Goal: Use online tool/utility: Utilize a website feature to perform a specific function

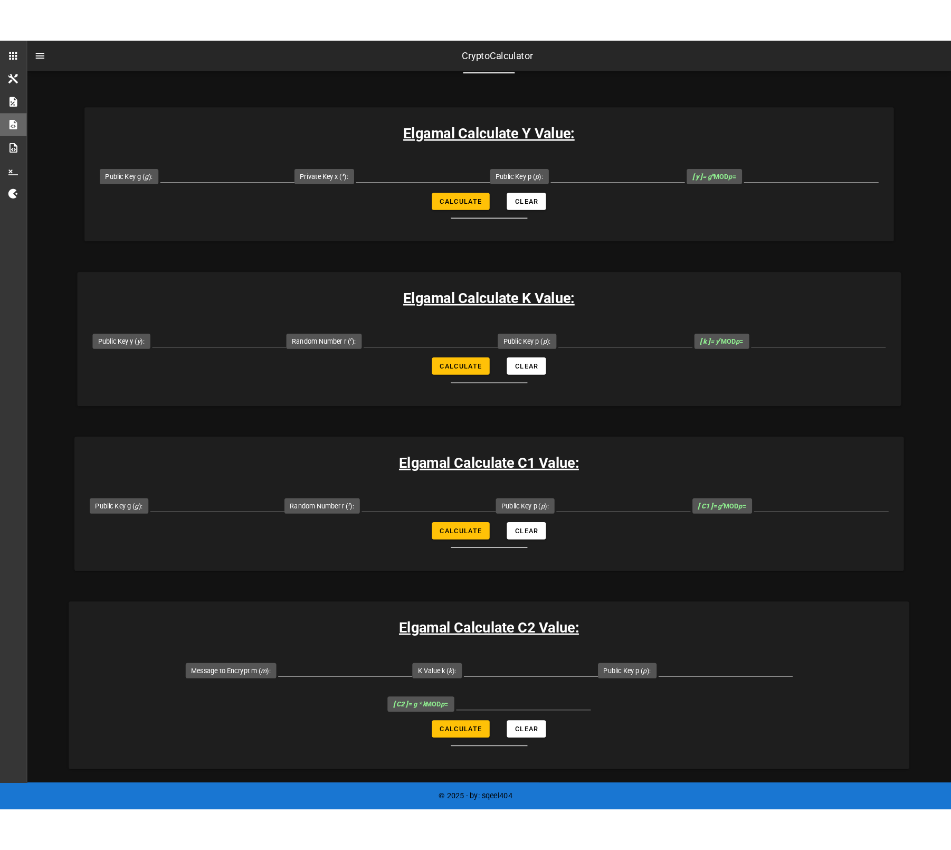
scroll to position [53, 0]
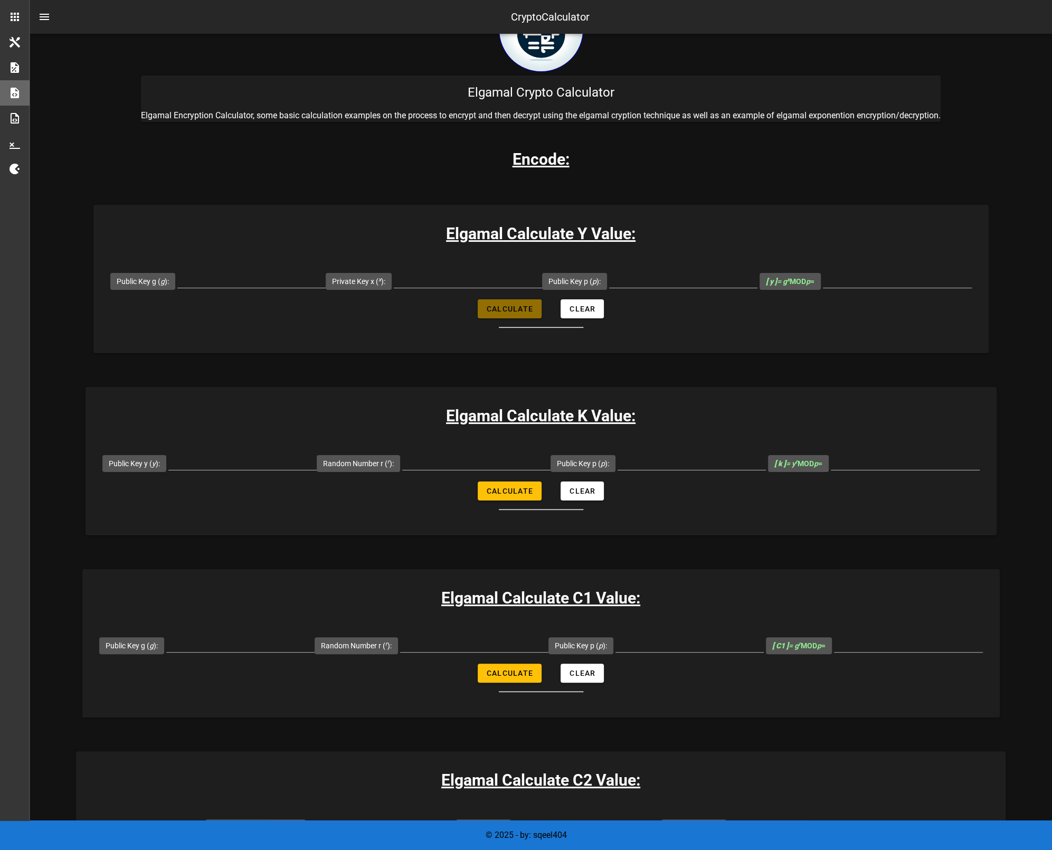
click at [515, 311] on span "Calculate" at bounding box center [509, 309] width 47 height 8
type input "All fields are required"
click at [241, 283] on input "Public Key g ( g ):" at bounding box center [251, 279] width 148 height 17
click at [387, 328] on div "Elgamal Calculate Y Value: Public Key g ( g ): Private Key x ( x ): Public Key …" at bounding box center [540, 279] width 895 height 148
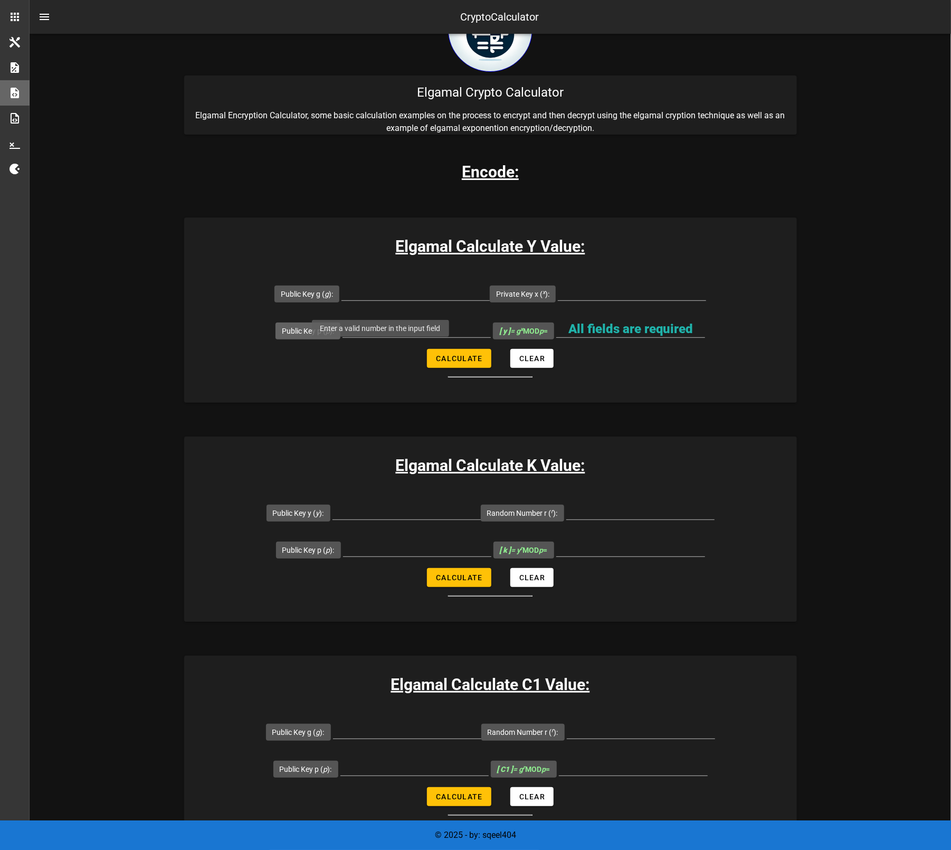
scroll to position [0, 0]
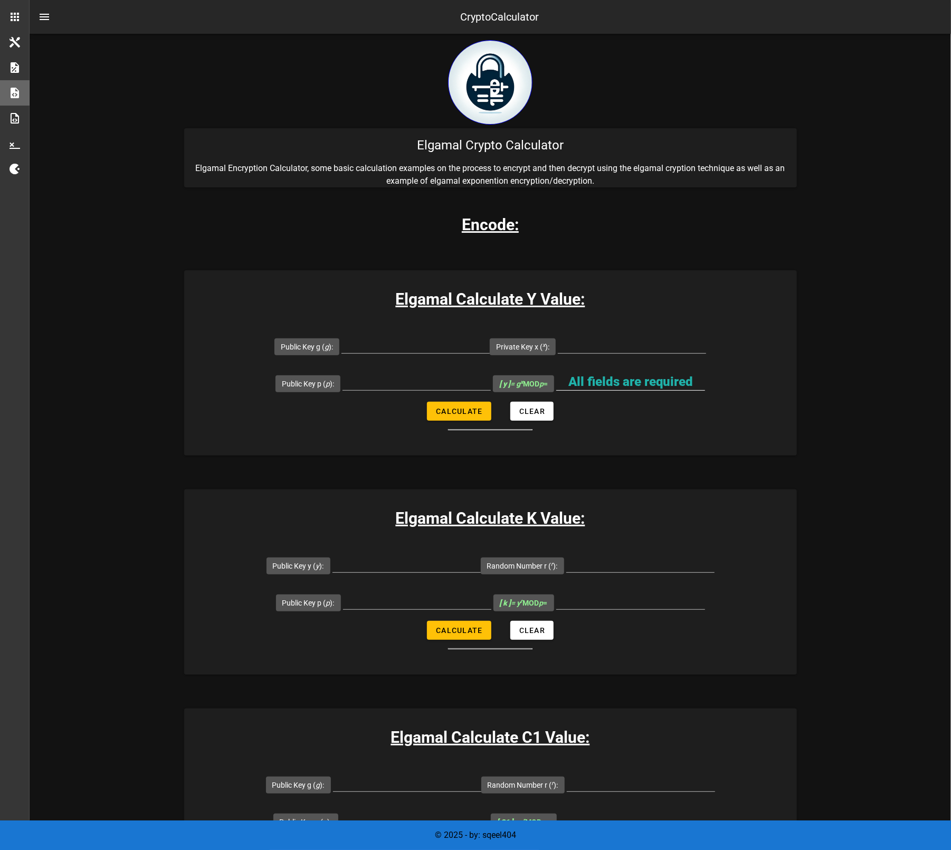
click at [633, 378] on input "All fields are required" at bounding box center [630, 381] width 149 height 17
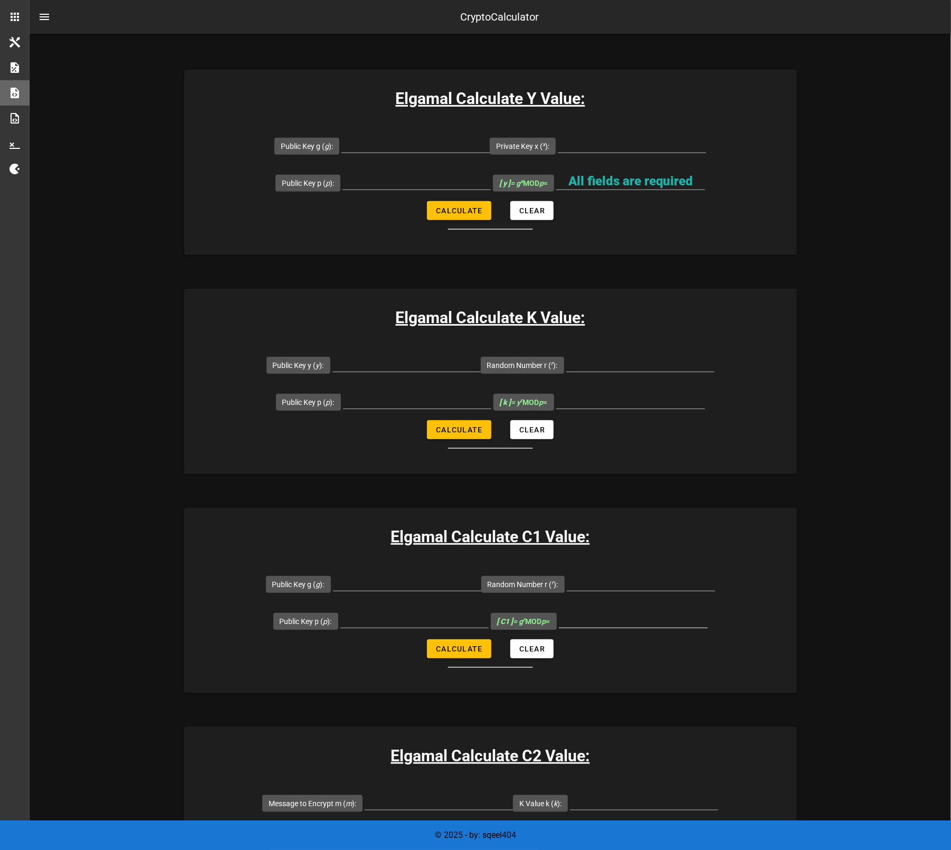
scroll to position [211, 0]
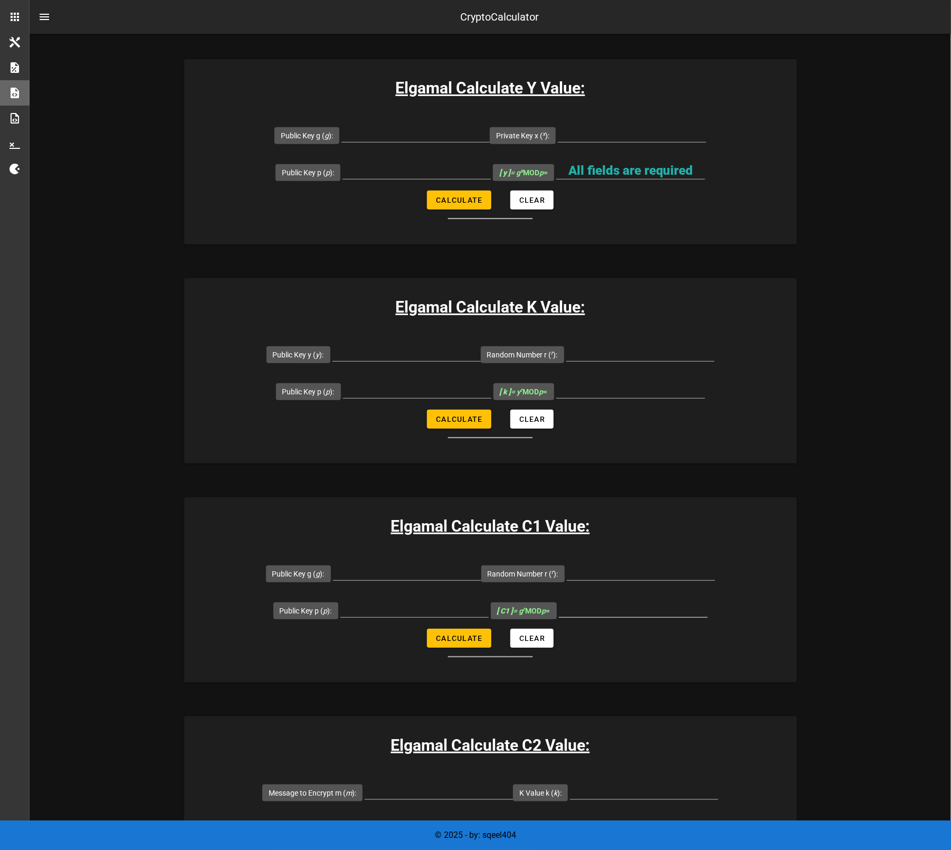
click at [578, 611] on input "[ C1 ] = g r MOD p =" at bounding box center [633, 608] width 149 height 17
drag, startPoint x: 400, startPoint y: 607, endPoint x: 397, endPoint y: 578, distance: 29.7
click at [400, 607] on input "Public Key p ( p ):" at bounding box center [414, 608] width 148 height 17
click at [396, 571] on input "Public Key g ( g ):" at bounding box center [407, 571] width 148 height 17
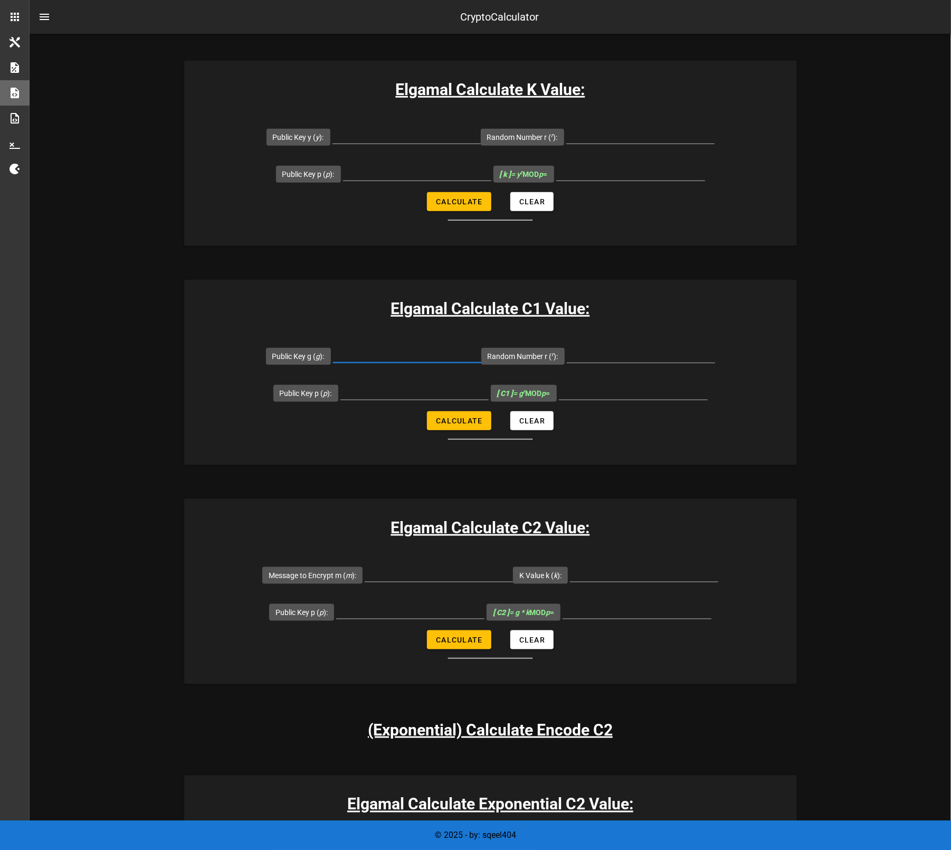
scroll to position [422, 0]
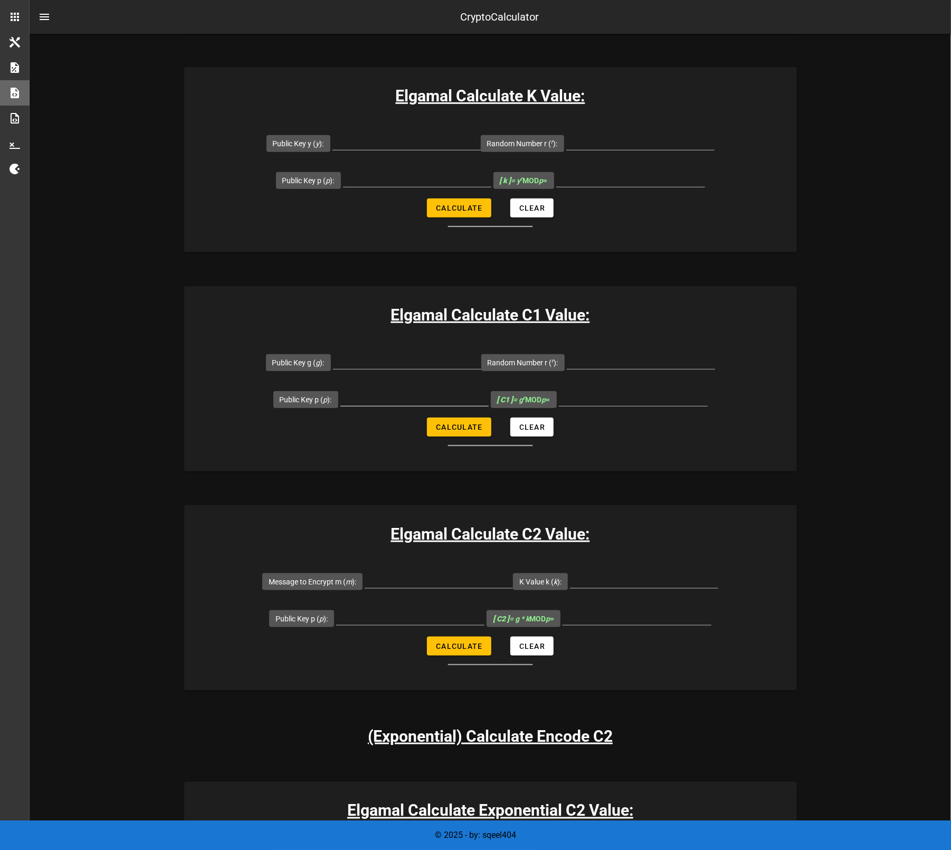
click at [410, 417] on form "Public Key g ( g ): Random Number r ( r ): Public Key p ( p ): [ C1 ] = g r MOD…" at bounding box center [490, 395] width 613 height 102
click at [388, 392] on input "Public Key p ( p ):" at bounding box center [414, 397] width 148 height 17
click at [410, 360] on input "Public Key g ( g ):" at bounding box center [407, 360] width 148 height 17
click at [408, 390] on input "Public Key p ( p ):" at bounding box center [414, 397] width 148 height 17
click at [371, 362] on input "Public Key g ( g ):" at bounding box center [407, 360] width 148 height 17
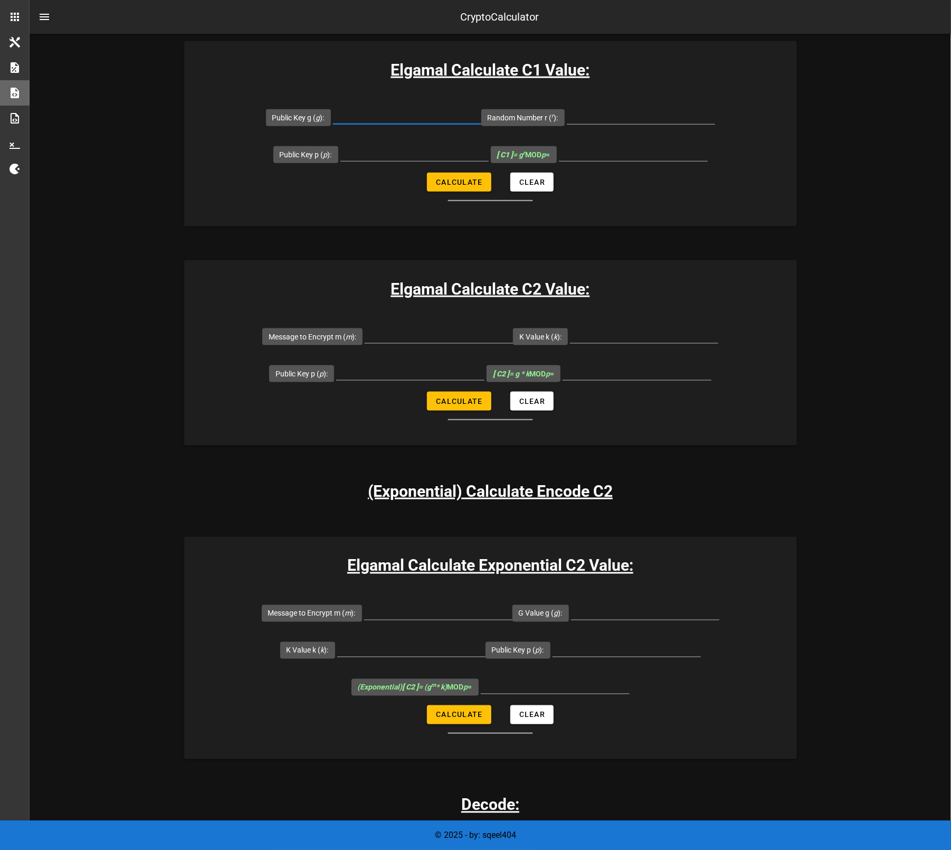
scroll to position [686, 0]
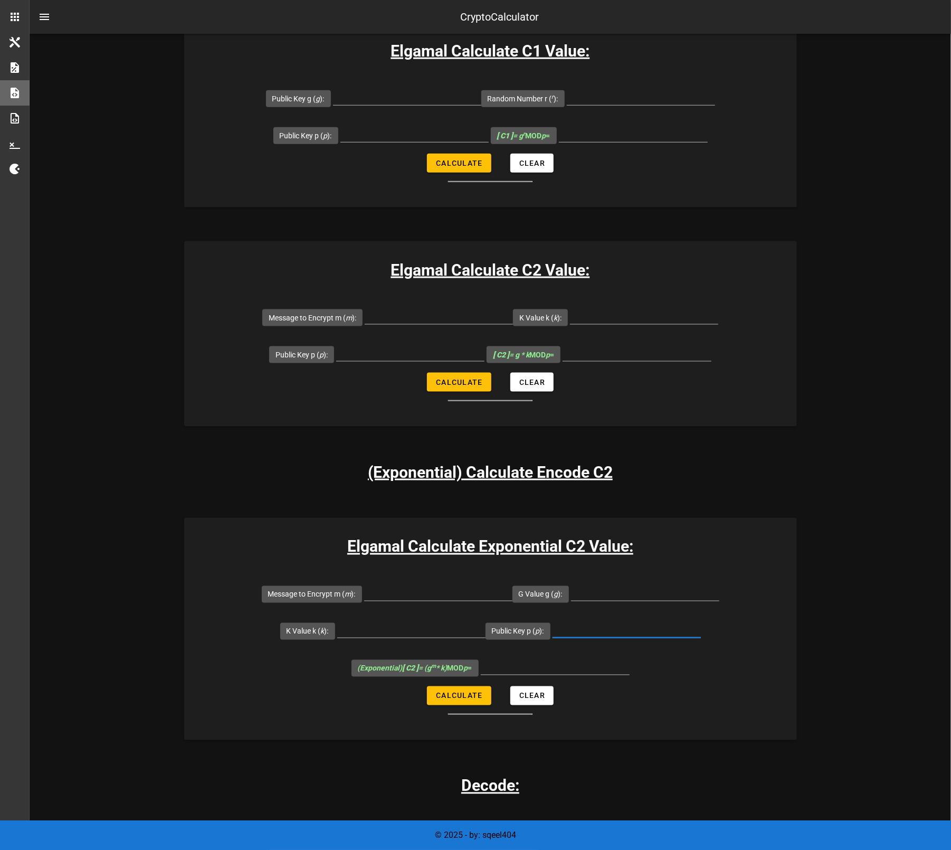
click at [583, 630] on input "Public Key p ( p ):" at bounding box center [627, 629] width 148 height 17
paste input "11489717829328471658465596445577274206"
type input "11489717829328471658465596445577274206"
click at [697, 667] on form "Message to Encrypt m ( m ): G Value g ( g ): K Value k ( k ): Public Key p ( p …" at bounding box center [490, 644] width 613 height 139
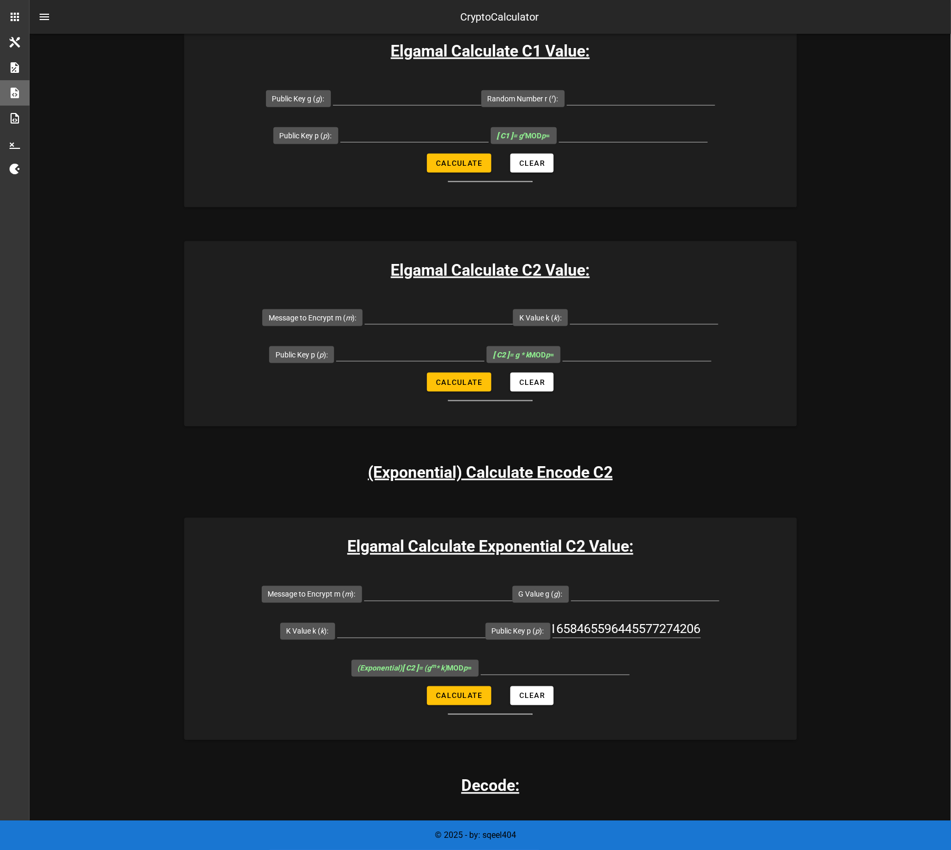
scroll to position [0, 0]
click at [645, 577] on div at bounding box center [645, 594] width 148 height 35
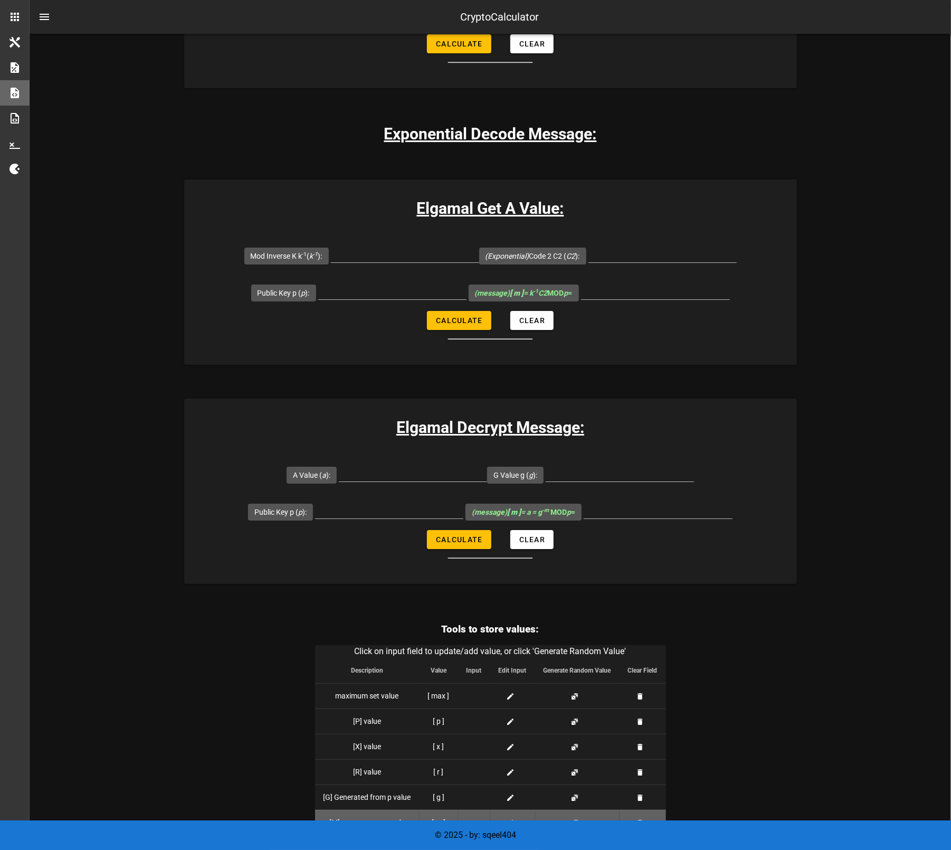
scroll to position [2206, 0]
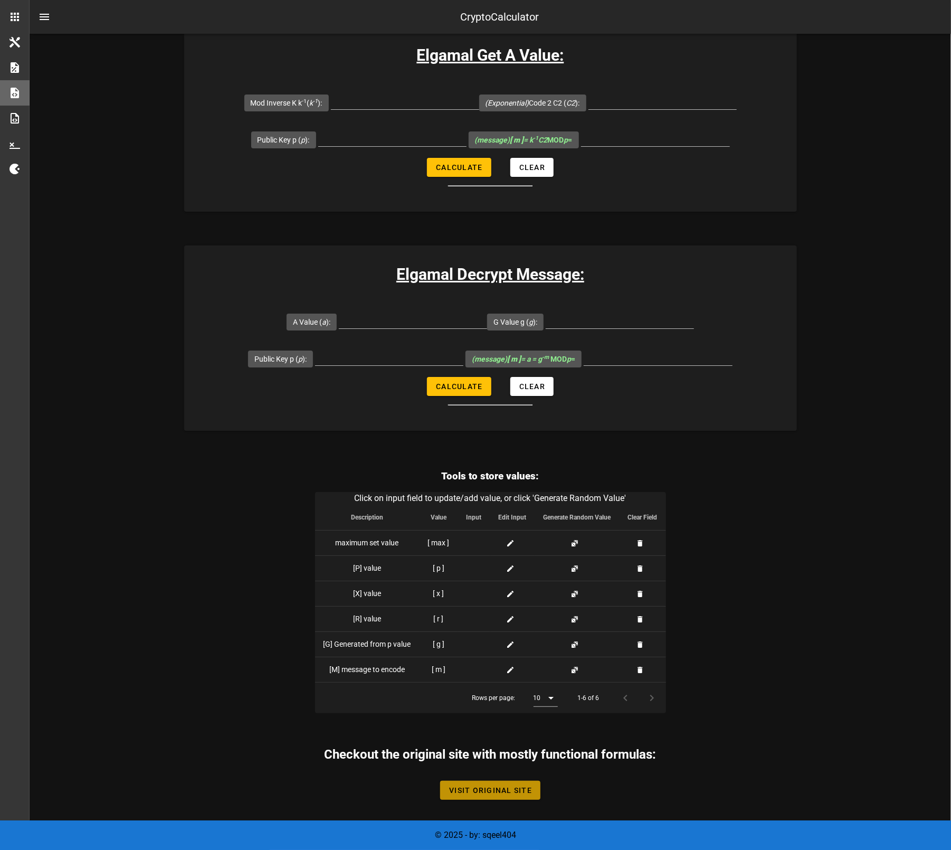
click at [490, 787] on span "Visit Original Site" at bounding box center [490, 790] width 83 height 8
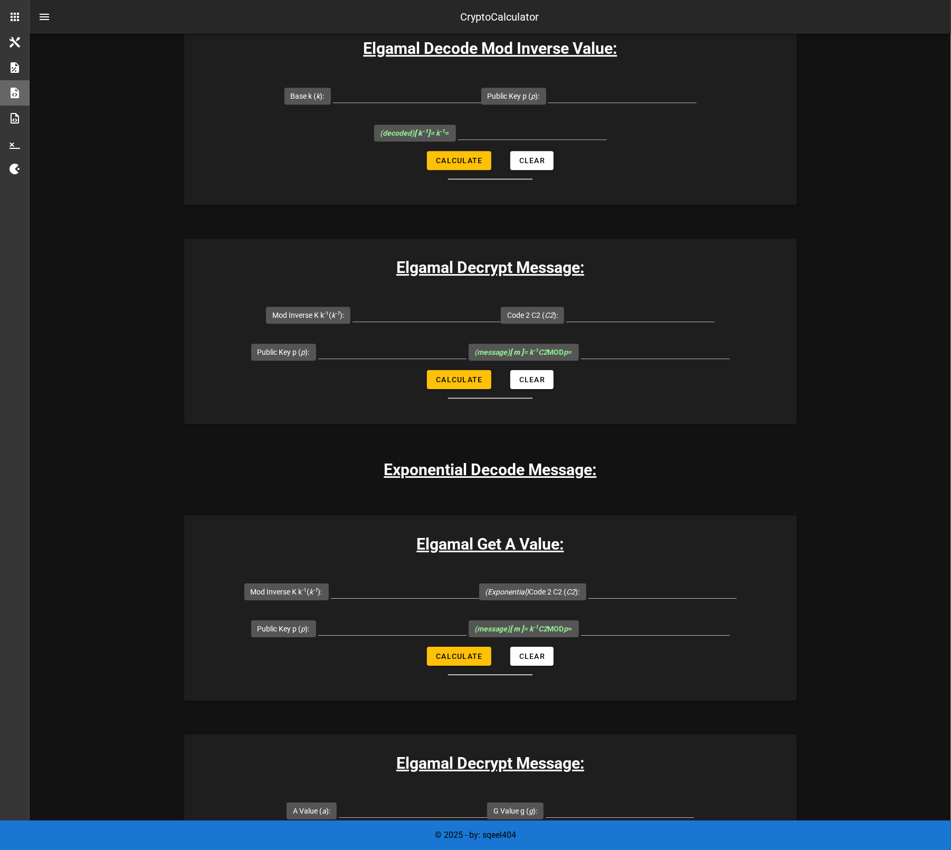
scroll to position [1678, 0]
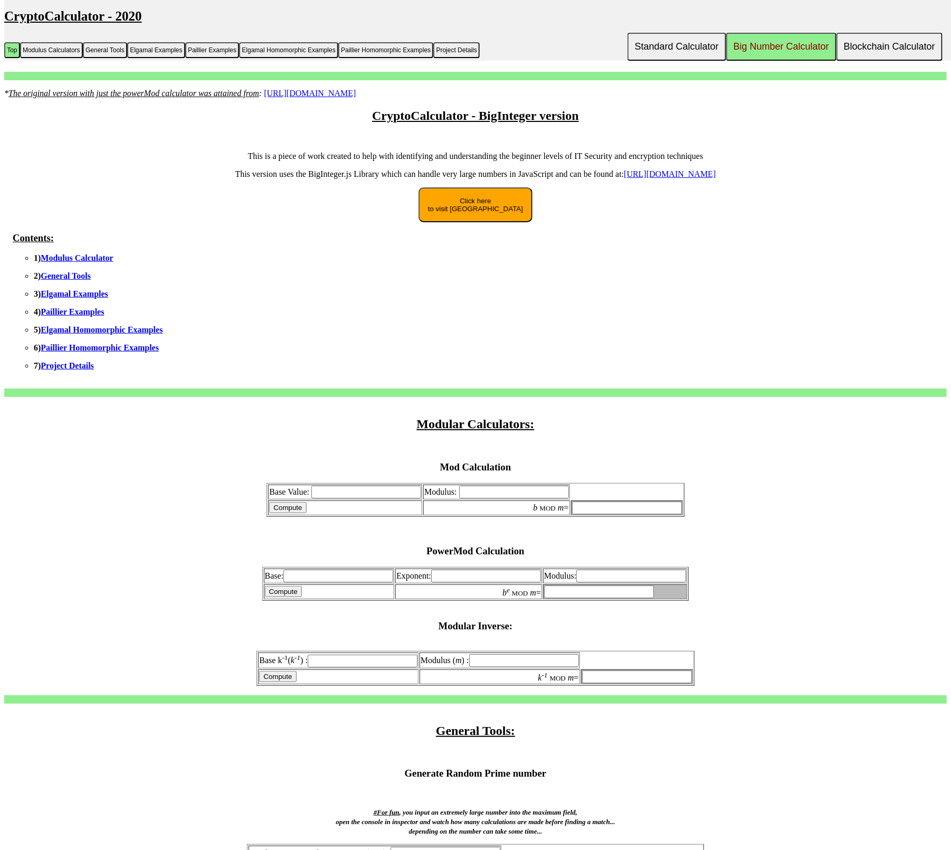
drag, startPoint x: 407, startPoint y: 275, endPoint x: 415, endPoint y: 276, distance: 7.4
drag, startPoint x: 230, startPoint y: 166, endPoint x: 440, endPoint y: 181, distance: 210.1
click at [440, 181] on div "This is a piece of work created to help with identifying and understanding the …" at bounding box center [475, 260] width 943 height 219
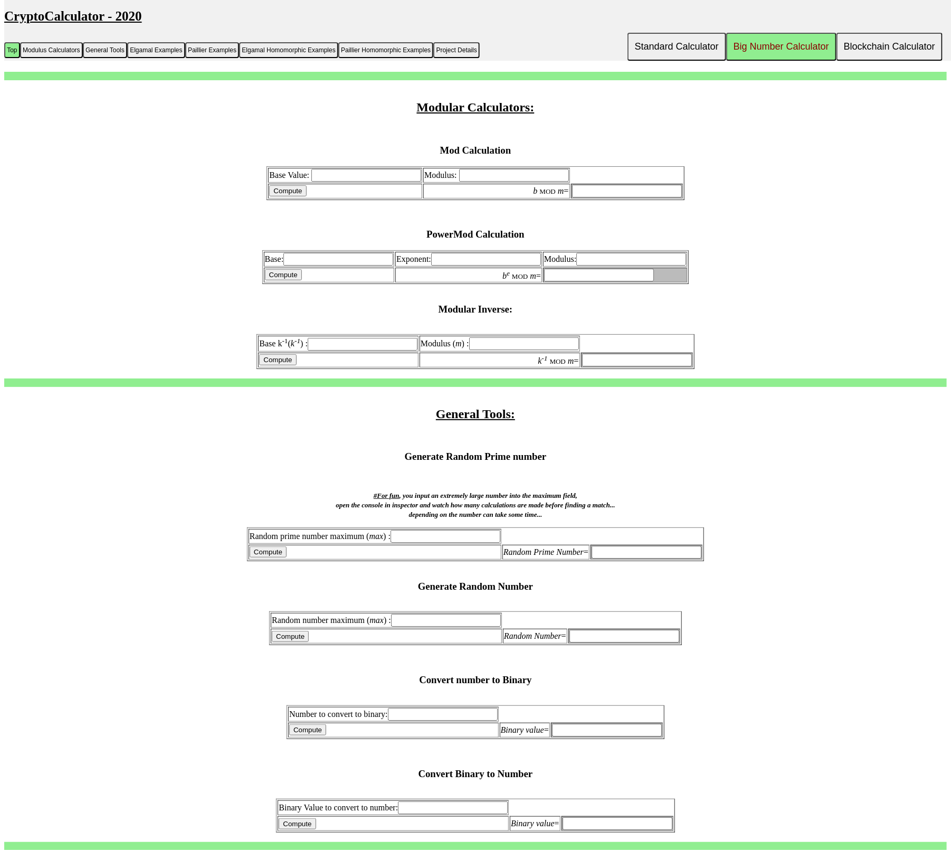
drag, startPoint x: 413, startPoint y: 535, endPoint x: 532, endPoint y: 575, distance: 125.2
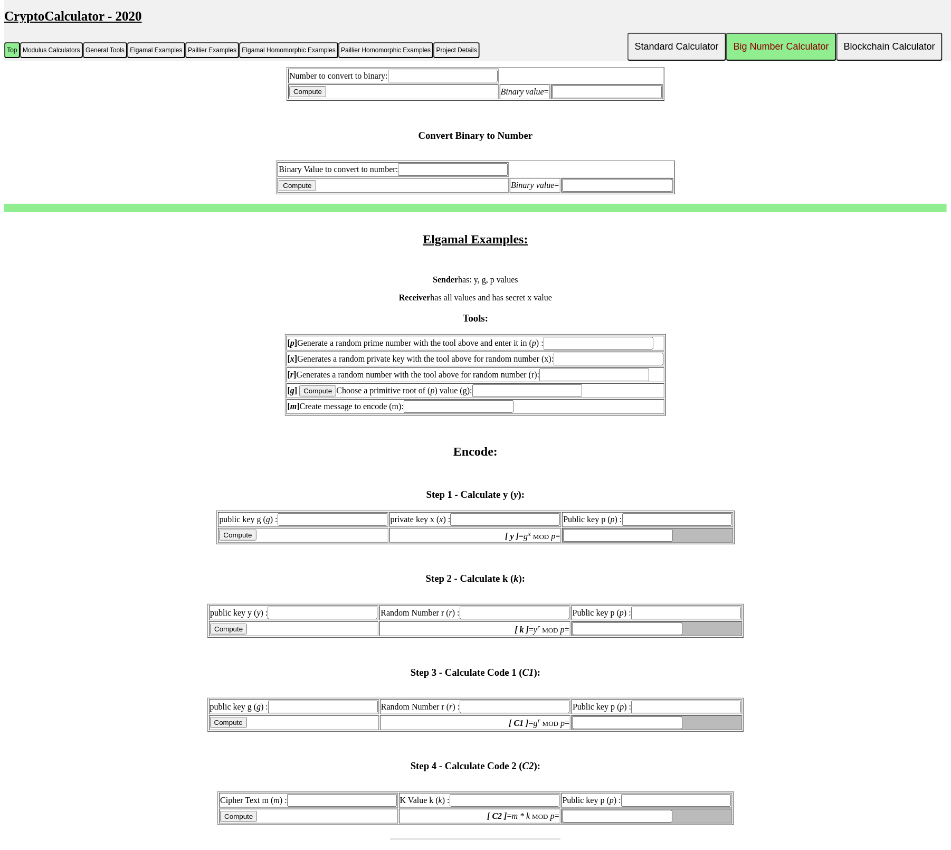
scroll to position [1056, 0]
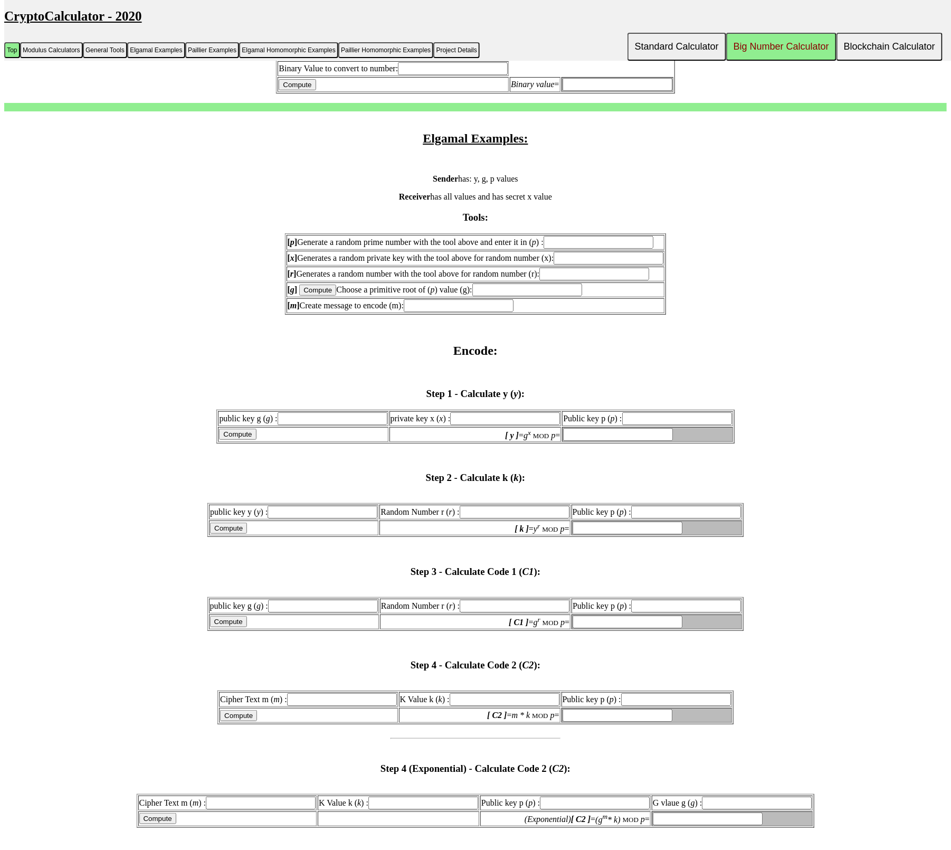
drag, startPoint x: 467, startPoint y: 360, endPoint x: 543, endPoint y: 377, distance: 78.3
click at [597, 249] on input "text" at bounding box center [599, 242] width 110 height 13
click at [711, 315] on form "[ p ] Generate a random prime number with the tool above and enter it in ( p ) …" at bounding box center [475, 273] width 943 height 81
click at [619, 249] on input "text" at bounding box center [599, 242] width 110 height 13
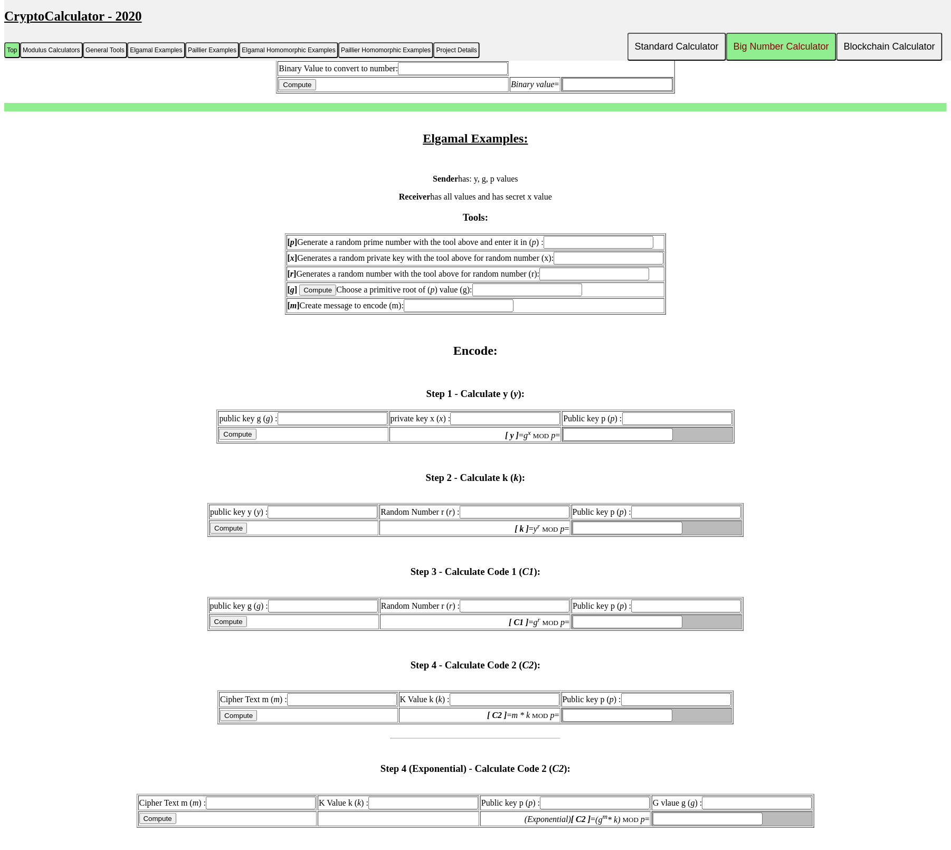
paste input "69389131169121659299619681412164416427"
type input "69389131169121659299619681412164416427"
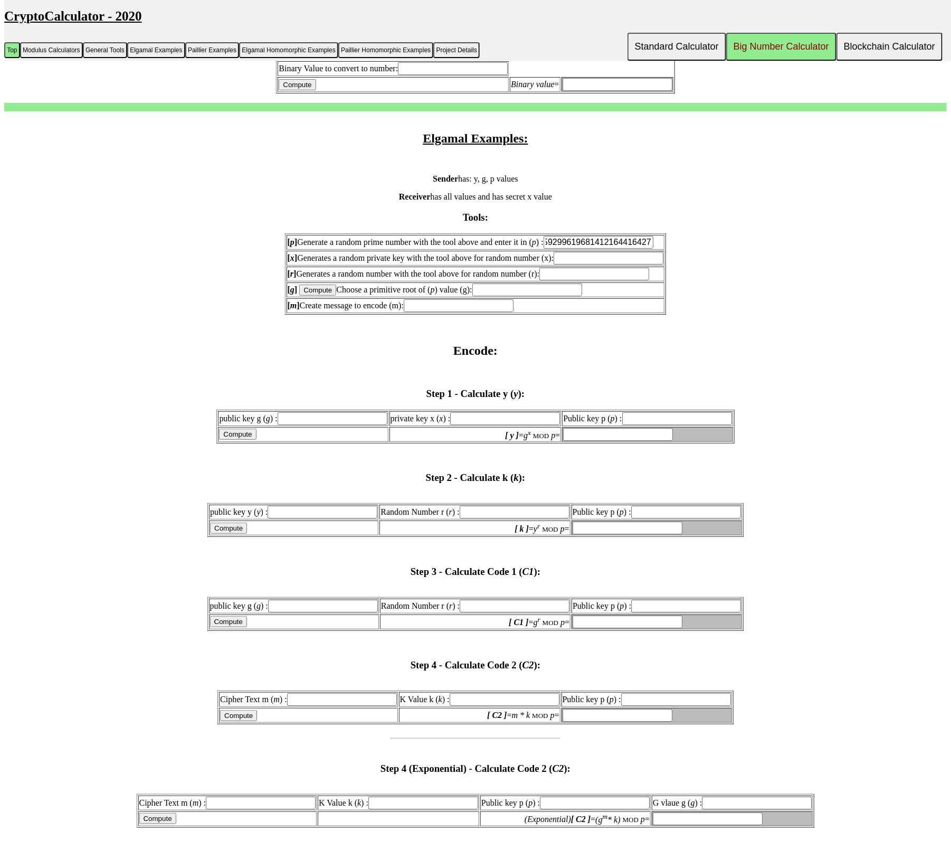
type input "69389131169121659299619681412164416427"
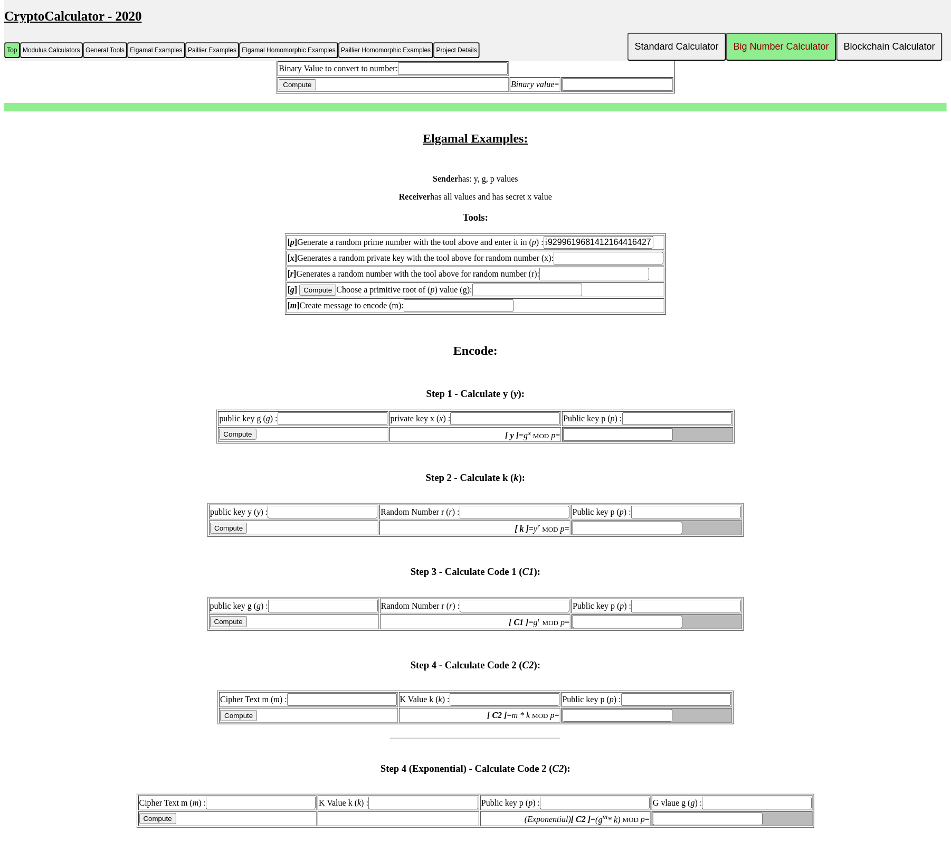
type input "69389131169121659299619681412164416427"
click at [585, 280] on input "text" at bounding box center [594, 274] width 110 height 13
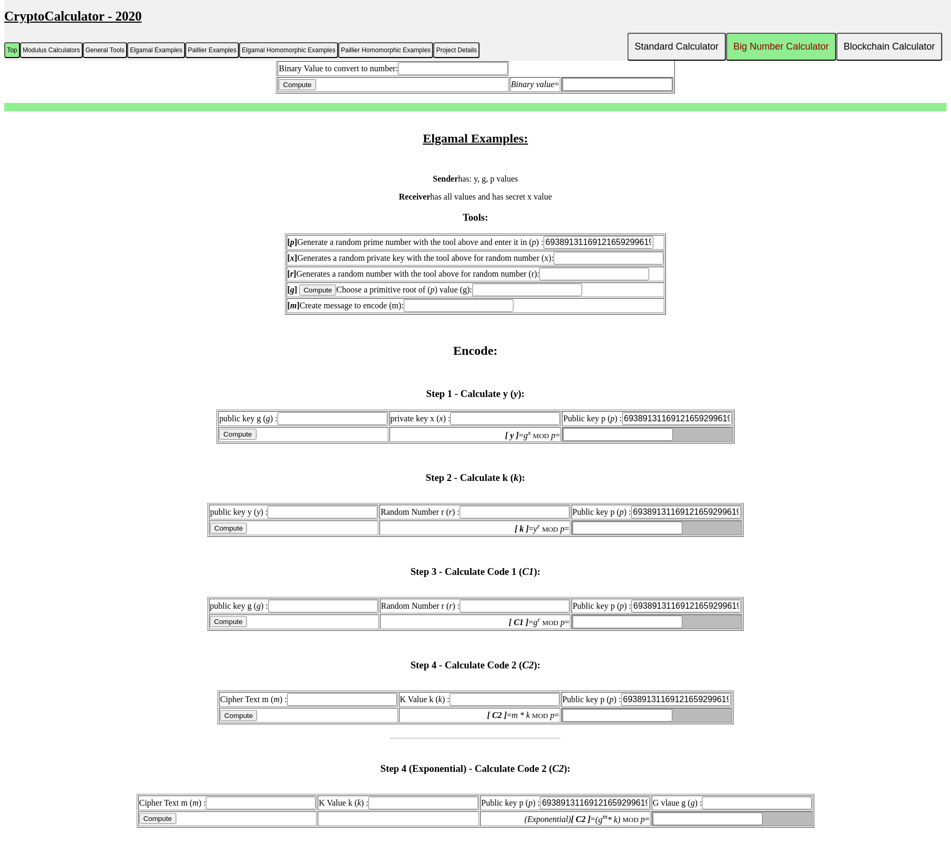
click at [514, 296] on input "text" at bounding box center [527, 289] width 110 height 13
paste input "31555691047914751702238223419434046711"
type input "31555691047914751702238223419434046711"
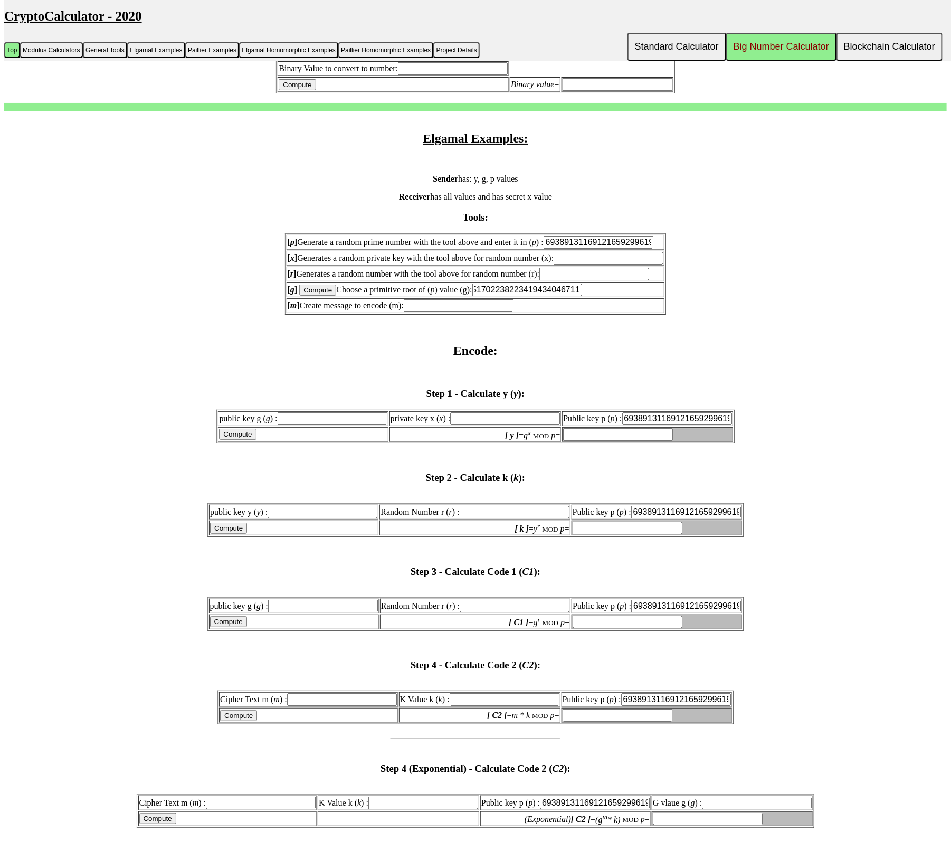
type input "31555691047914751702238223419434046711"
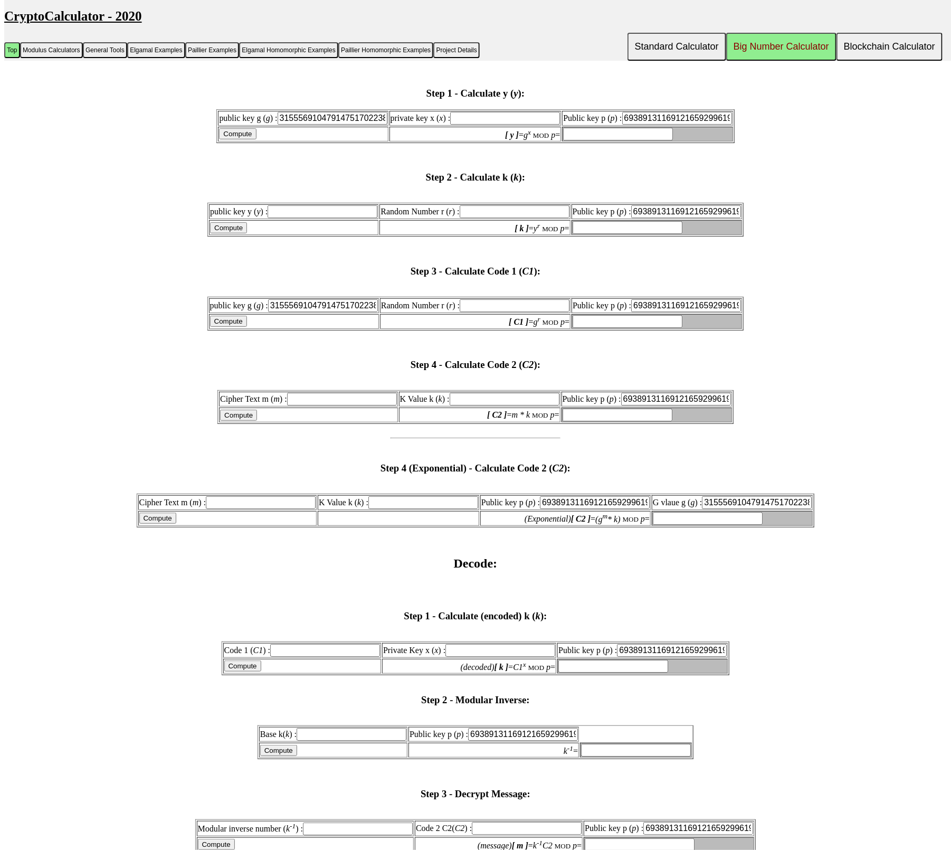
scroll to position [1161, 0]
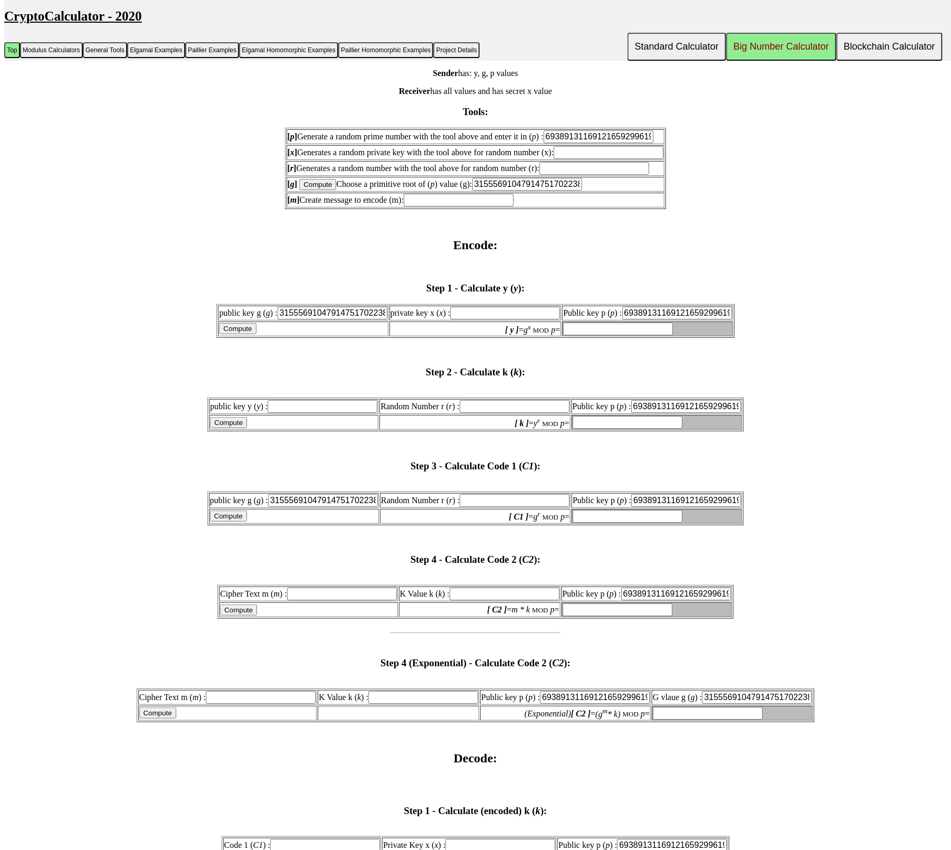
click at [289, 413] on input "text" at bounding box center [323, 406] width 110 height 13
paste input "11489717829328471658465596445577274206"
type input "11489717829328471658465596445577274206"
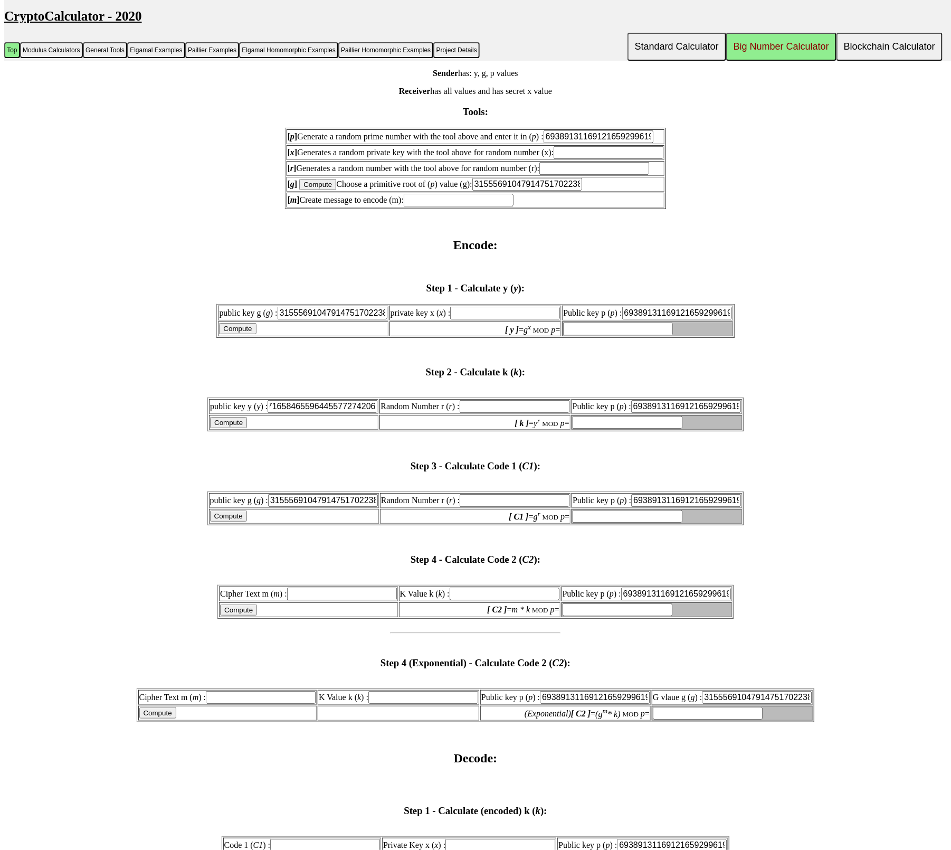
scroll to position [0, 0]
click at [301, 378] on h3 "Step 2 - Calculate k ( k ):" at bounding box center [475, 372] width 943 height 12
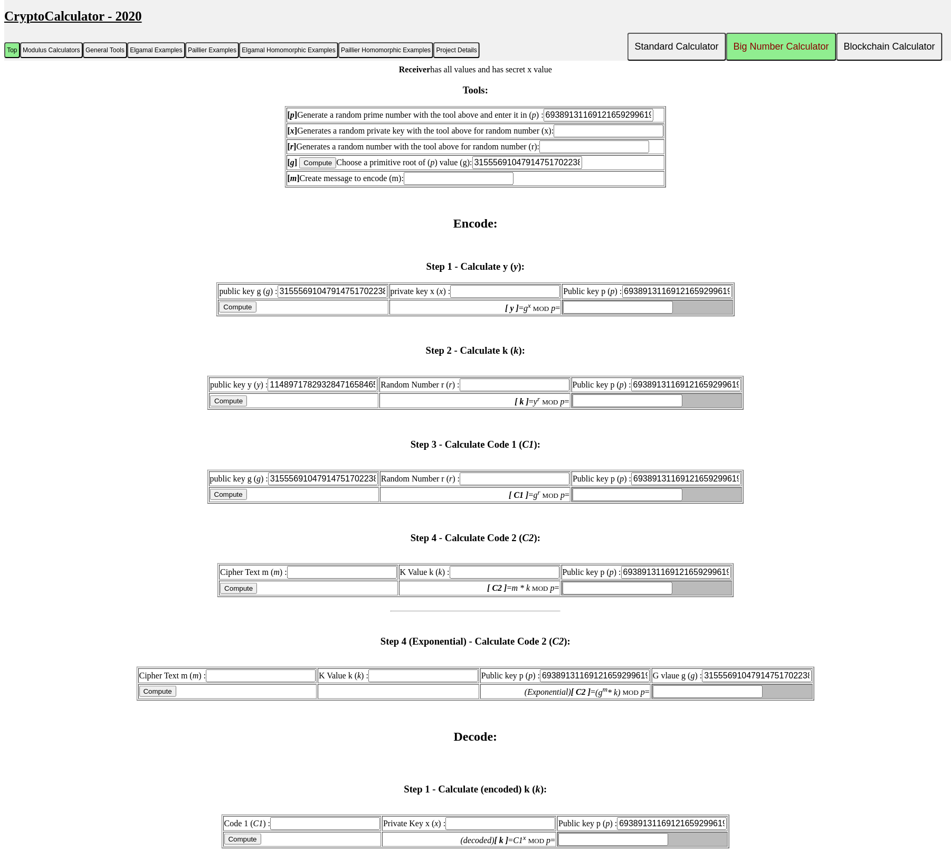
scroll to position [1161, 0]
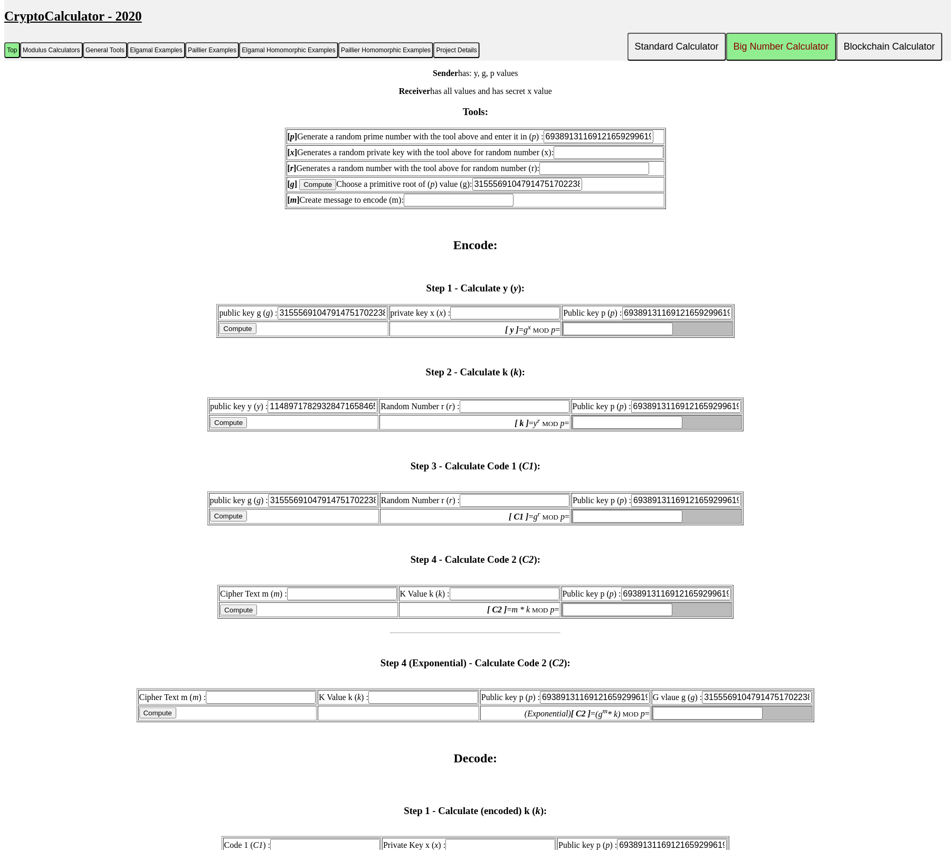
click at [462, 319] on input "text" at bounding box center [505, 313] width 110 height 13
click at [581, 335] on input "text" at bounding box center [618, 328] width 110 height 13
click at [454, 378] on h3 "Step 2 - Calculate k ( k ):" at bounding box center [475, 372] width 943 height 12
click at [500, 378] on h3 "Step 2 - Calculate k ( k ):" at bounding box center [475, 372] width 943 height 12
click at [591, 175] on input "text" at bounding box center [594, 168] width 110 height 13
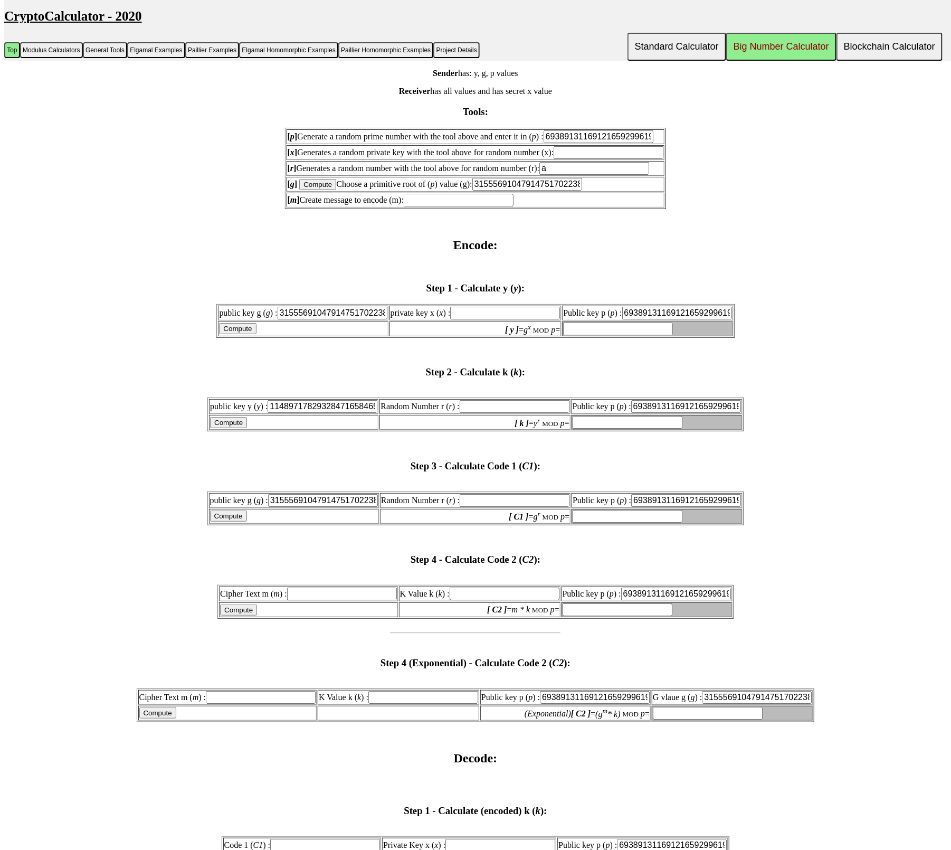
type input "a"
click at [663, 207] on td "[ m ] Create message to encode (m):" at bounding box center [476, 200] width 378 height 15
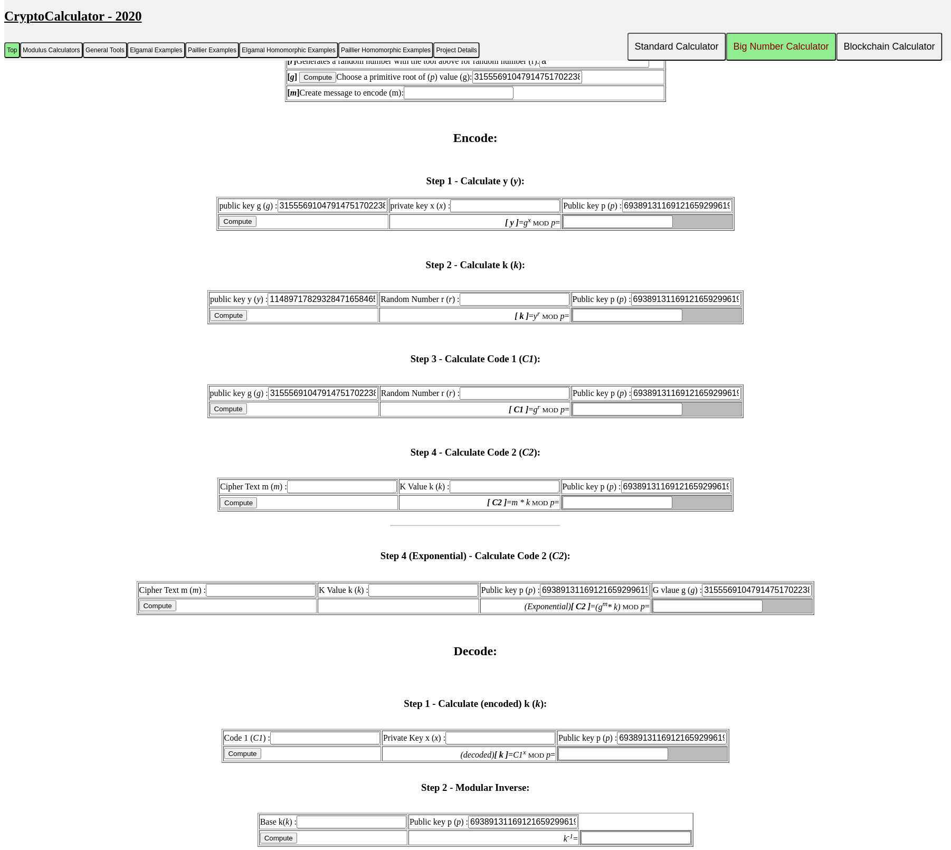
scroll to position [1267, 0]
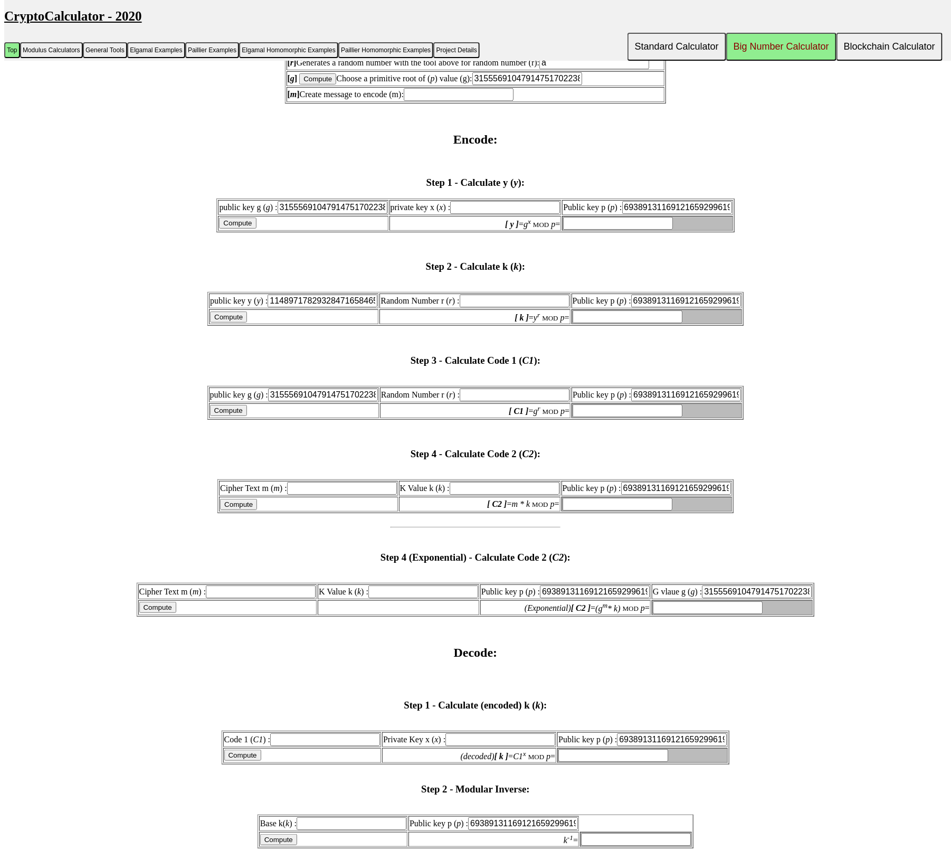
drag, startPoint x: 152, startPoint y: 167, endPoint x: 202, endPoint y: 212, distance: 66.9
click at [164, 55] on button "Elgamal Examples" at bounding box center [156, 50] width 58 height 16
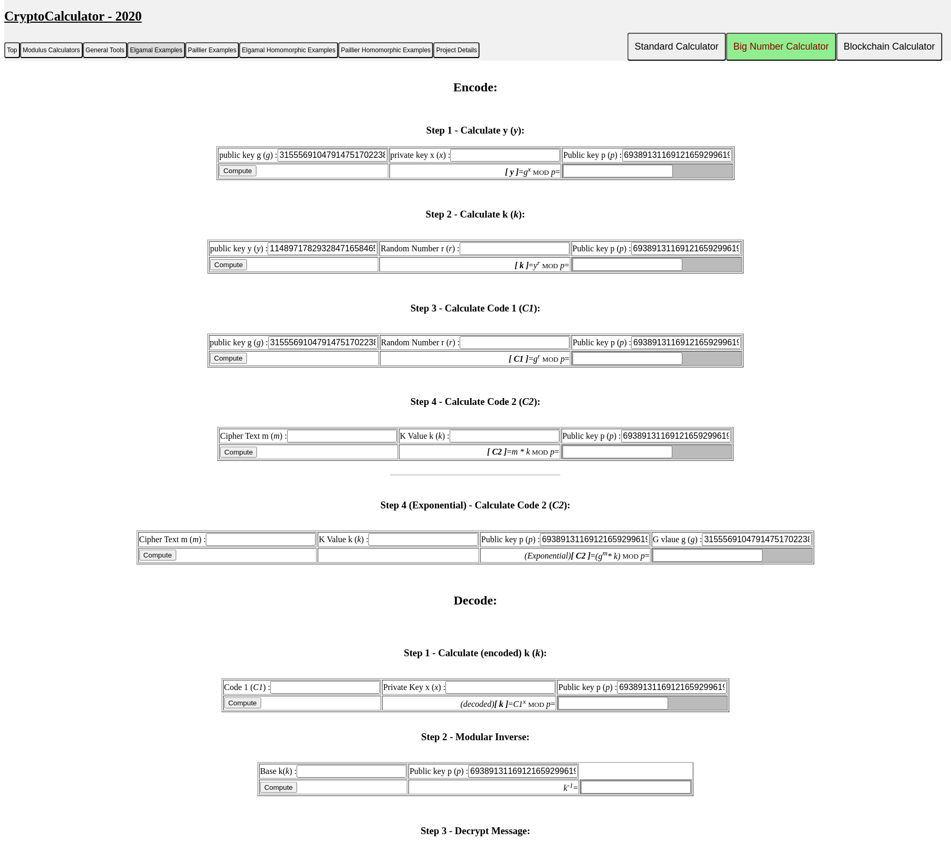
click at [164, 53] on button "Elgamal Examples" at bounding box center [156, 50] width 58 height 16
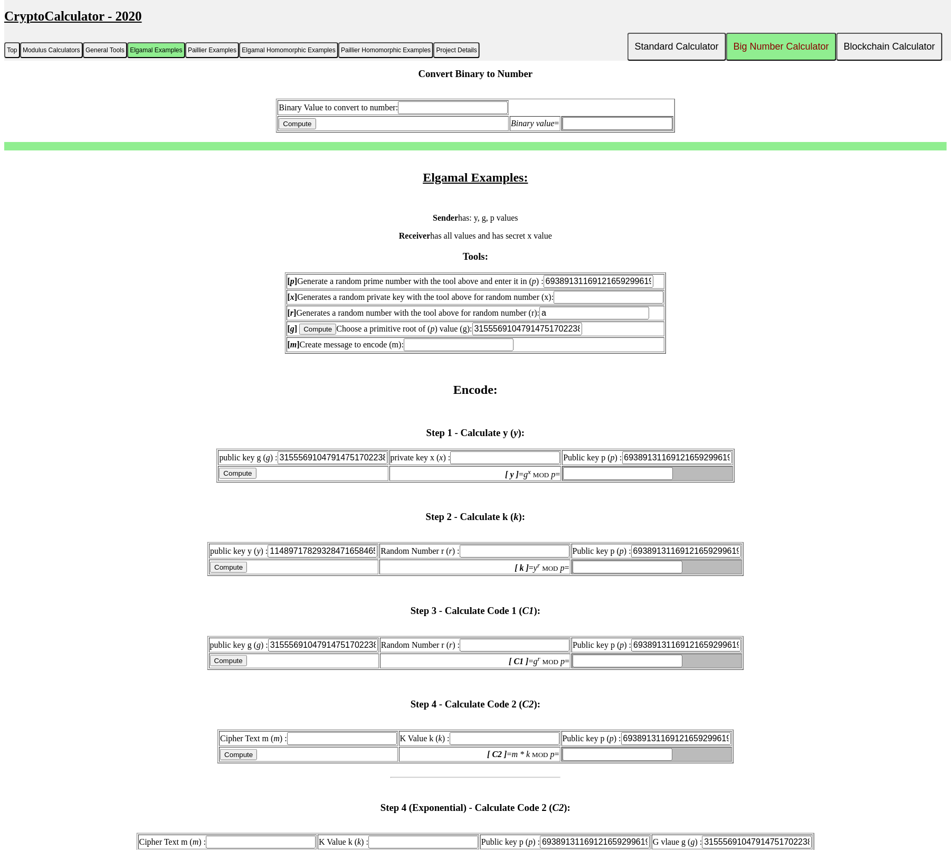
scroll to position [1112, 0]
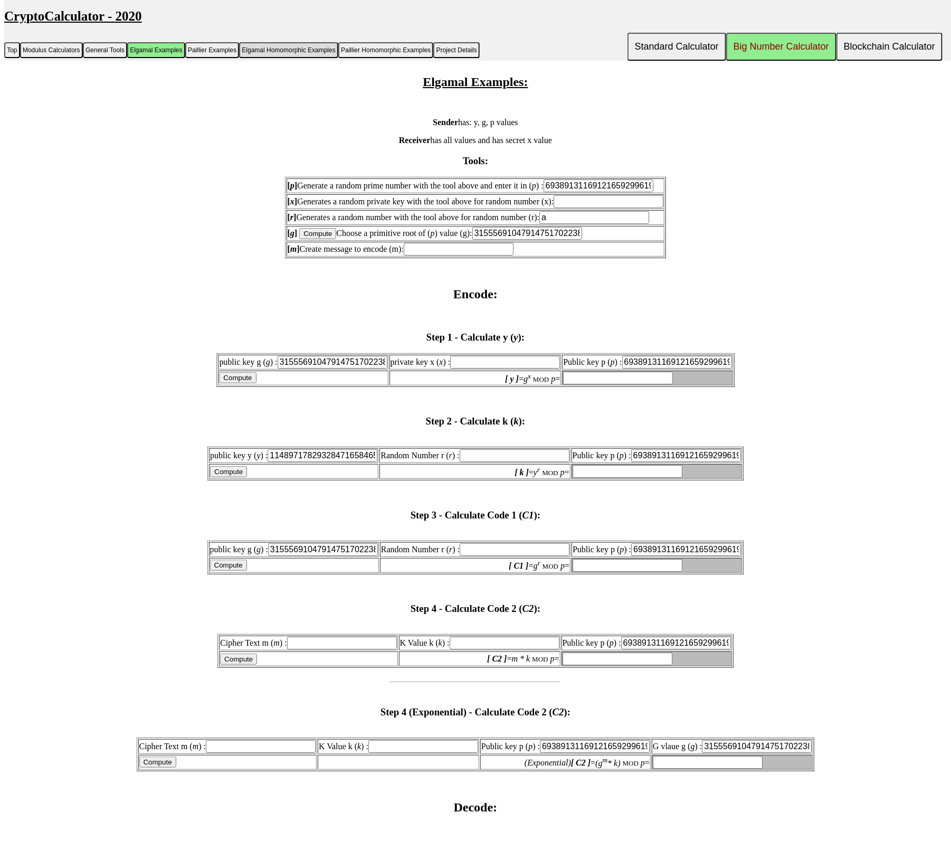
click at [273, 58] on button "Elgamal Homomorphic Examples" at bounding box center [288, 50] width 99 height 16
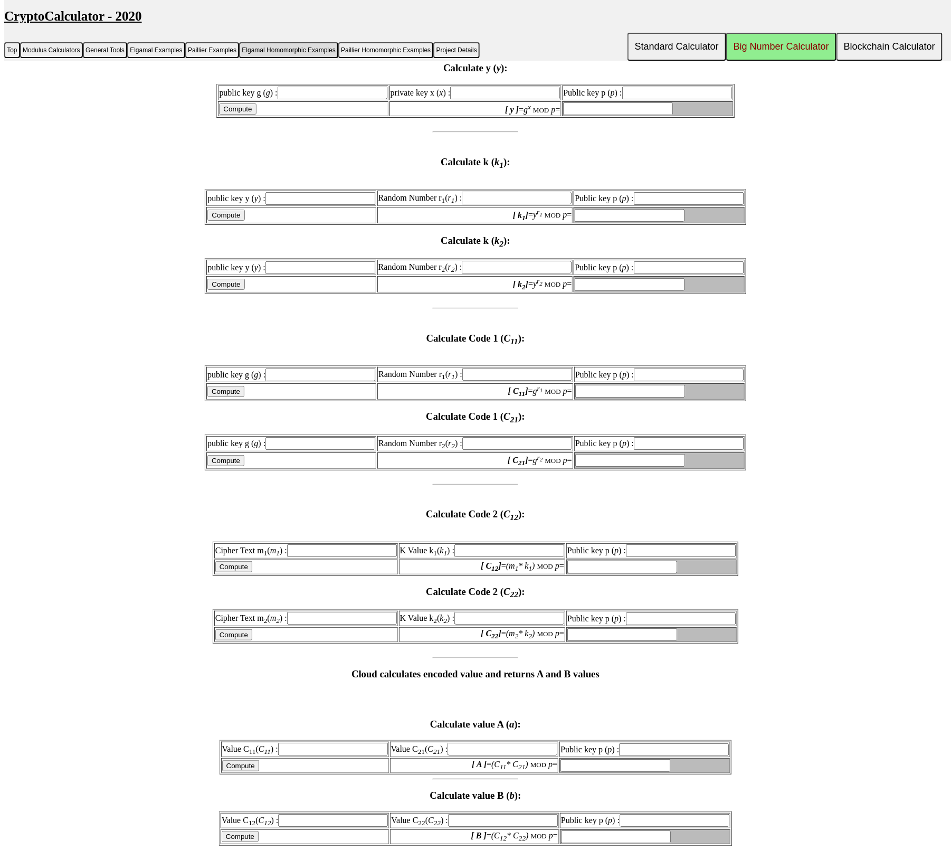
click at [273, 58] on button "Elgamal Homomorphic Examples" at bounding box center [288, 50] width 99 height 16
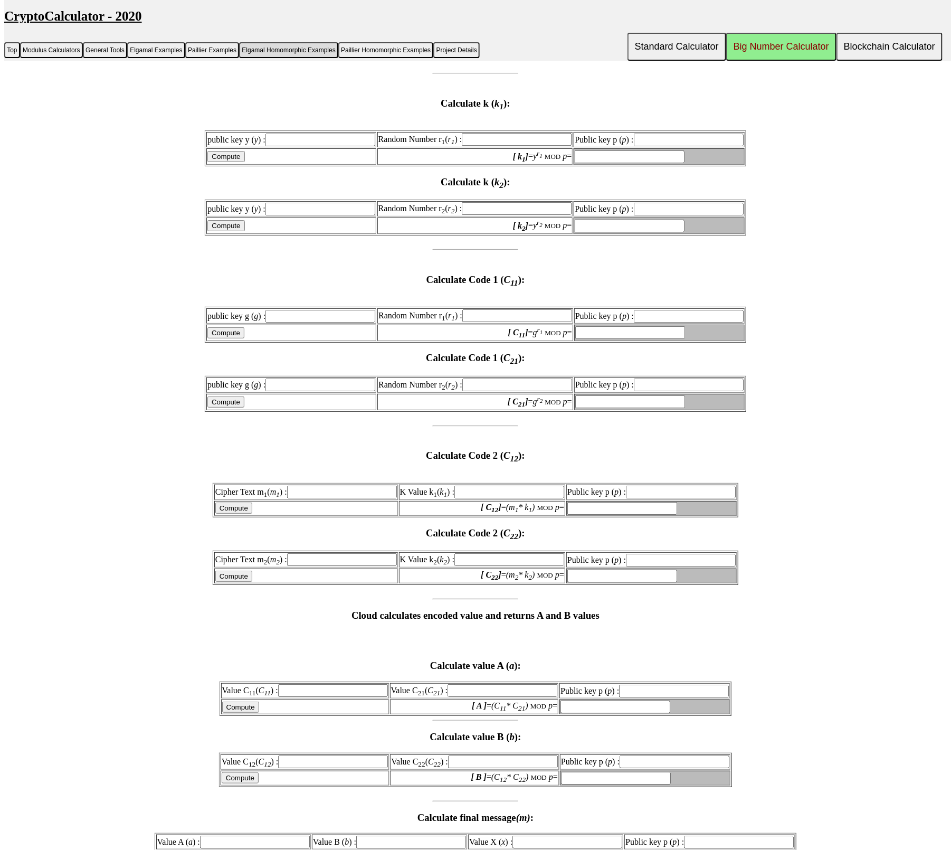
scroll to position [3574, 0]
drag, startPoint x: 458, startPoint y: 273, endPoint x: 332, endPoint y: 273, distance: 126.1
drag, startPoint x: 396, startPoint y: 276, endPoint x: 480, endPoint y: 279, distance: 84.5
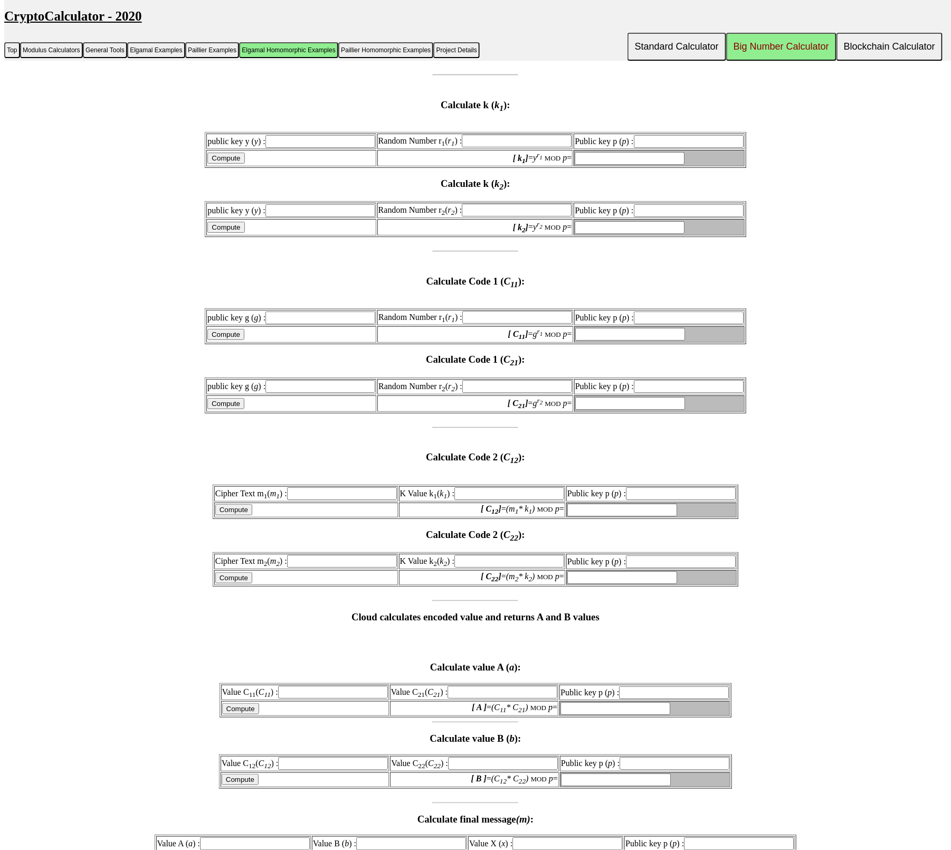
drag, startPoint x: 523, startPoint y: 279, endPoint x: 538, endPoint y: 279, distance: 14.8
type input "32"
drag, startPoint x: 707, startPoint y: 321, endPoint x: 695, endPoint y: 320, distance: 12.7
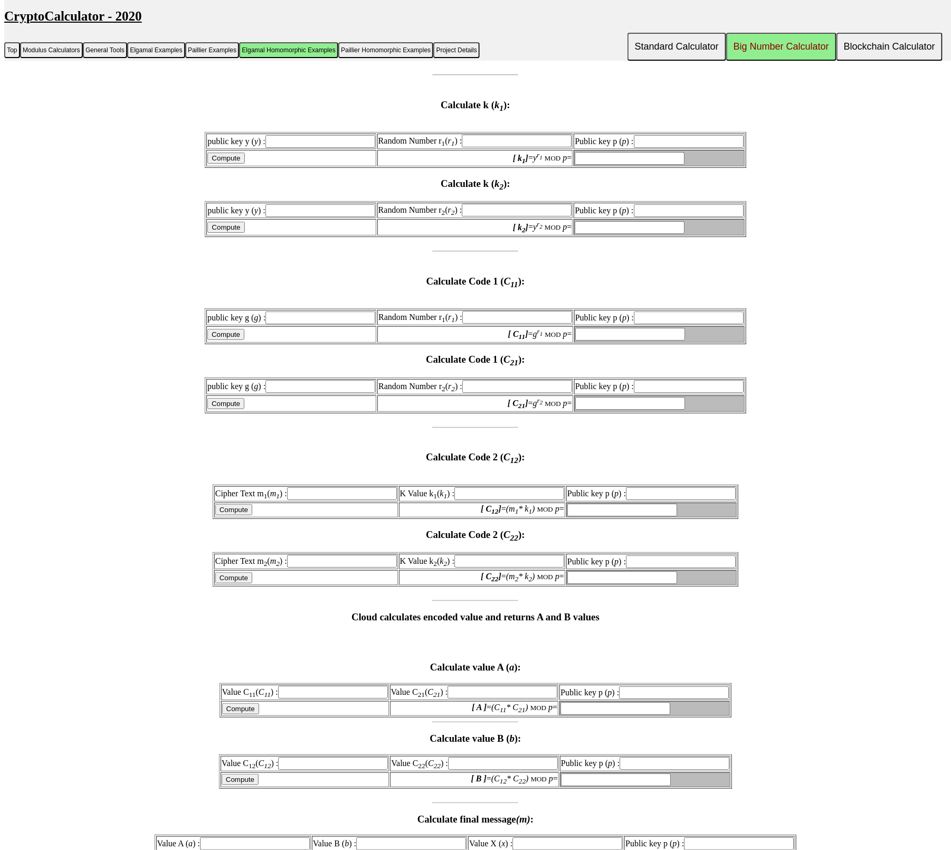
paste input "69389131169121659299619681412164416427"
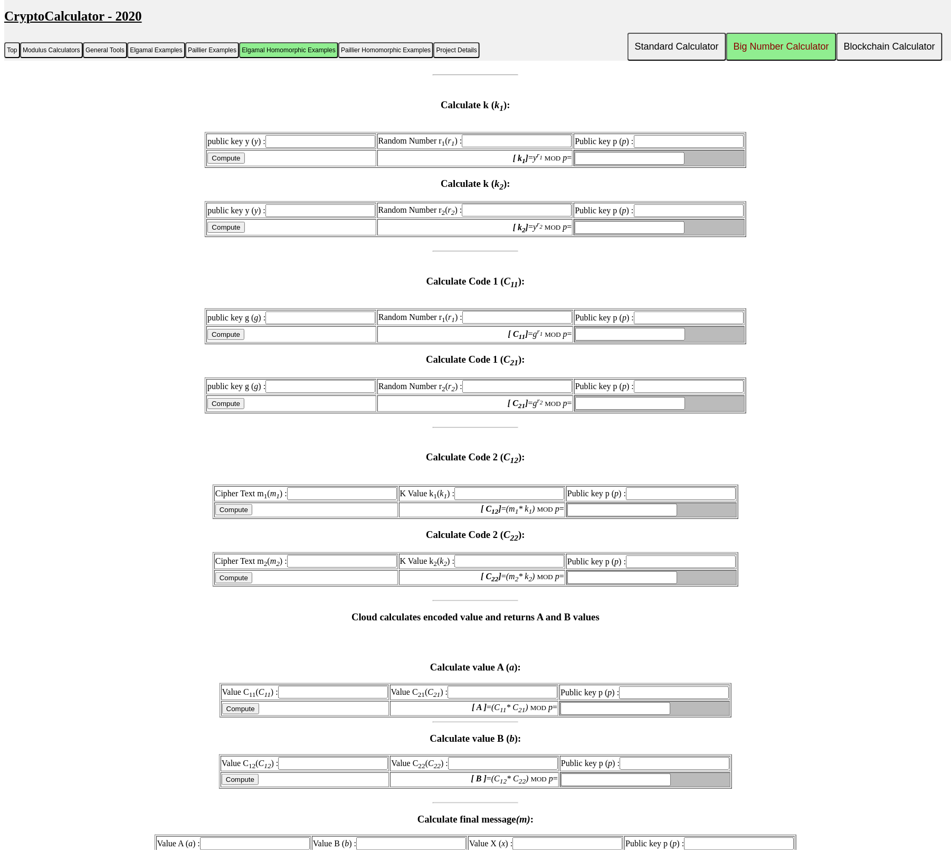
scroll to position [0, 75]
type input "69389131169121659299619681412164416427"
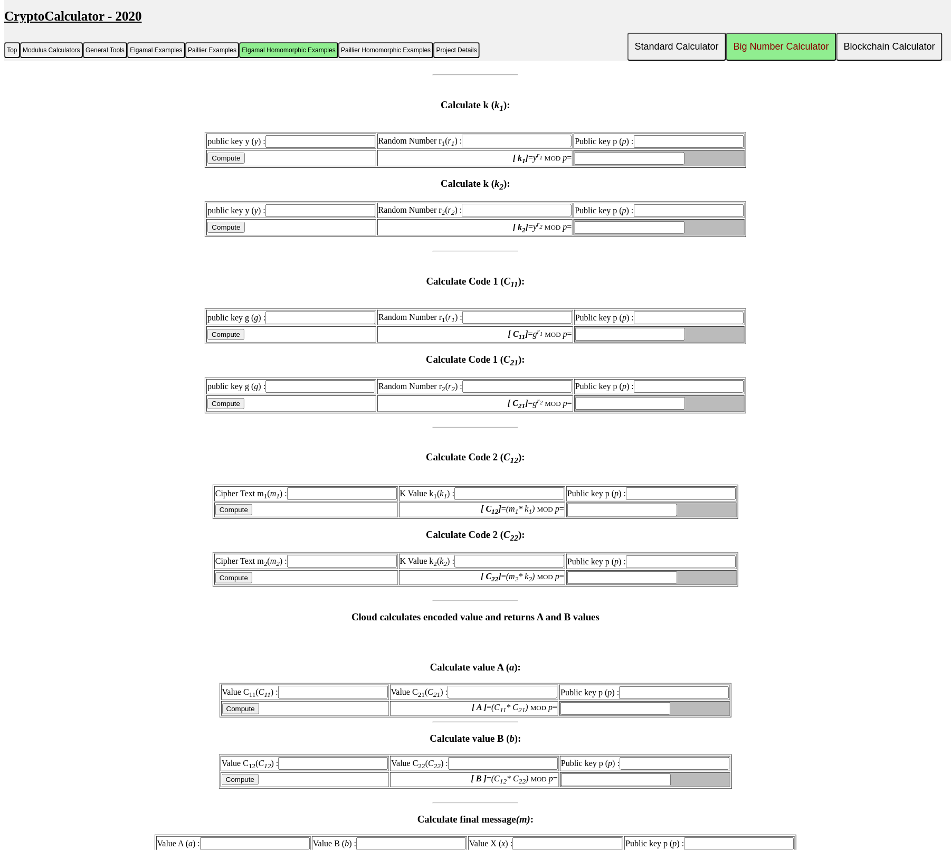
type input "69389131169121659299619681412164416427"
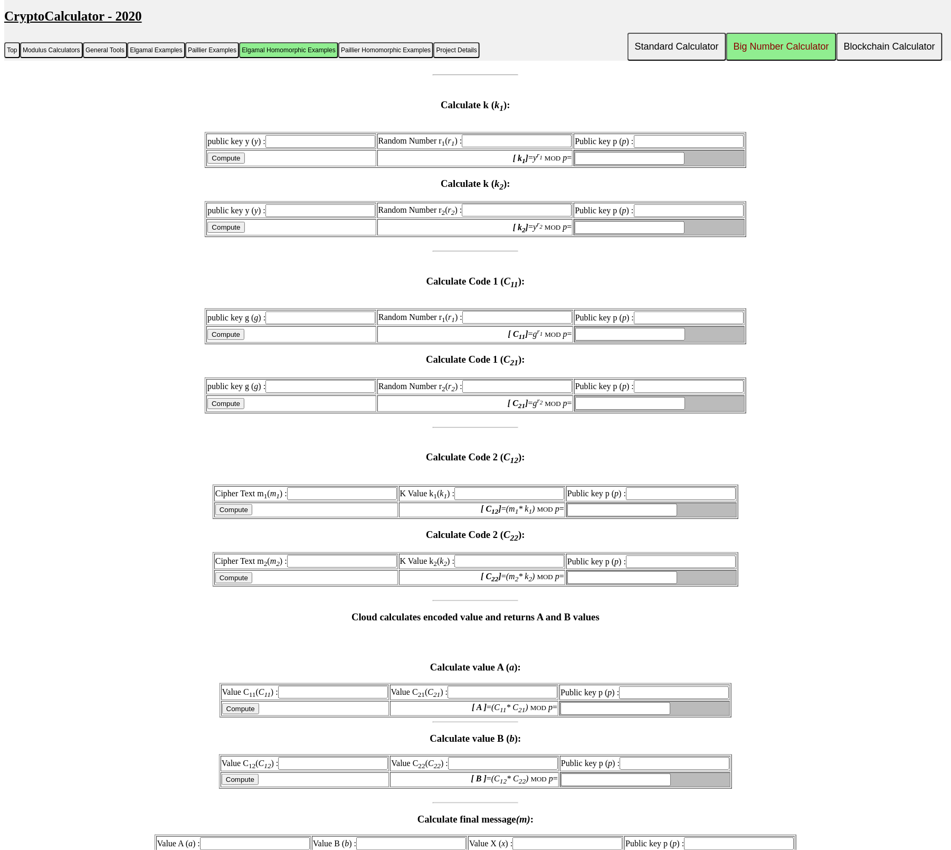
type input "69389131169121659299619681412164416427"
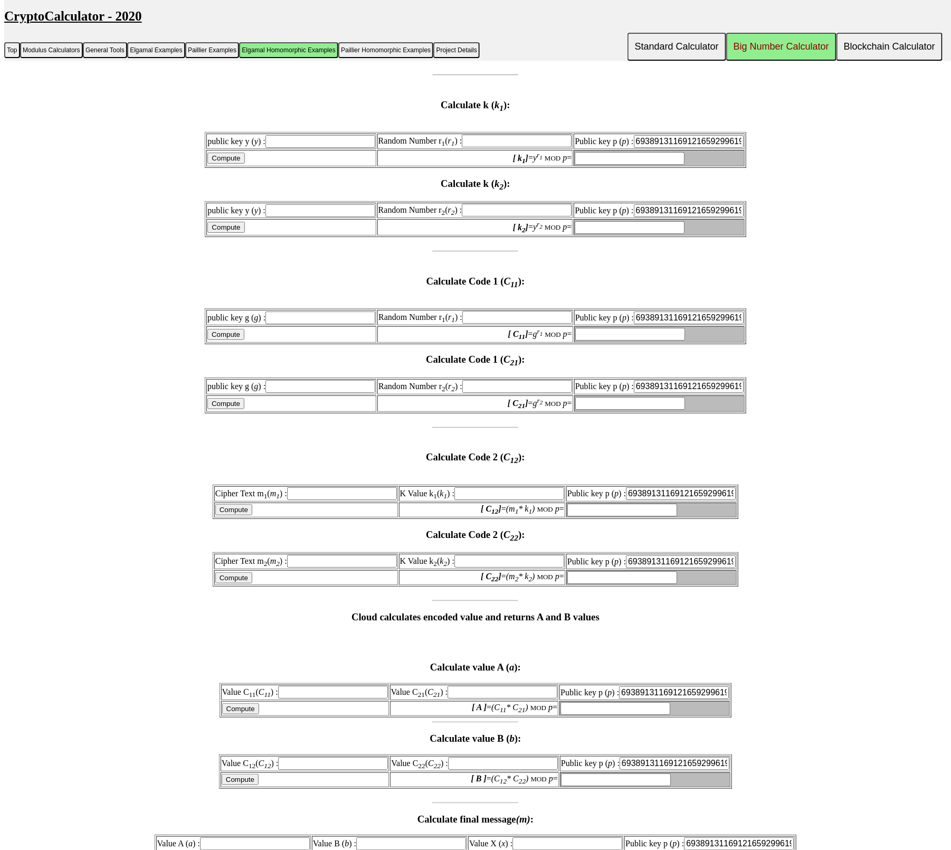
scroll to position [0, 0]
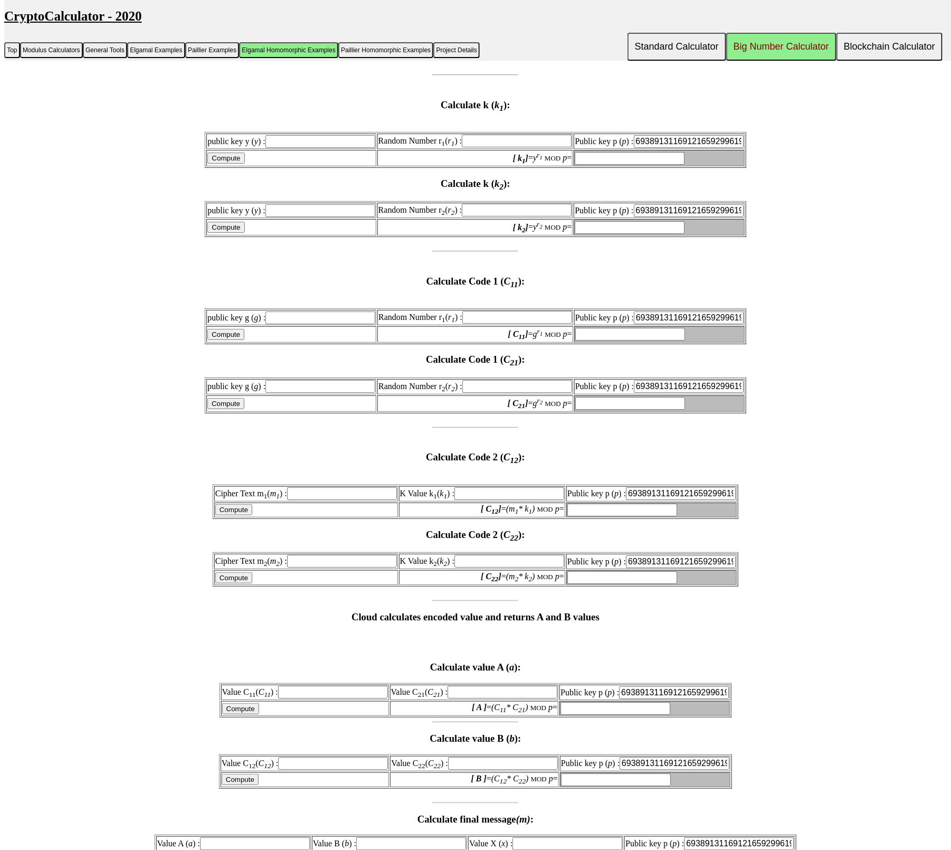
paste input "31555691047914751702238223419434046711"
type input "31555691047914751702238223419434046711"
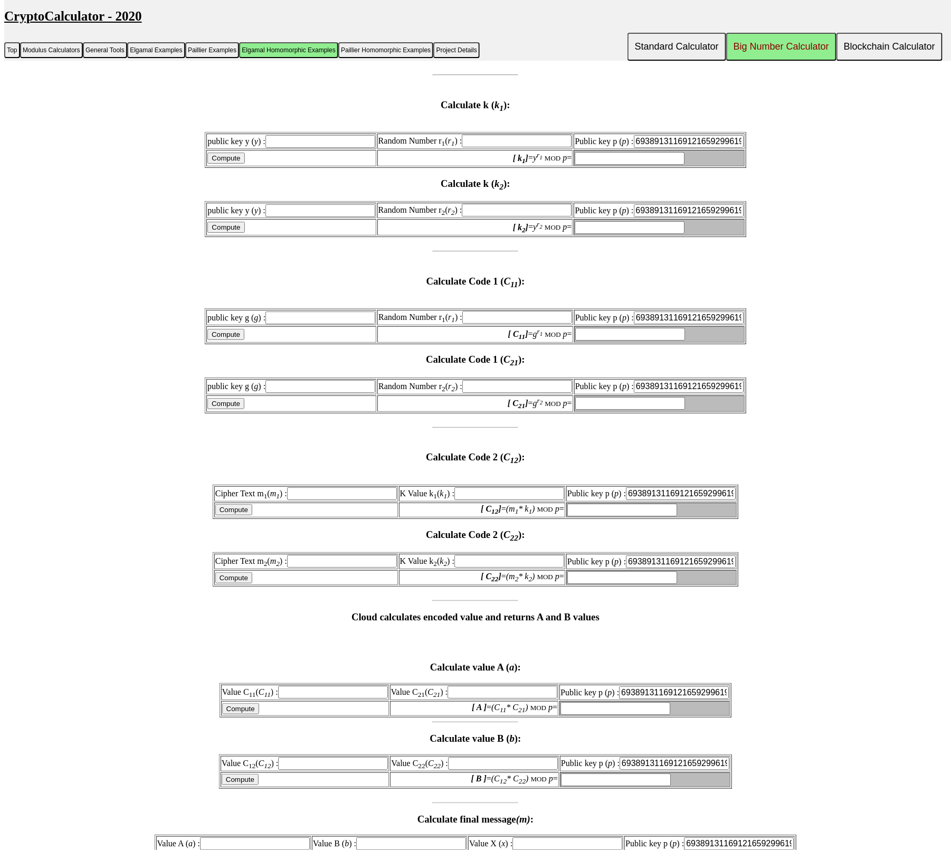
type input "31555691047914751702238223419434046711"
type input "a"
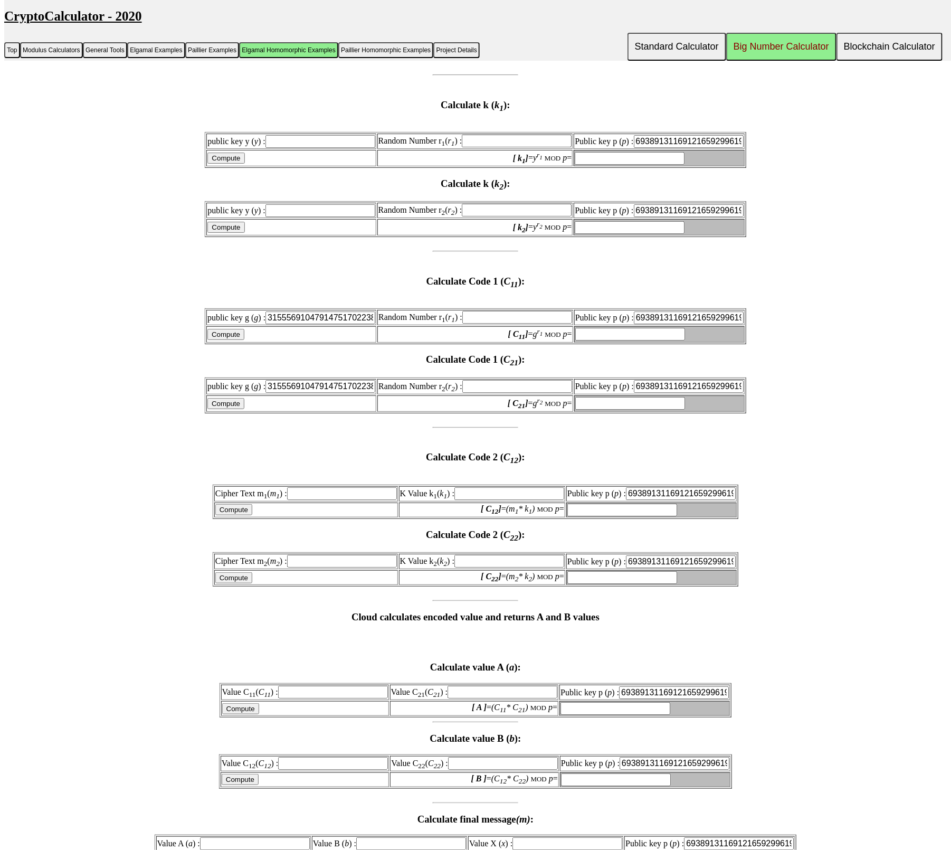
type input "b"
click at [236, 58] on input "Compute" at bounding box center [237, 51] width 37 height 11
type input "invalid"
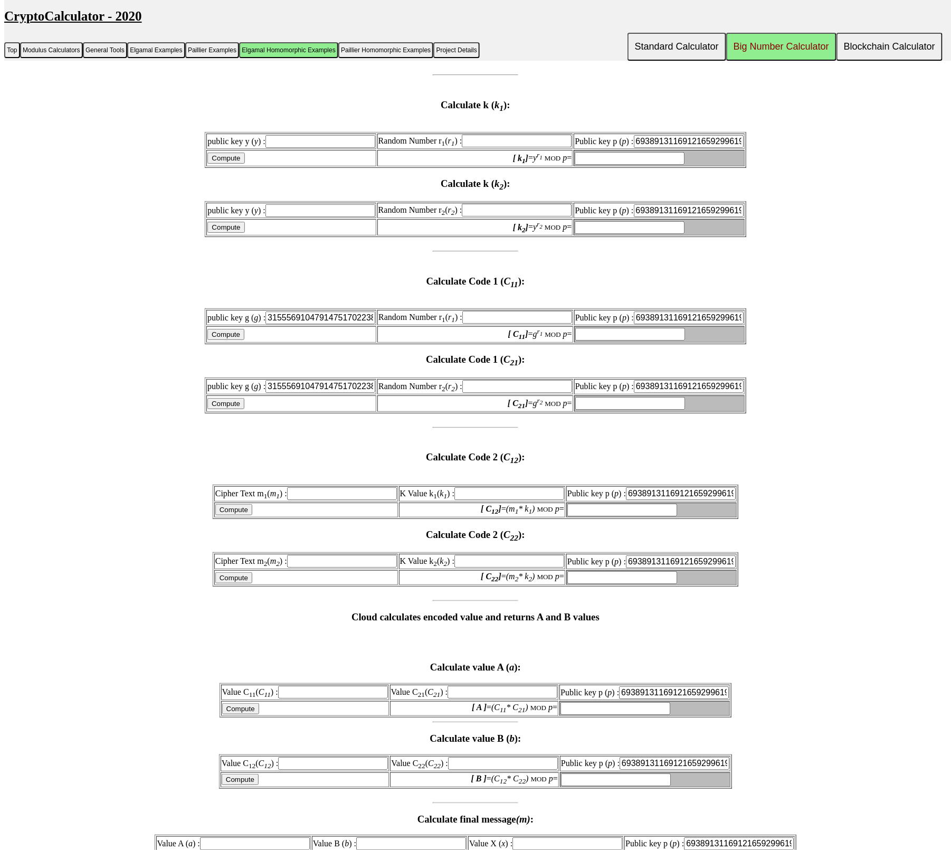
click at [236, 58] on input "Compute" at bounding box center [237, 51] width 37 height 11
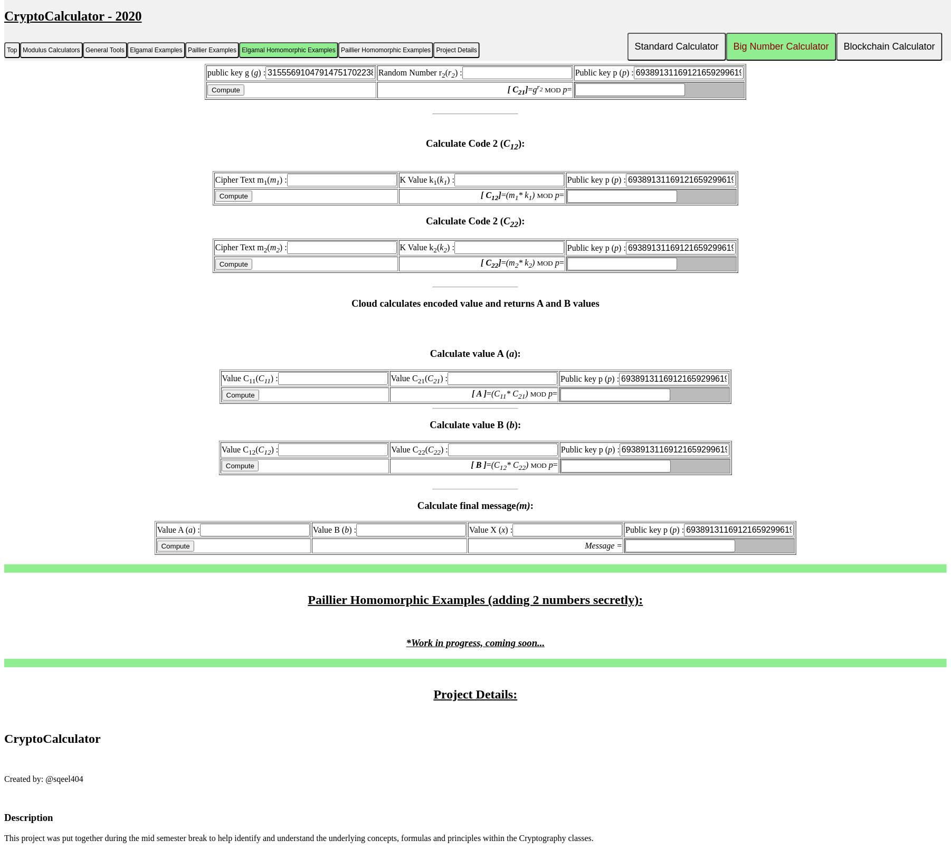
scroll to position [3680, 0]
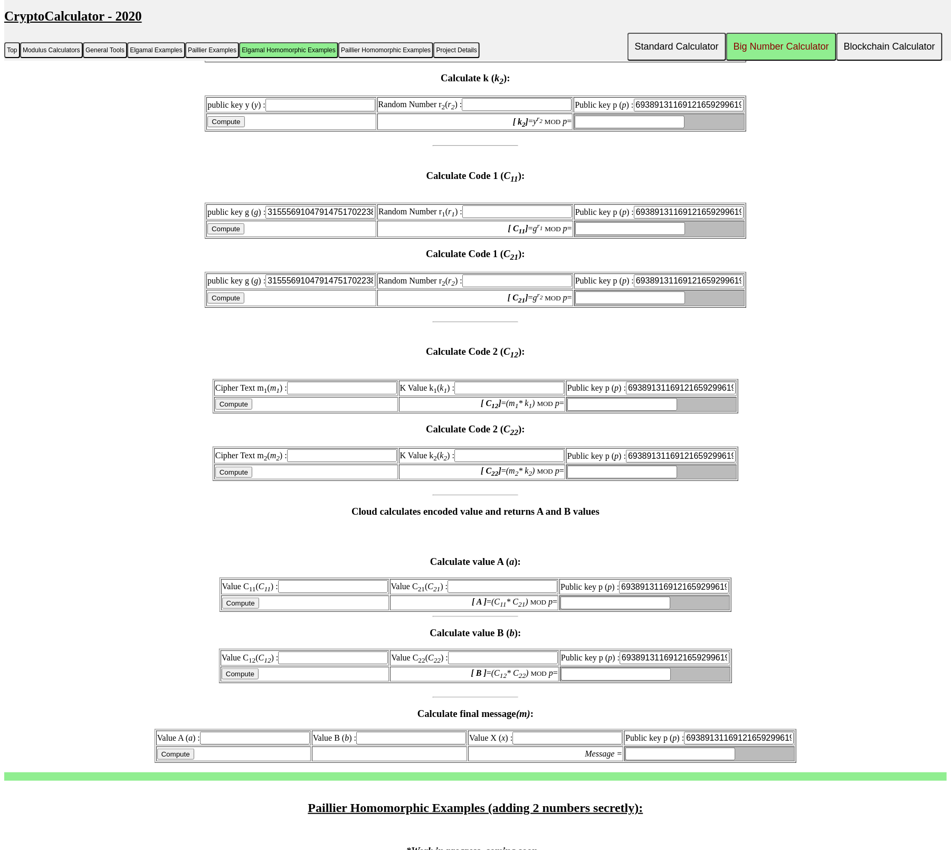
paste input "11489717829328471658465596445577274206"
type input "11489717829328471658465596445577274206"
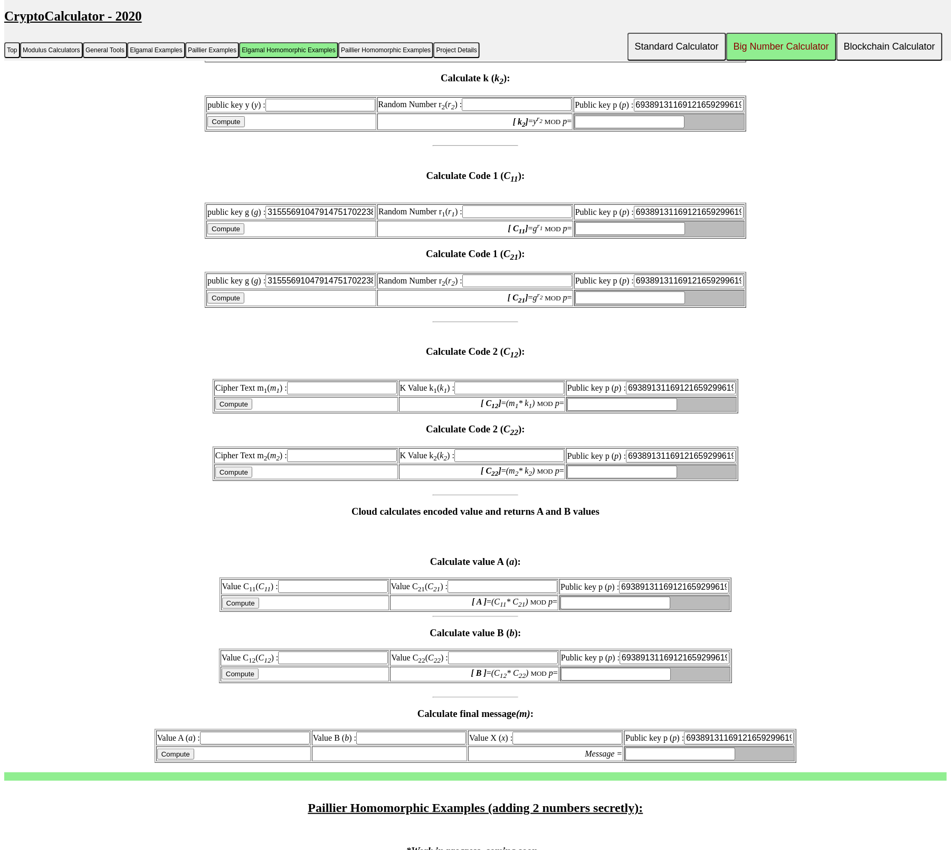
scroll to position [0, 0]
type input "3"
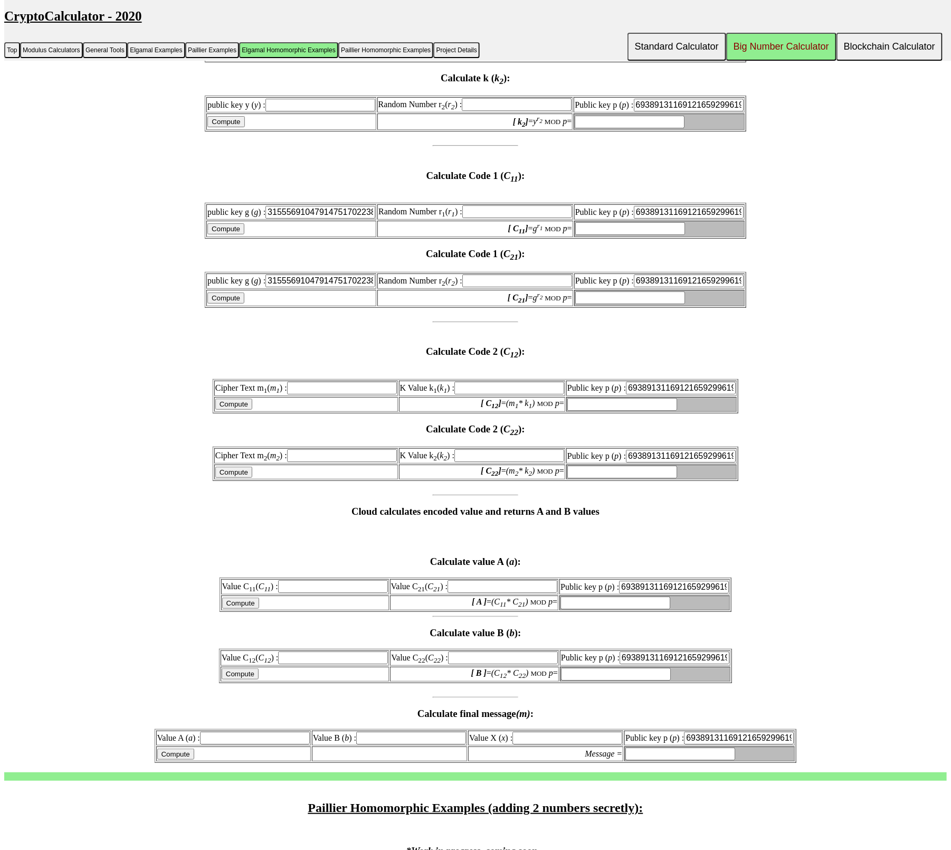
type input "0"
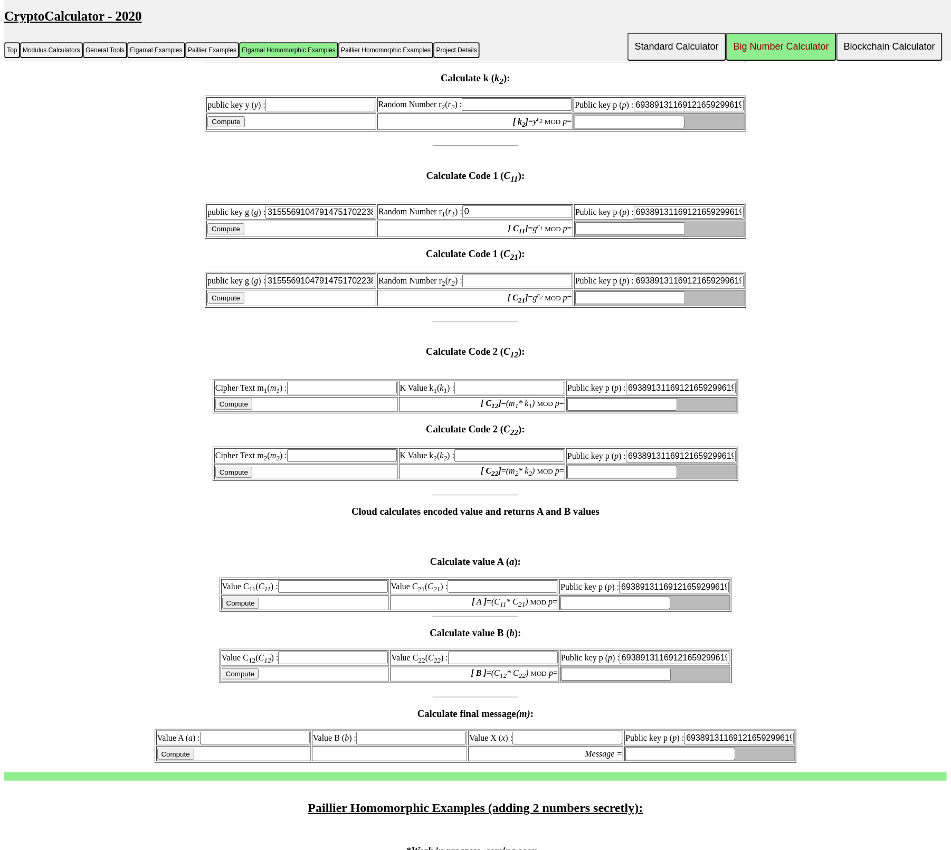
type input "0"
drag, startPoint x: 343, startPoint y: 254, endPoint x: 348, endPoint y: 235, distance: 19.9
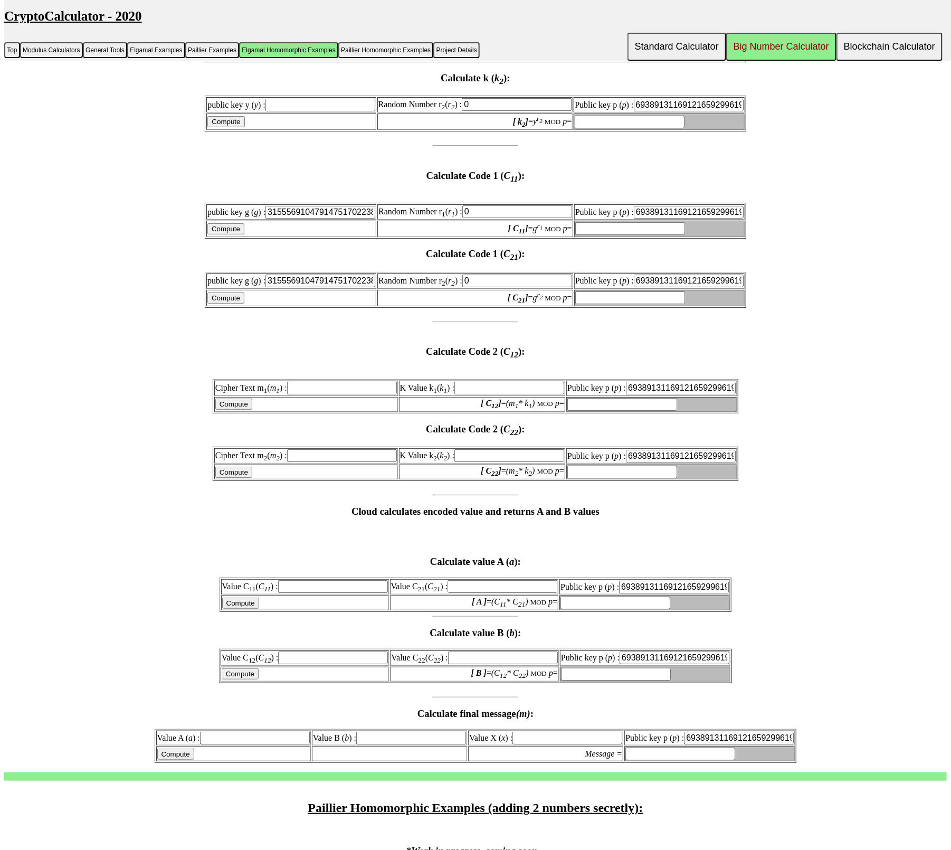
type input "invalid value for Max number limit"
type input "0"
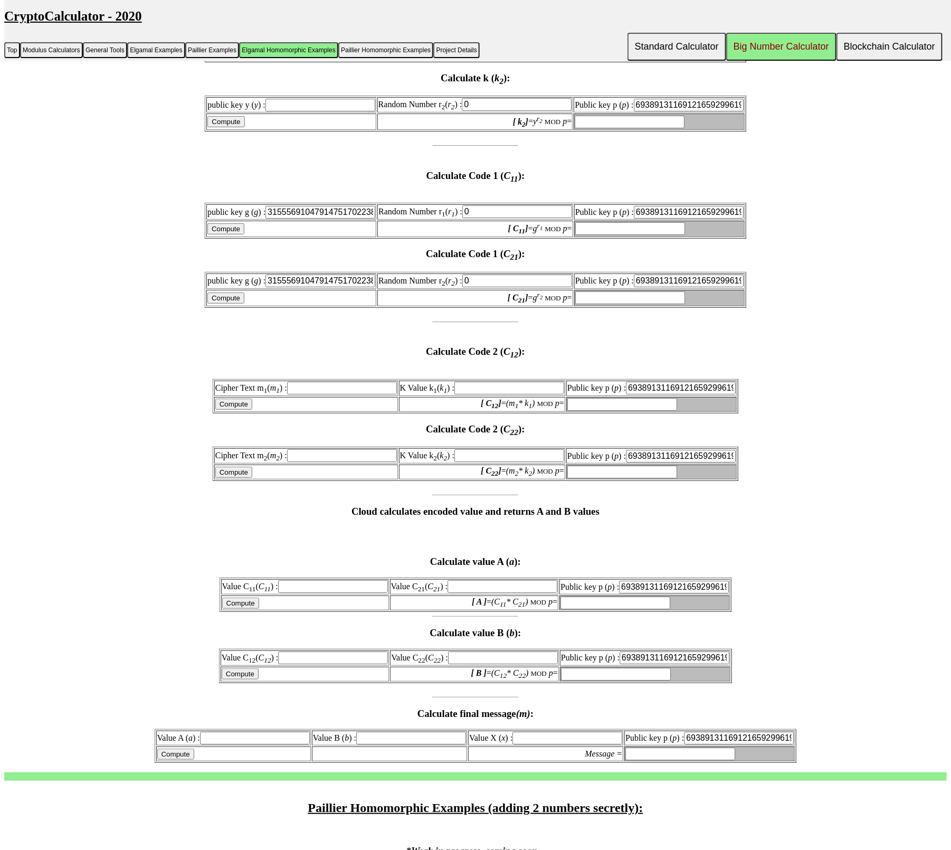
type input "0"
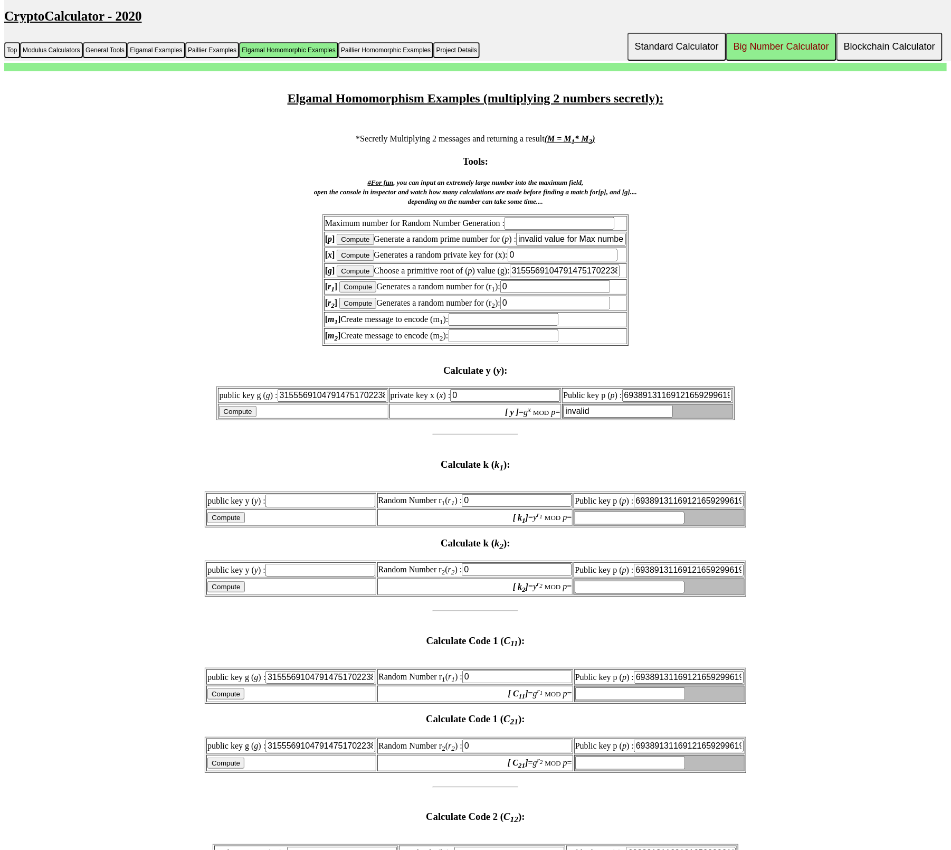
scroll to position [3205, 0]
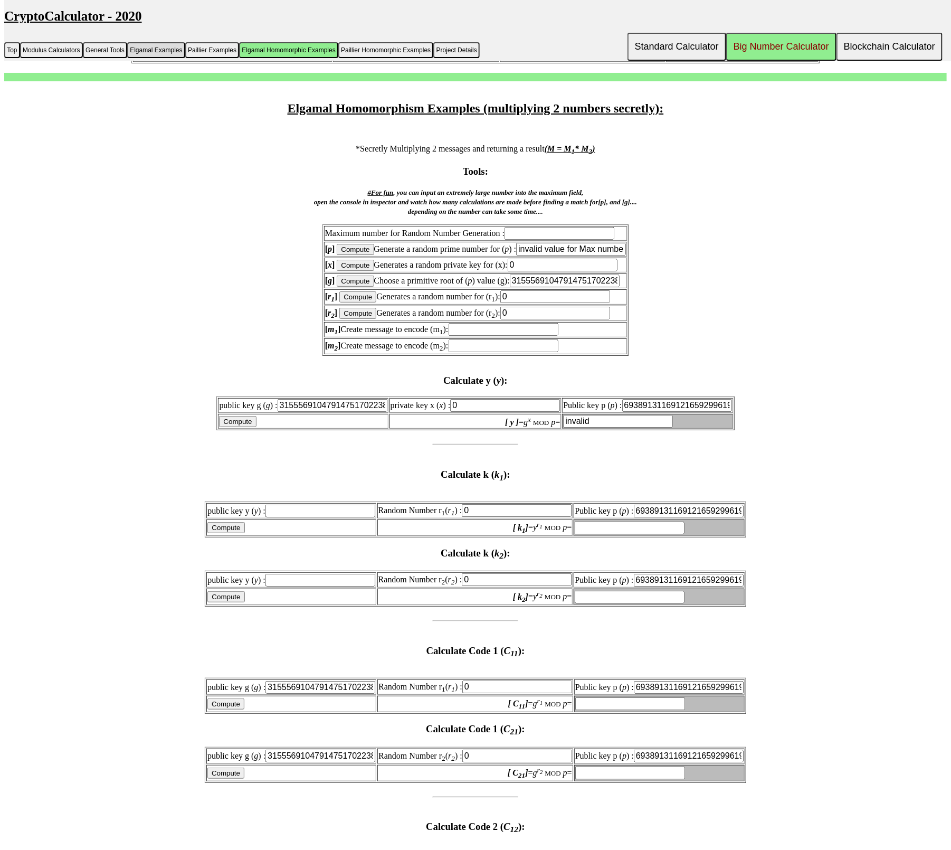
click at [151, 58] on button "Elgamal Examples" at bounding box center [156, 50] width 58 height 16
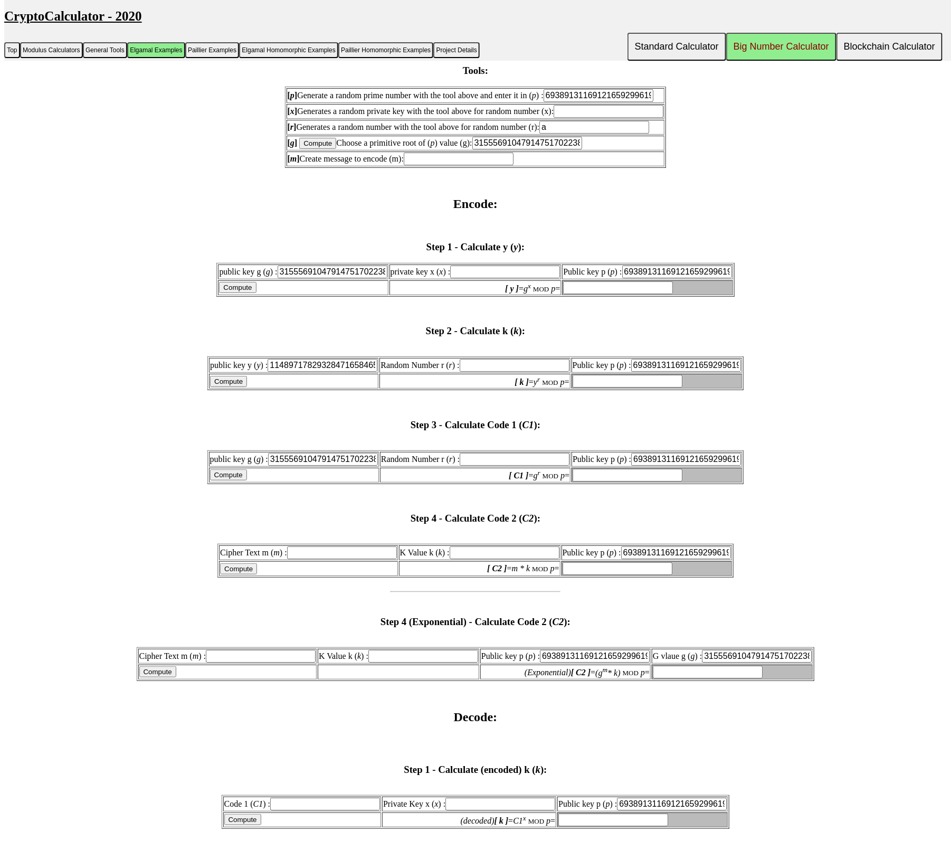
scroll to position [1202, 0]
click at [631, 102] on input "69389131169121659299619681412164416427" at bounding box center [599, 96] width 110 height 13
click at [629, 118] on input "text" at bounding box center [609, 112] width 110 height 13
paste input "11489717829328471658465596445577274206"
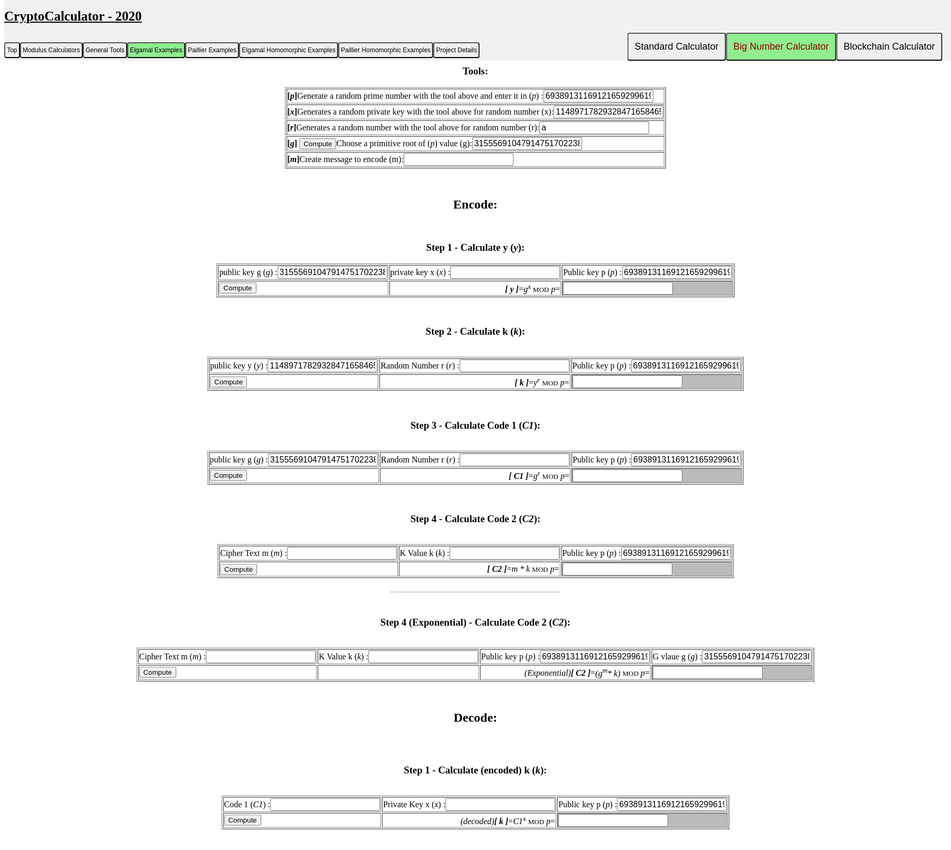
scroll to position [0, 75]
type input "11489717829328471658465596445577274206"
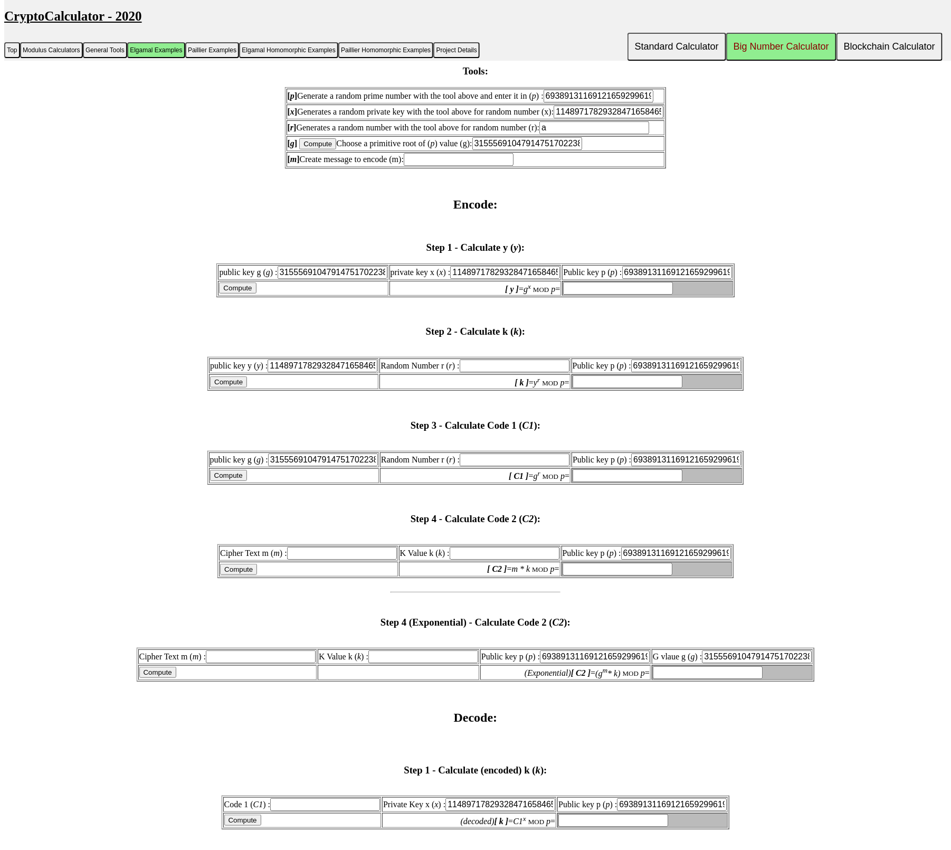
click at [621, 151] on td "[ g ] Compute Choose a primitive root of ( p ) value (g): 315556910479147517022…" at bounding box center [476, 143] width 378 height 15
click at [299, 149] on input "Compute" at bounding box center [317, 143] width 37 height 11
type input "5071477881676285590924628223834268353"
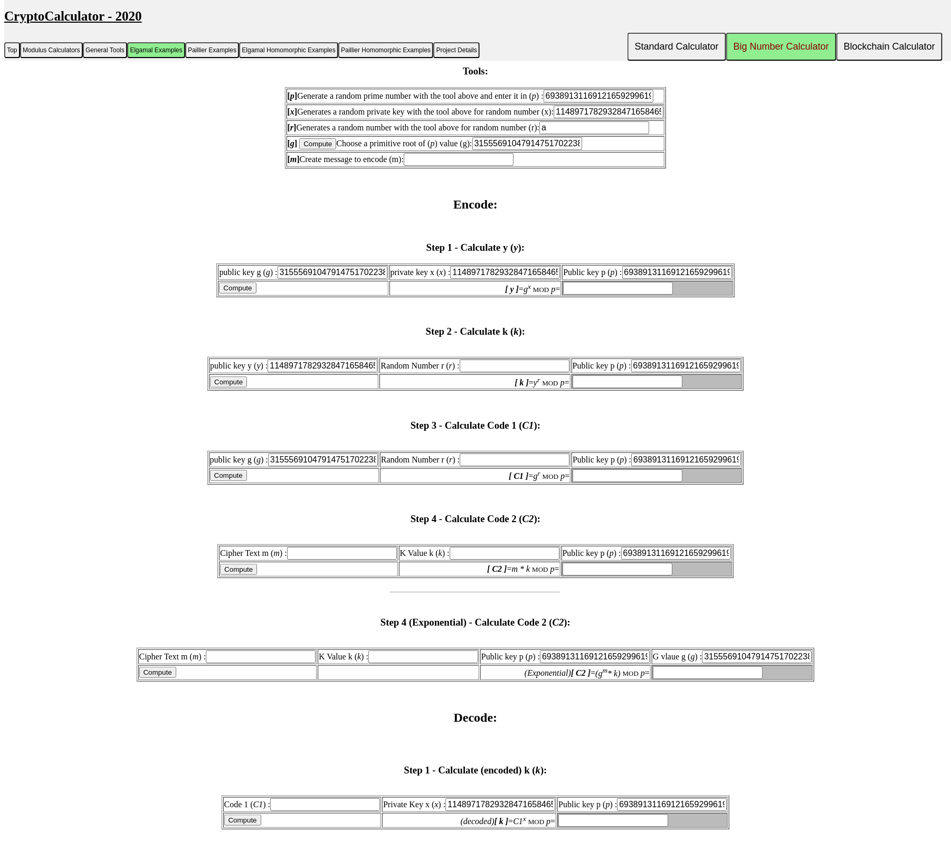
type input "5071477881676285590924628223834268353"
click at [299, 149] on input "Compute" at bounding box center [317, 143] width 37 height 11
type input "35964060300937902061823874994077585517"
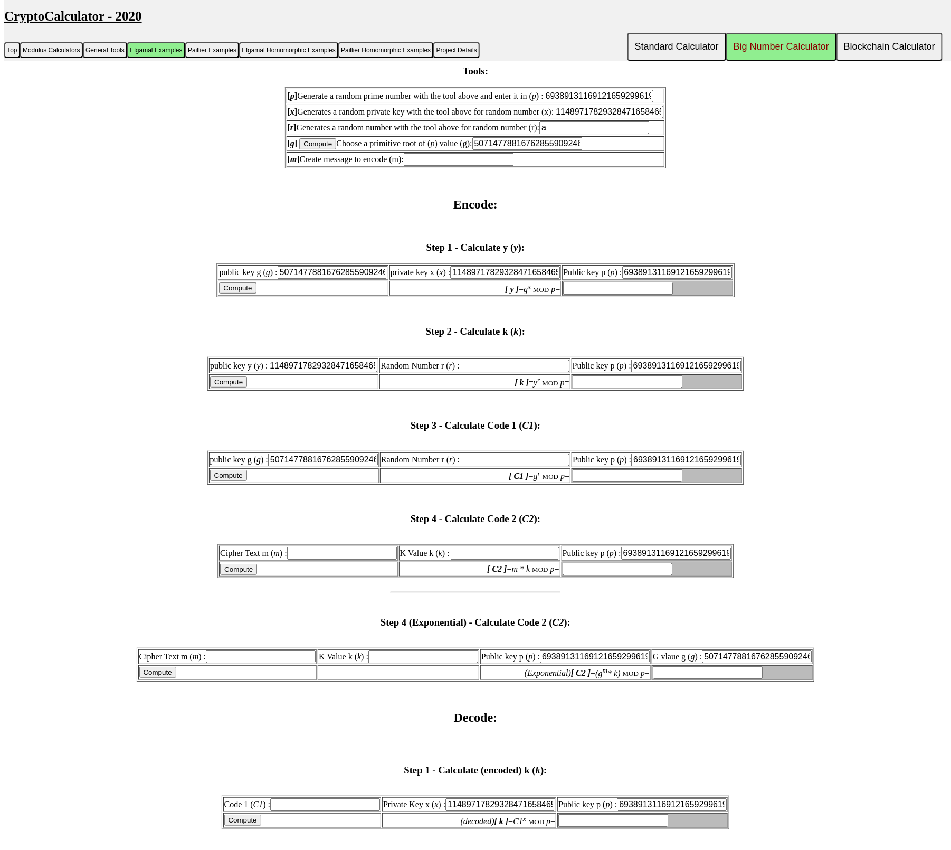
type input "35964060300937902061823874994077585517"
click at [299, 149] on input "Compute" at bounding box center [317, 143] width 37 height 11
type input "65019707938667946245058989900585853853"
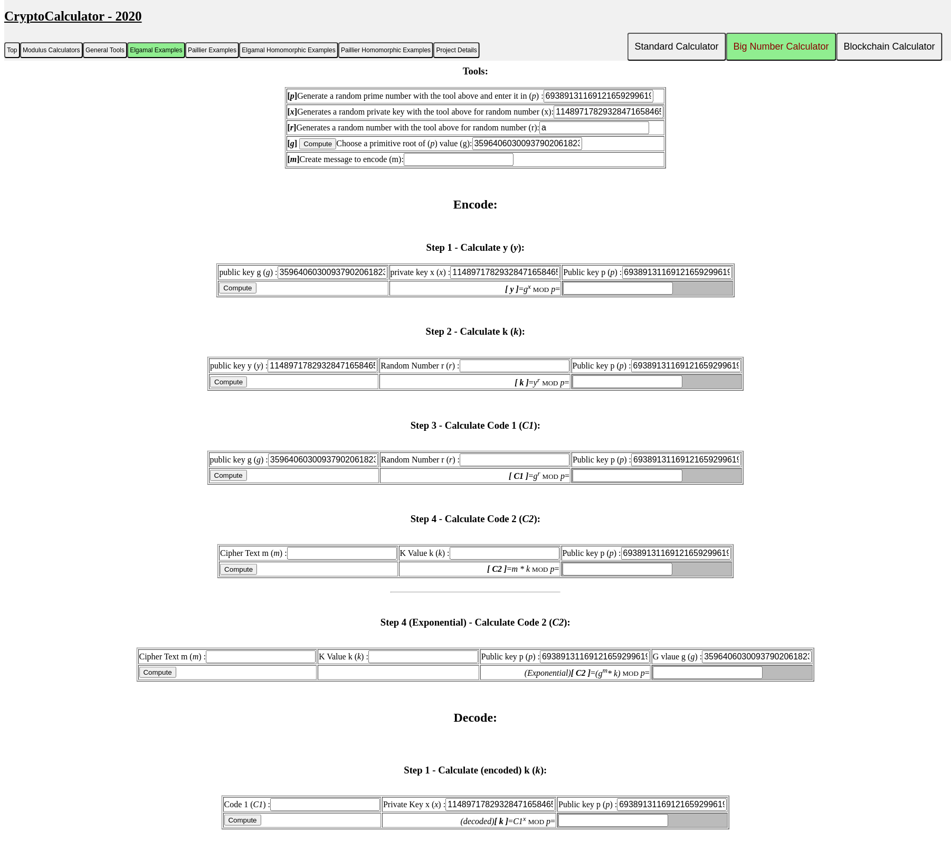
type input "65019707938667946245058989900585853853"
click at [299, 149] on input "Compute" at bounding box center [317, 143] width 37 height 11
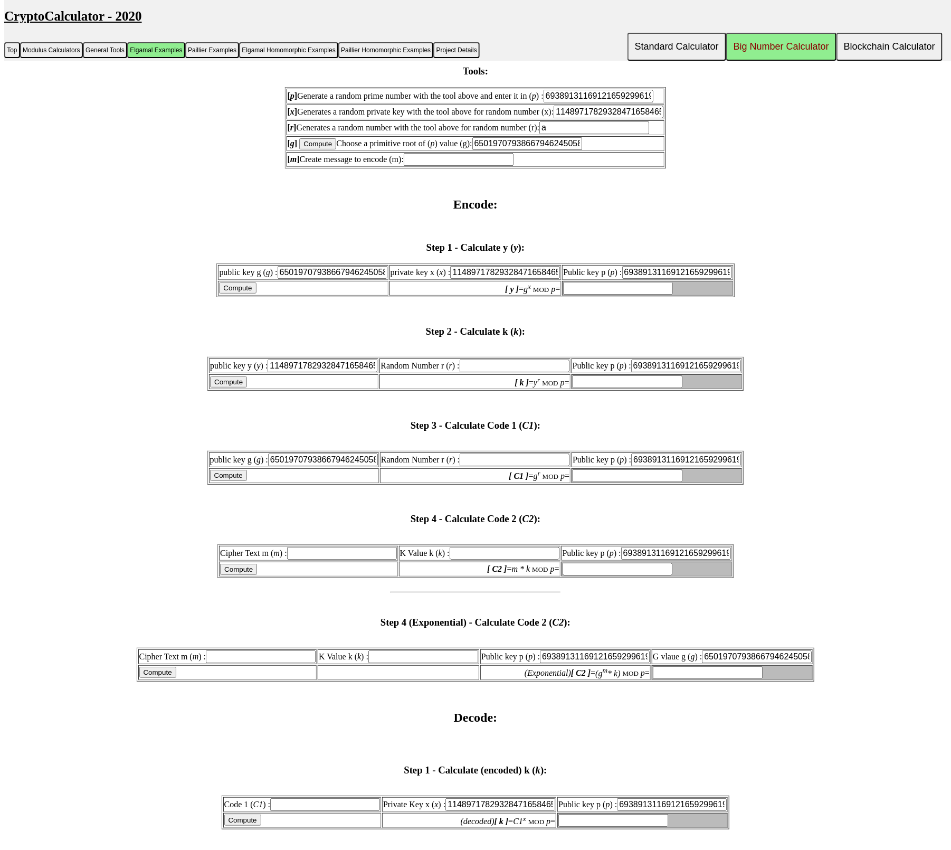
type input "43262513624201560345257904523235016829"
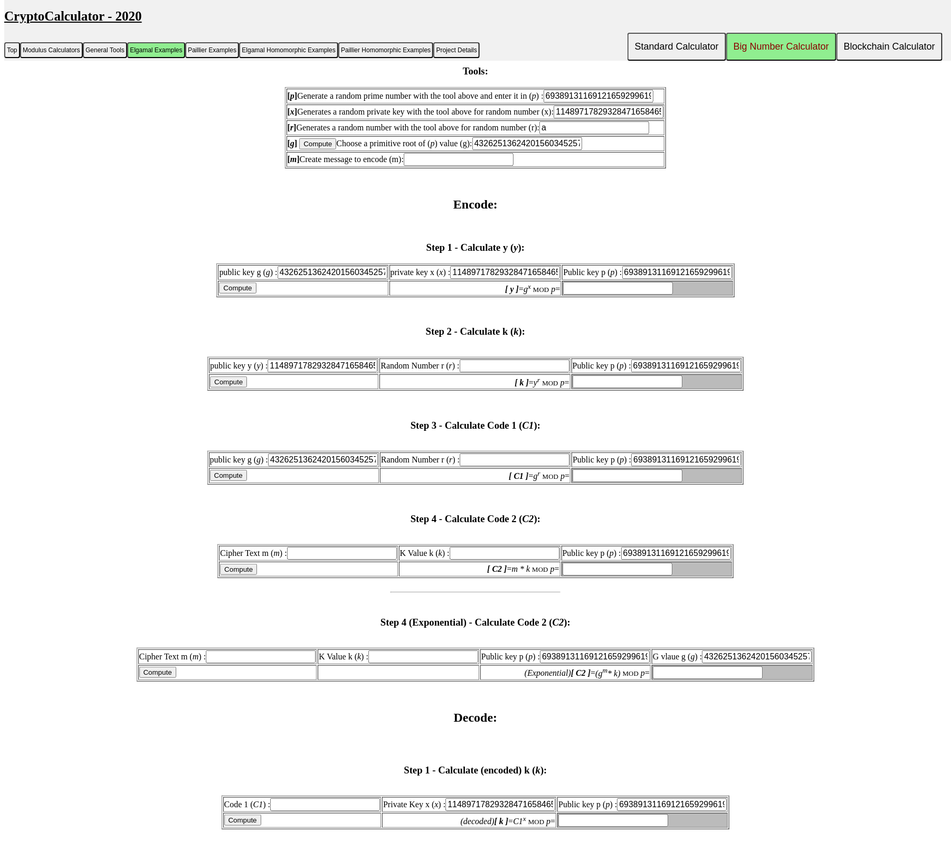
click at [299, 149] on input "Compute" at bounding box center [317, 143] width 37 height 11
type input "61014408016197168528213698889776192543"
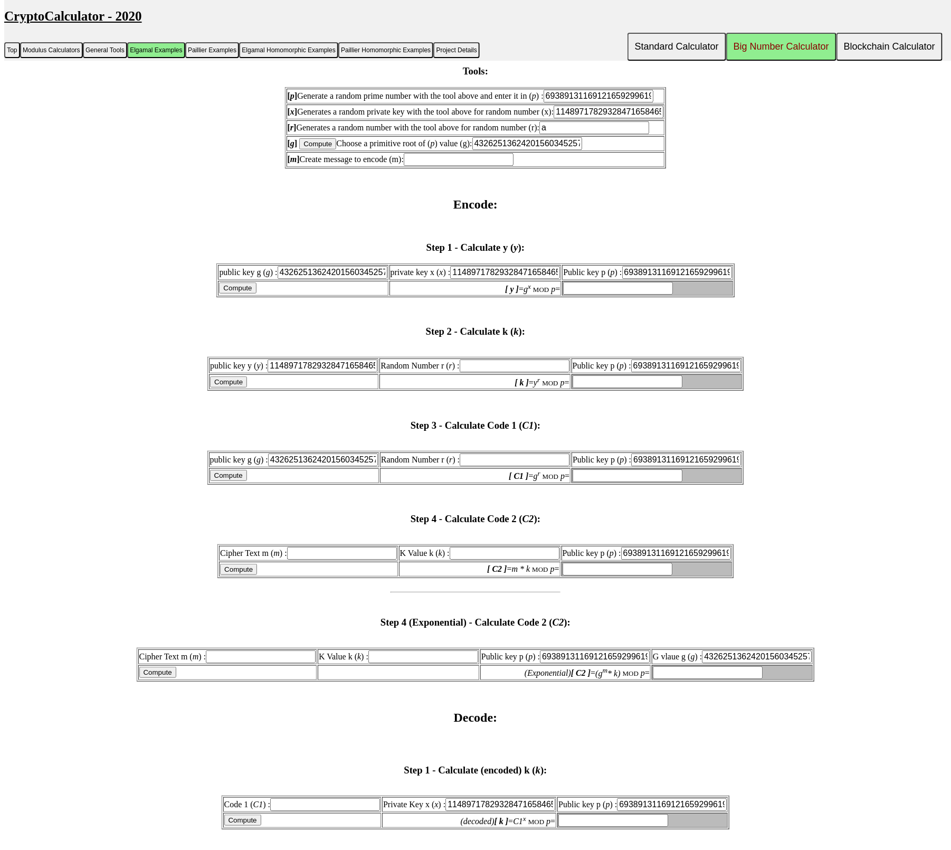
type input "61014408016197168528213698889776192543"
click at [299, 149] on input "Compute" at bounding box center [317, 143] width 37 height 11
type input "35909182188508447928574624767160306857"
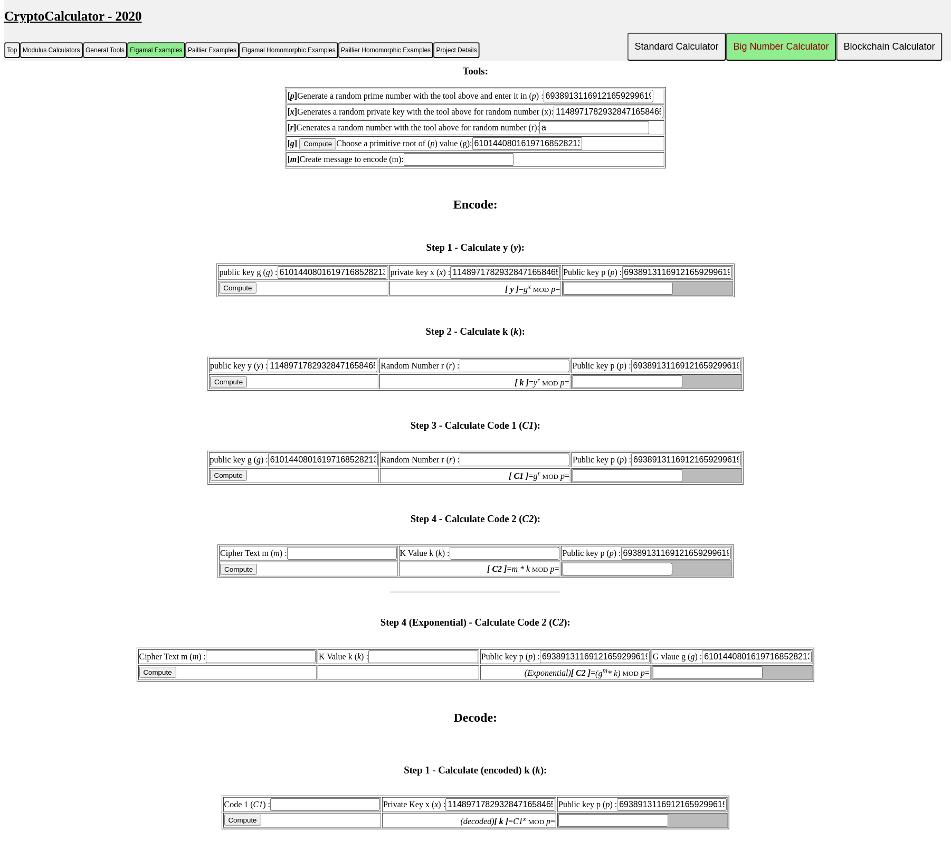
type input "35909182188508447928574624767160306857"
click at [524, 150] on input "35909182188508447928574624767160306857" at bounding box center [527, 143] width 110 height 13
paste input "1555691047914751702238223419434046711"
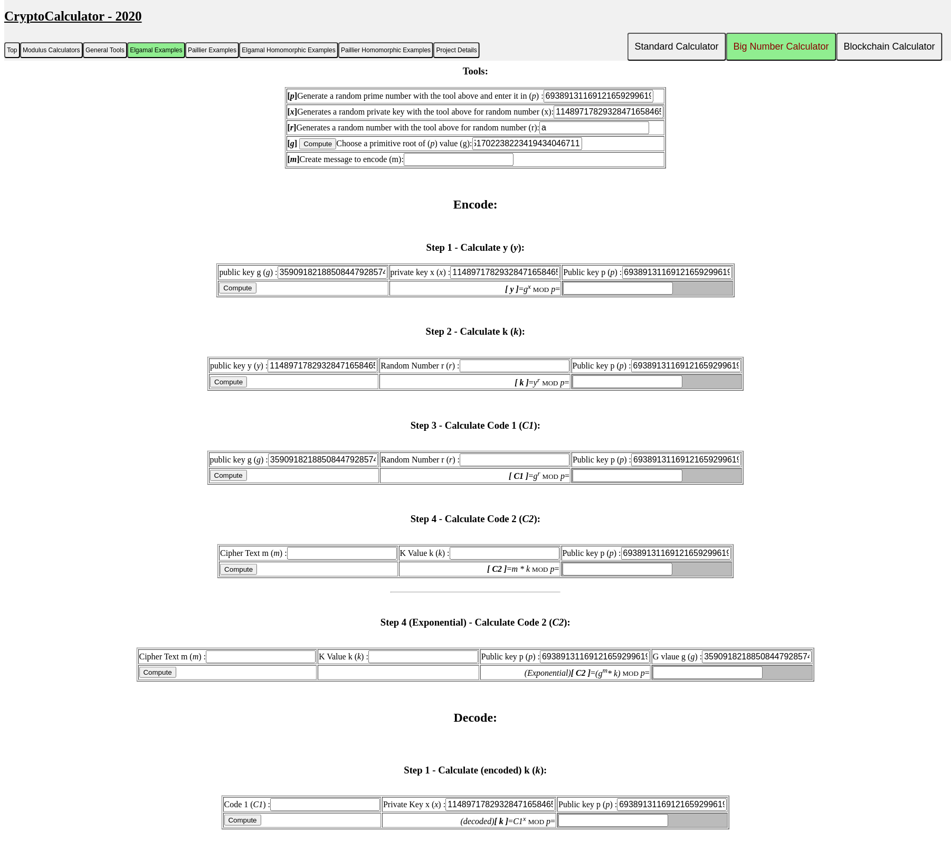
type input "31555691047914751702238223419434046711"
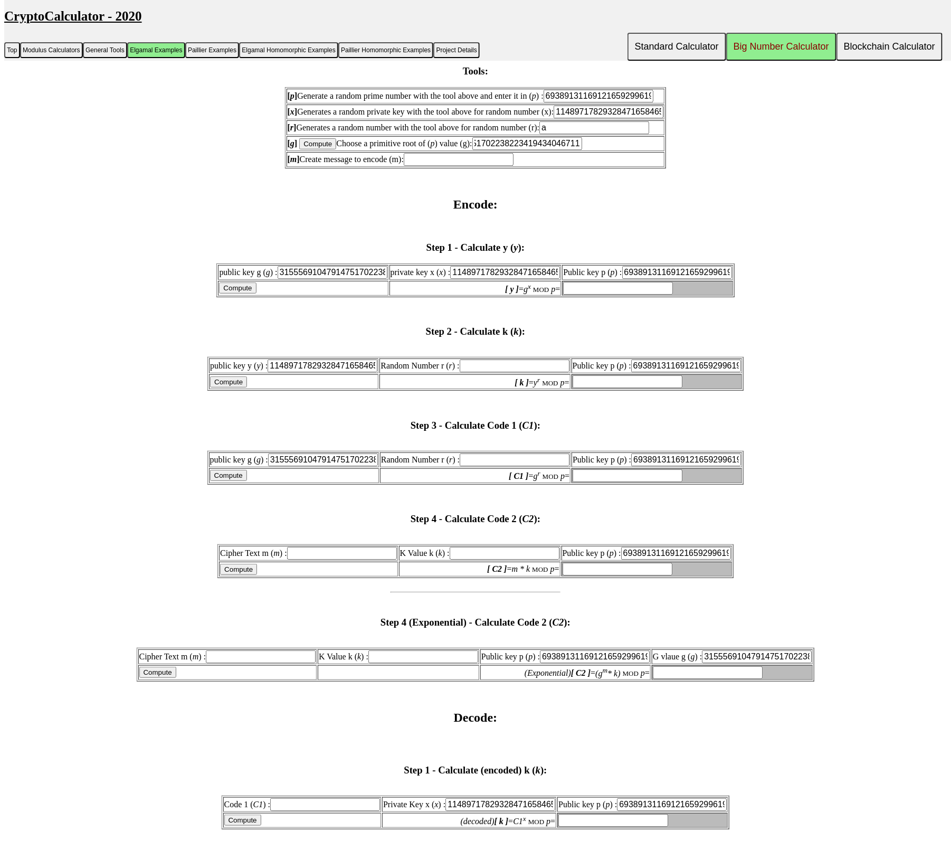
scroll to position [0, 0]
click at [591, 134] on input "a" at bounding box center [594, 127] width 110 height 13
drag, startPoint x: 593, startPoint y: 272, endPoint x: 597, endPoint y: 267, distance: 6.8
click at [596, 135] on td "[ r ] Generates a random number with the tool above for random number (r): a" at bounding box center [476, 127] width 378 height 15
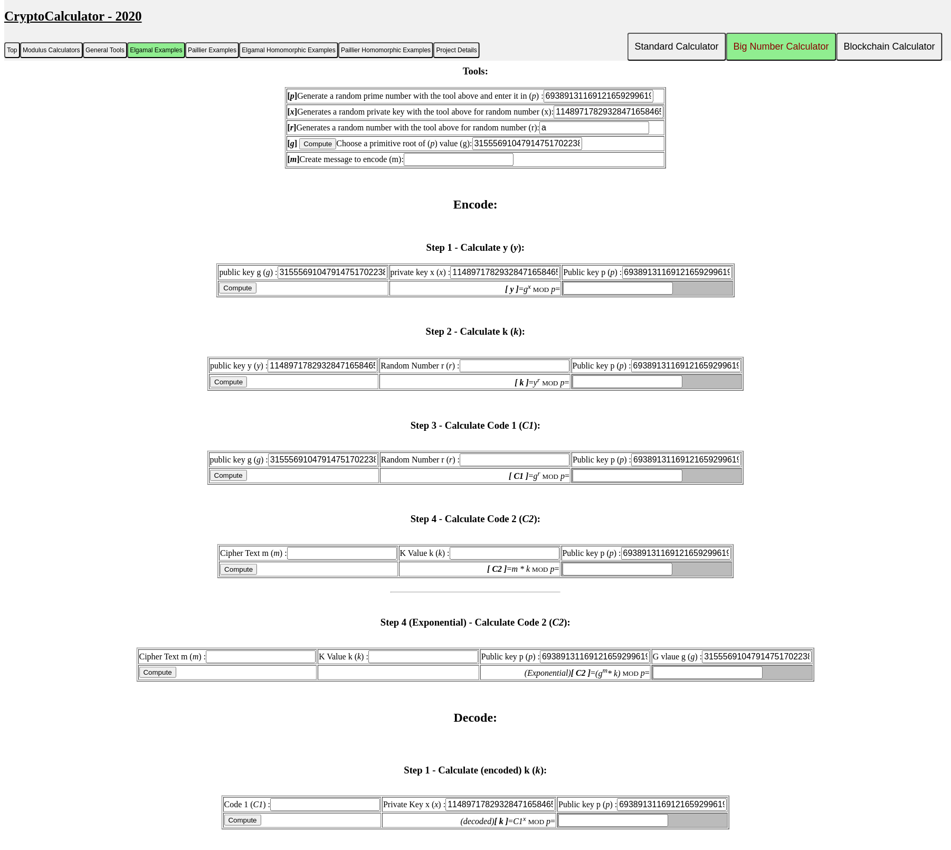
click at [596, 134] on input "a" at bounding box center [594, 127] width 110 height 13
type input "1"
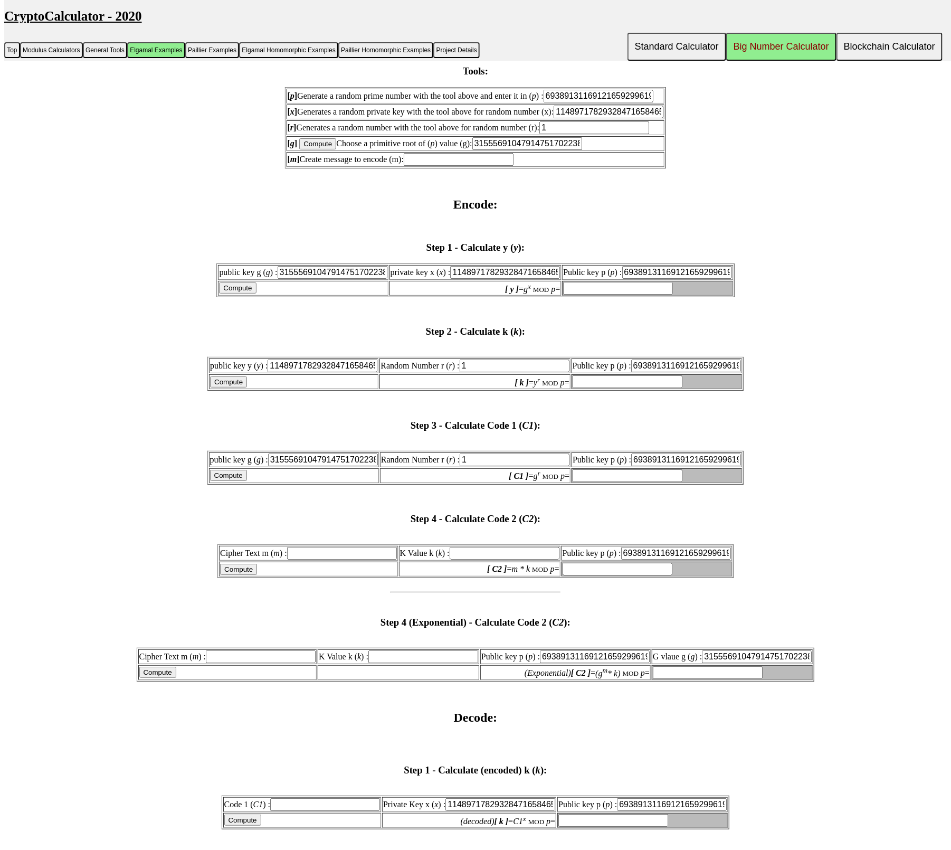
click at [532, 212] on h2 "Encode:" at bounding box center [475, 204] width 943 height 14
click at [454, 166] on input "text" at bounding box center [459, 159] width 110 height 13
type input "2"
click at [221, 387] on input "Compute" at bounding box center [228, 381] width 37 height 11
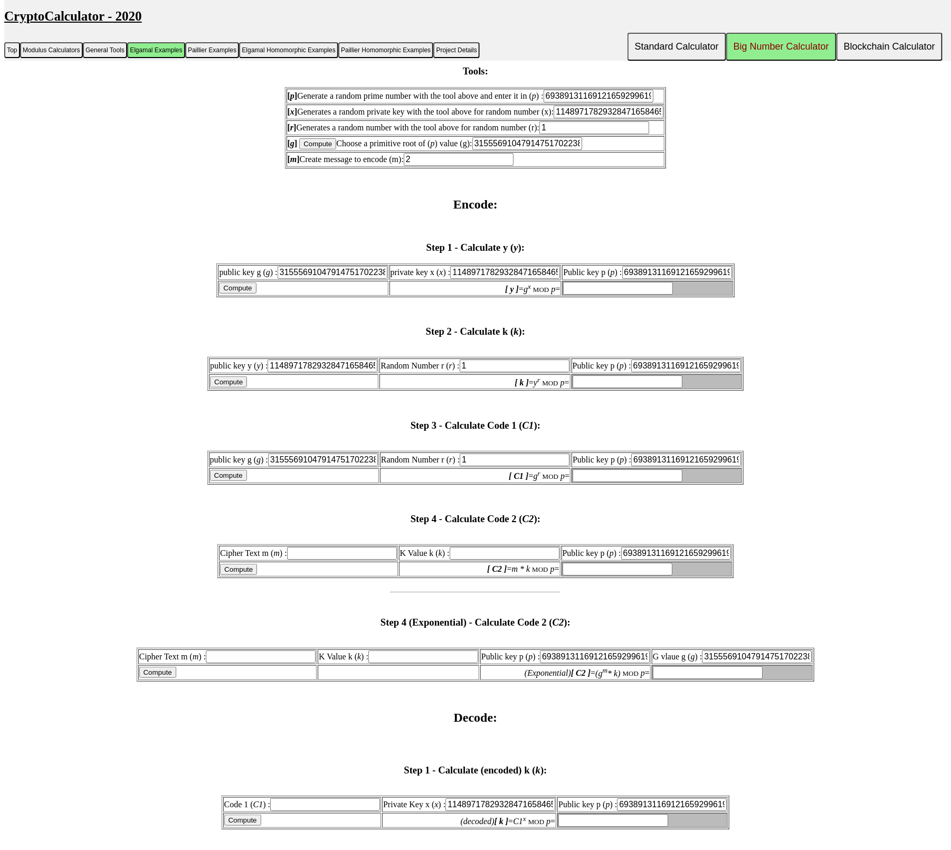
type input "11489717829328471658465596445577274206"
click at [654, 388] on input "11489717829328471658465596445577274206" at bounding box center [628, 381] width 110 height 13
drag, startPoint x: 710, startPoint y: 559, endPoint x: 718, endPoint y: 559, distance: 8.5
click at [718, 389] on td "11489717829328471658465596445577274206" at bounding box center [657, 381] width 170 height 15
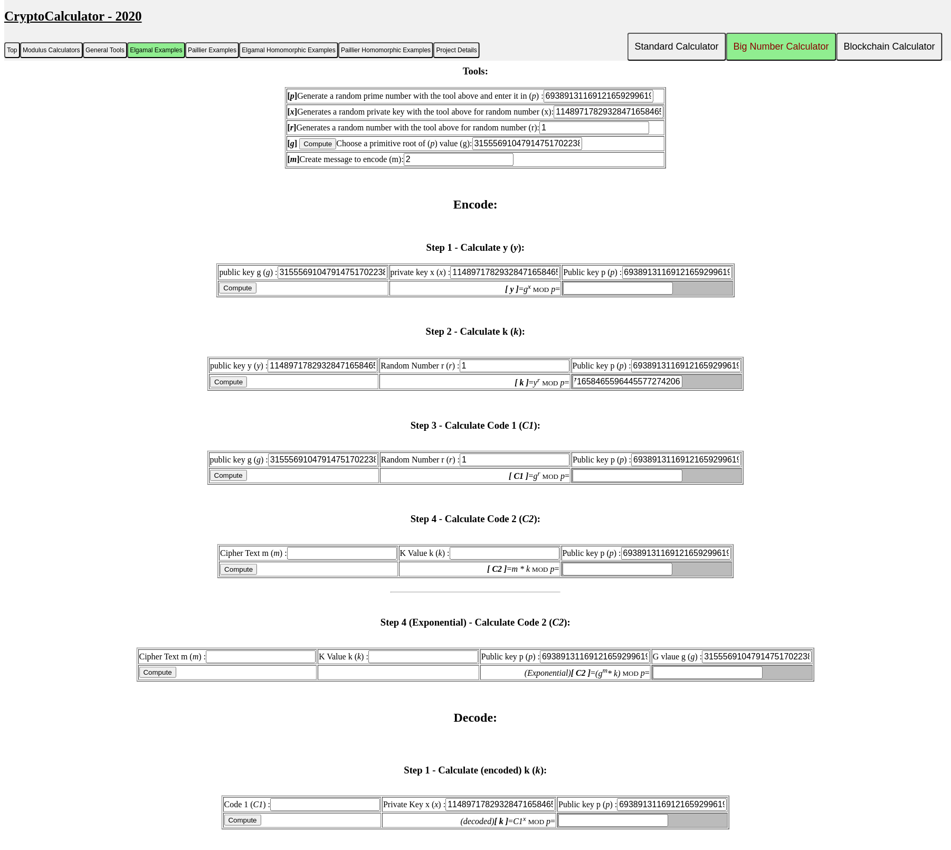
click at [675, 388] on input "11489717829328471658465596445577274206" at bounding box center [628, 381] width 110 height 13
drag, startPoint x: 692, startPoint y: 431, endPoint x: 798, endPoint y: 433, distance: 105.6
click at [798, 297] on form "public key g ( g ) : 31555691047914751702238223419434046711 private key x ( x )…" at bounding box center [475, 280] width 943 height 34
click at [802, 297] on form "public key g ( g ) : 31555691047914751702238223419434046711 private key x ( x )…" at bounding box center [475, 280] width 943 height 34
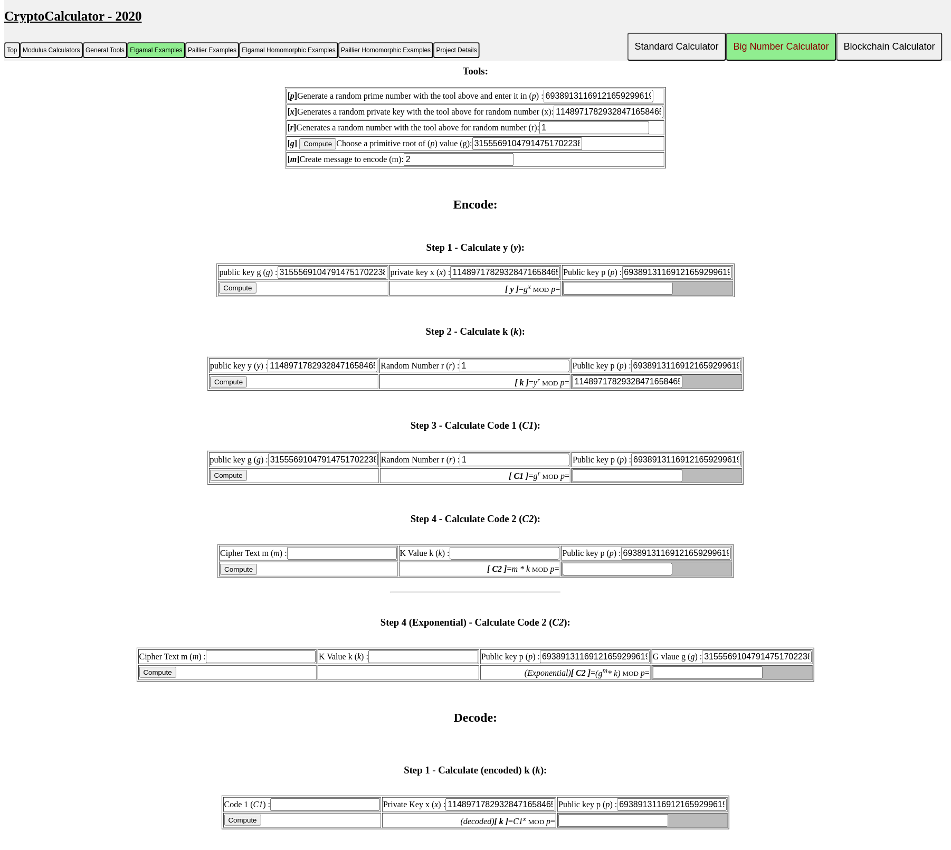
scroll to position [0, 75]
drag, startPoint x: 632, startPoint y: 558, endPoint x: 785, endPoint y: 556, distance: 153.1
click at [785, 391] on form "public key y ( y ) : 11489717829328471658465596445577274206 Random Number r ( r…" at bounding box center [475, 374] width 943 height 34
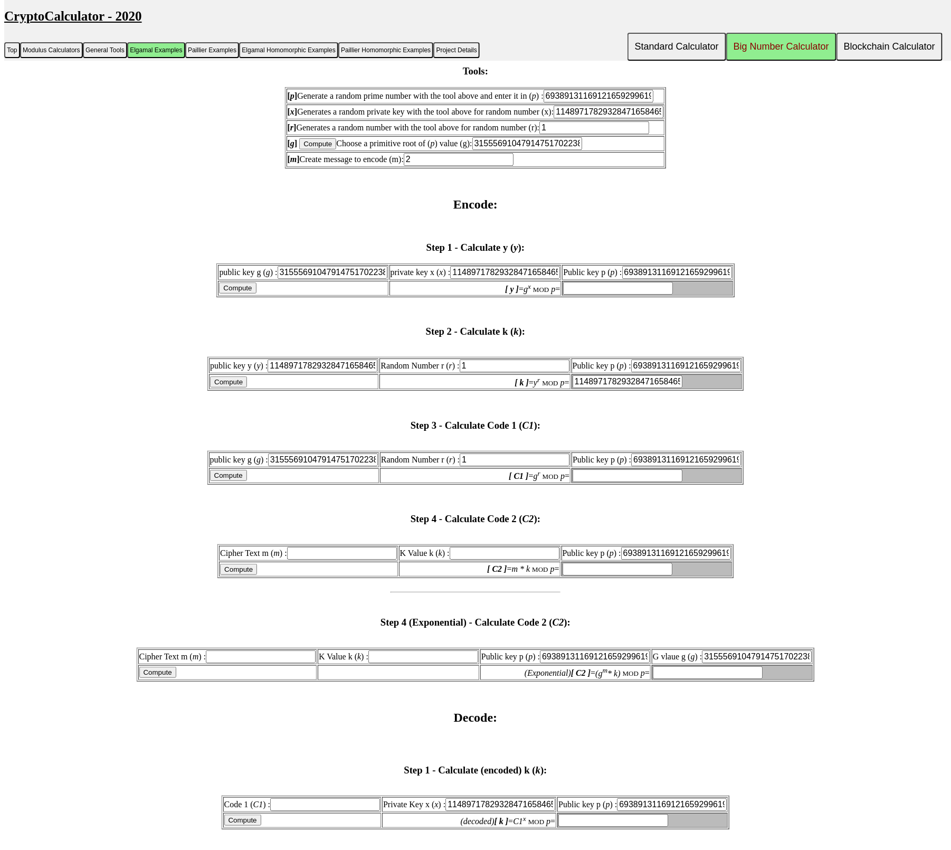
click at [633, 388] on input "11489717829328471658465596445577274206" at bounding box center [628, 381] width 110 height 13
click at [230, 293] on input "Compute" at bounding box center [237, 287] width 37 height 11
type input "13342667732690560024944666710985140916"
click at [244, 293] on input "Compute" at bounding box center [237, 287] width 37 height 11
click at [236, 293] on input "Compute" at bounding box center [237, 287] width 37 height 11
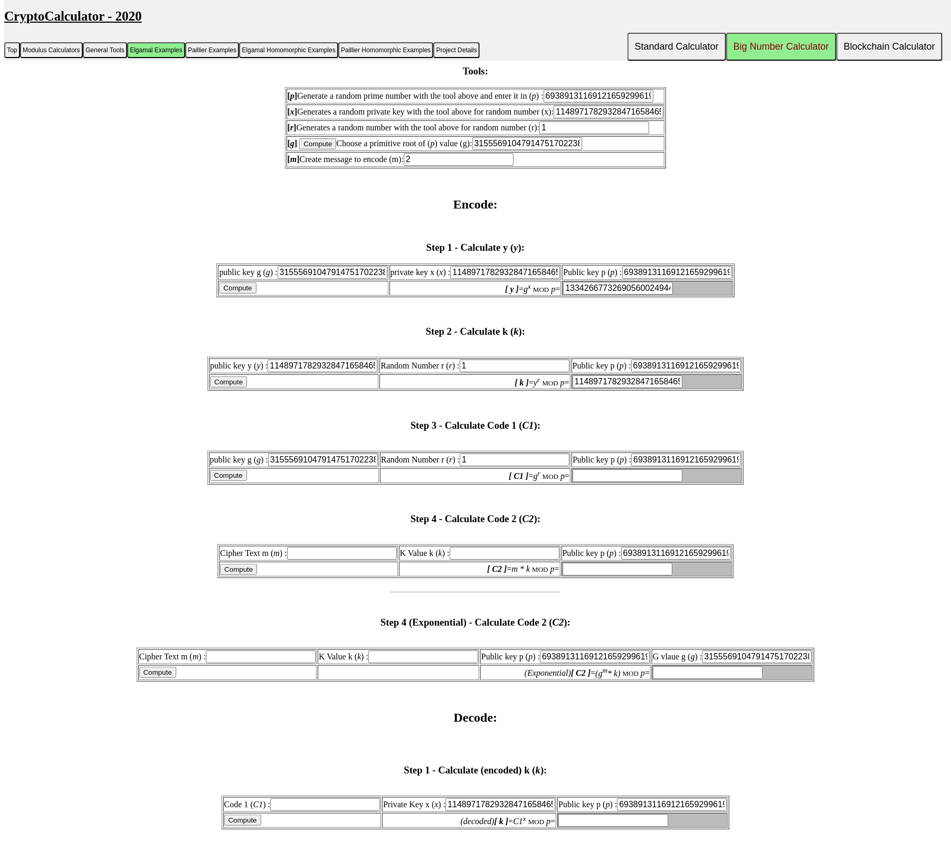
drag, startPoint x: 635, startPoint y: 448, endPoint x: 422, endPoint y: 460, distance: 213.0
click at [363, 296] on tr "Compute [ y ] = g x MOD p = 13342667732690560024944666710985140916" at bounding box center [475, 288] width 515 height 15
click at [603, 388] on input "11489717829328471658465596445577274206" at bounding box center [628, 381] width 110 height 13
click at [226, 387] on input "Compute" at bounding box center [228, 381] width 37 height 11
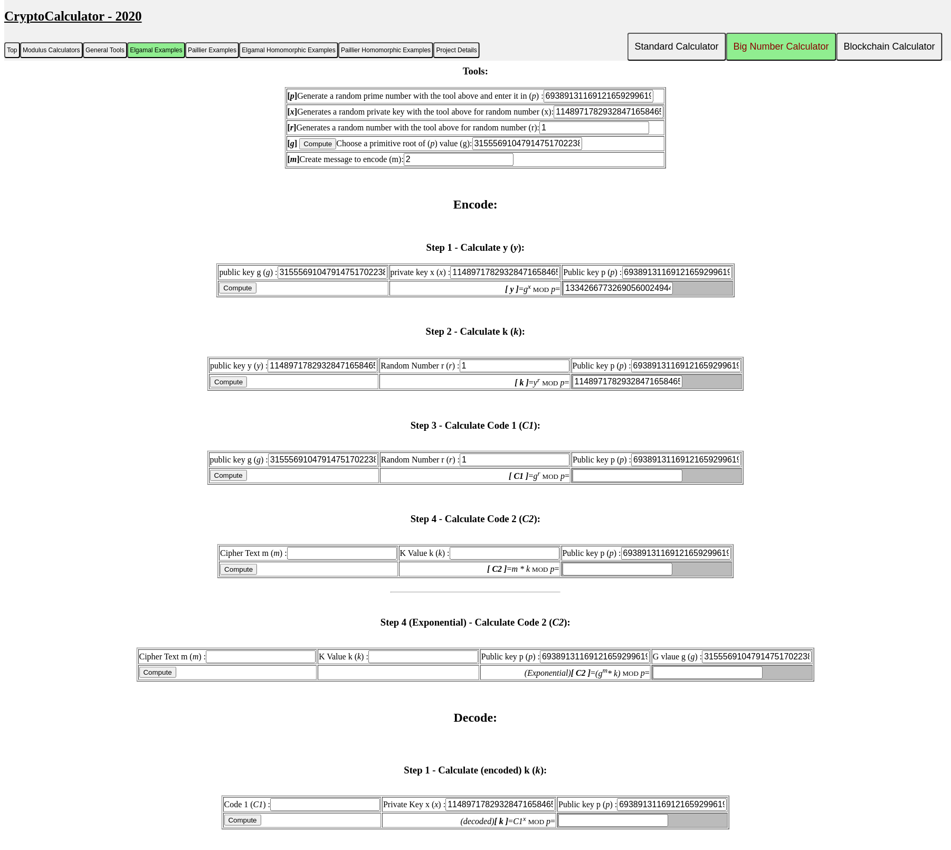
click at [226, 481] on input "Compute" at bounding box center [228, 475] width 37 height 11
type input "31555691047914751702238223419434046711"
drag, startPoint x: 626, startPoint y: 659, endPoint x: 482, endPoint y: 654, distance: 143.6
click at [482, 483] on tr "Compute [ C1 ] = g r MOD p = 31555691047914751702238223419434046711" at bounding box center [476, 475] width 534 height 15
click at [645, 482] on input "31555691047914751702238223419434046711" at bounding box center [628, 475] width 110 height 13
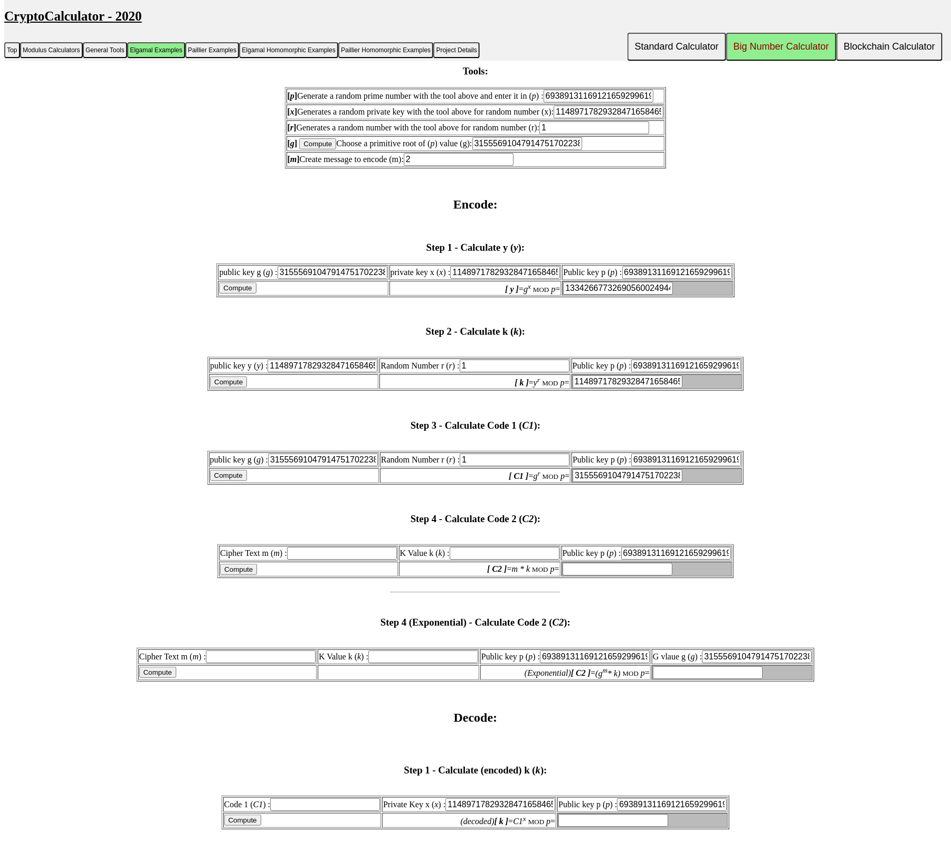
drag, startPoint x: 484, startPoint y: 644, endPoint x: 412, endPoint y: 644, distance: 71.8
click at [412, 467] on td "Random Number r ( r ) : 1" at bounding box center [475, 459] width 191 height 15
type input "2"
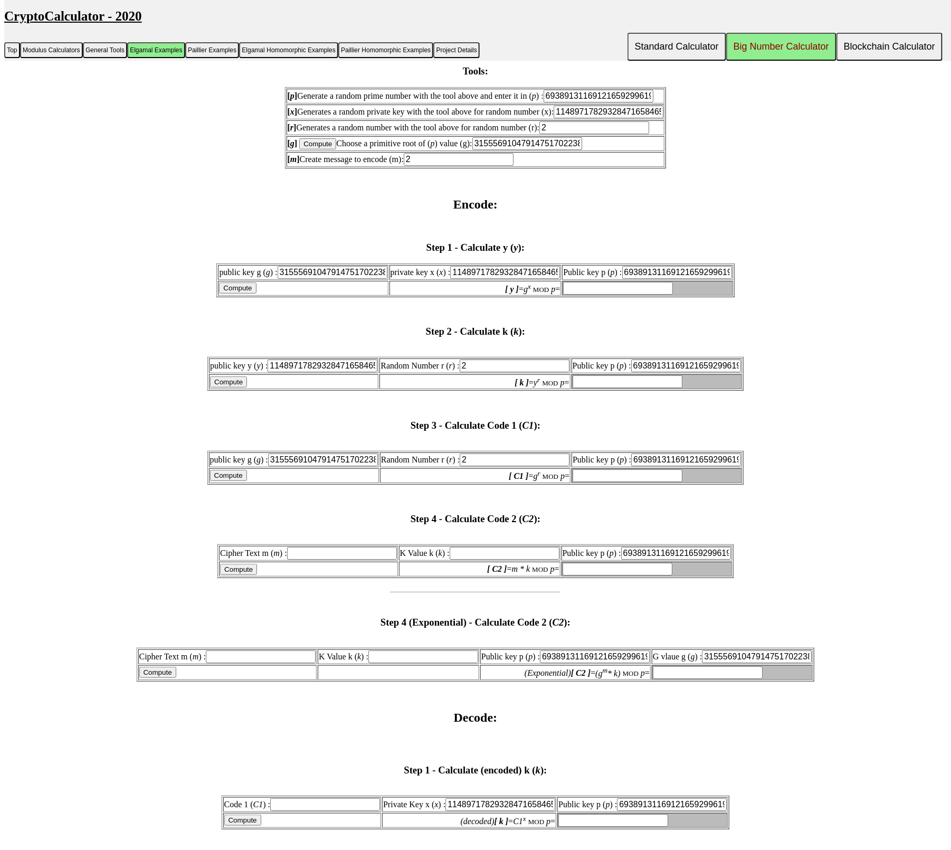
click at [234, 481] on input "Compute" at bounding box center [228, 475] width 37 height 11
type input "12972797864773022019068427792225472270"
drag, startPoint x: 486, startPoint y: 636, endPoint x: 456, endPoint y: 639, distance: 29.7
click at [456, 485] on table "public key g ( g ) : 31555691047914751702238223419434046711 Random Number r ( r…" at bounding box center [475, 468] width 537 height 34
drag, startPoint x: 492, startPoint y: 644, endPoint x: 439, endPoint y: 639, distance: 53.6
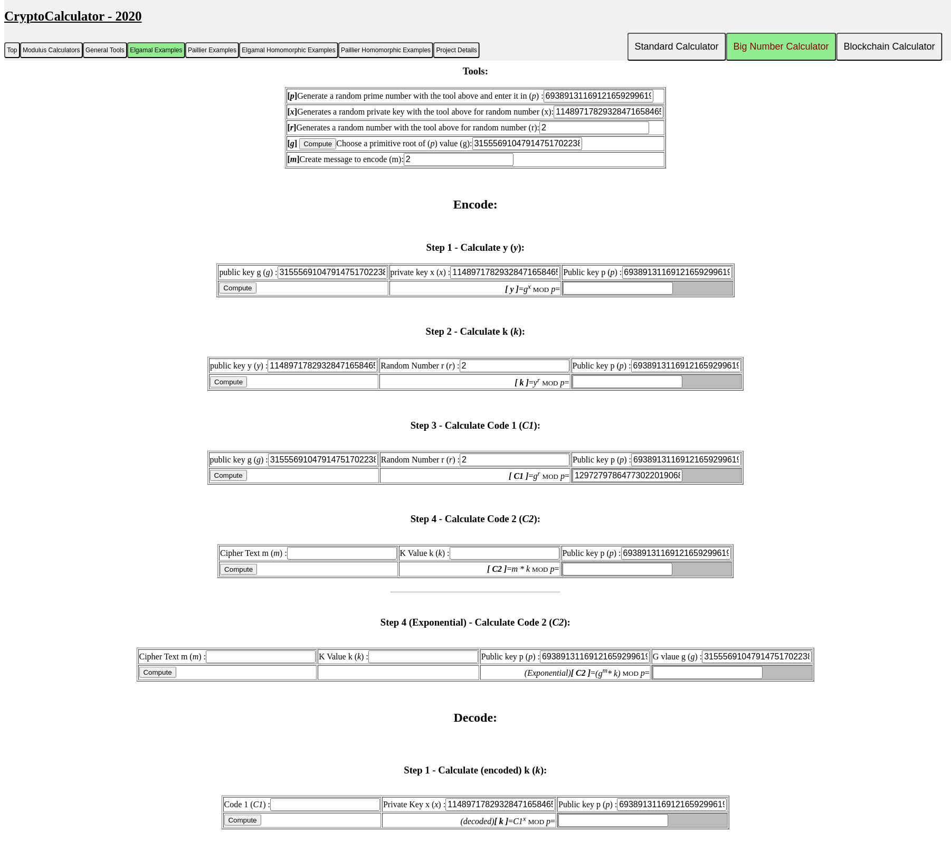
click at [439, 467] on td "Random Number r ( r ) : 2" at bounding box center [475, 459] width 191 height 15
type input "3"
click at [217, 481] on input "Compute" at bounding box center [228, 475] width 37 height 11
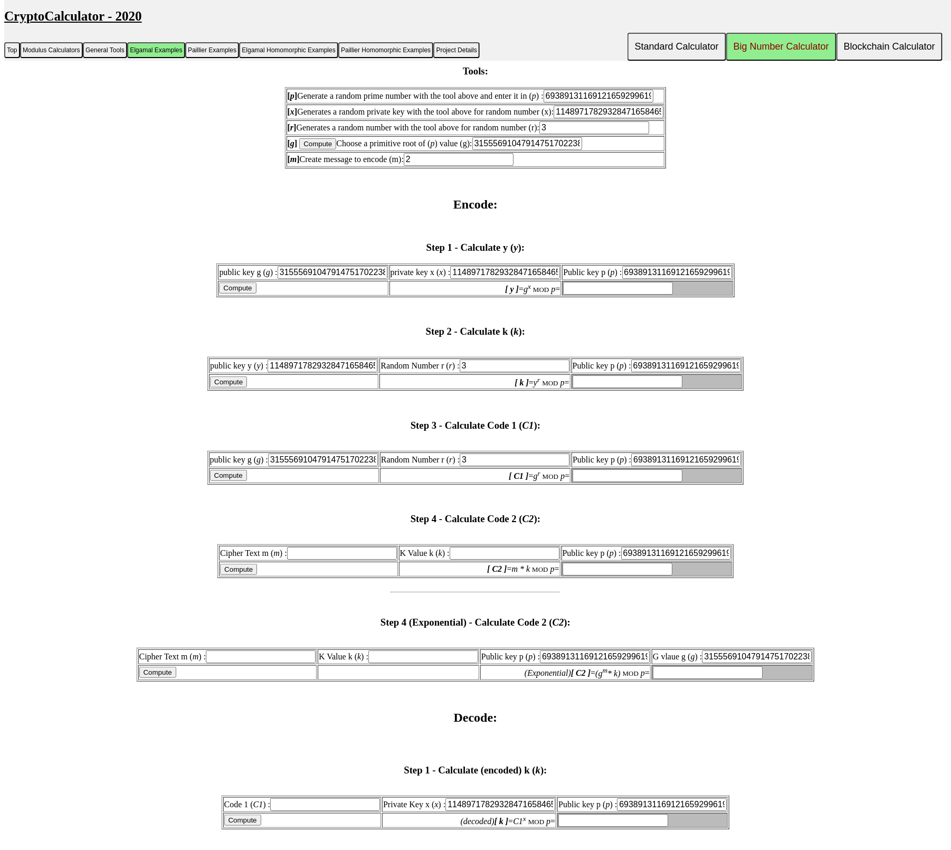
type input "60301204914415710803685571779348287361"
drag, startPoint x: 483, startPoint y: 644, endPoint x: 426, endPoint y: 644, distance: 57.0
click at [426, 467] on td "Random Number r ( r ) : 3" at bounding box center [475, 459] width 191 height 15
type input "1"
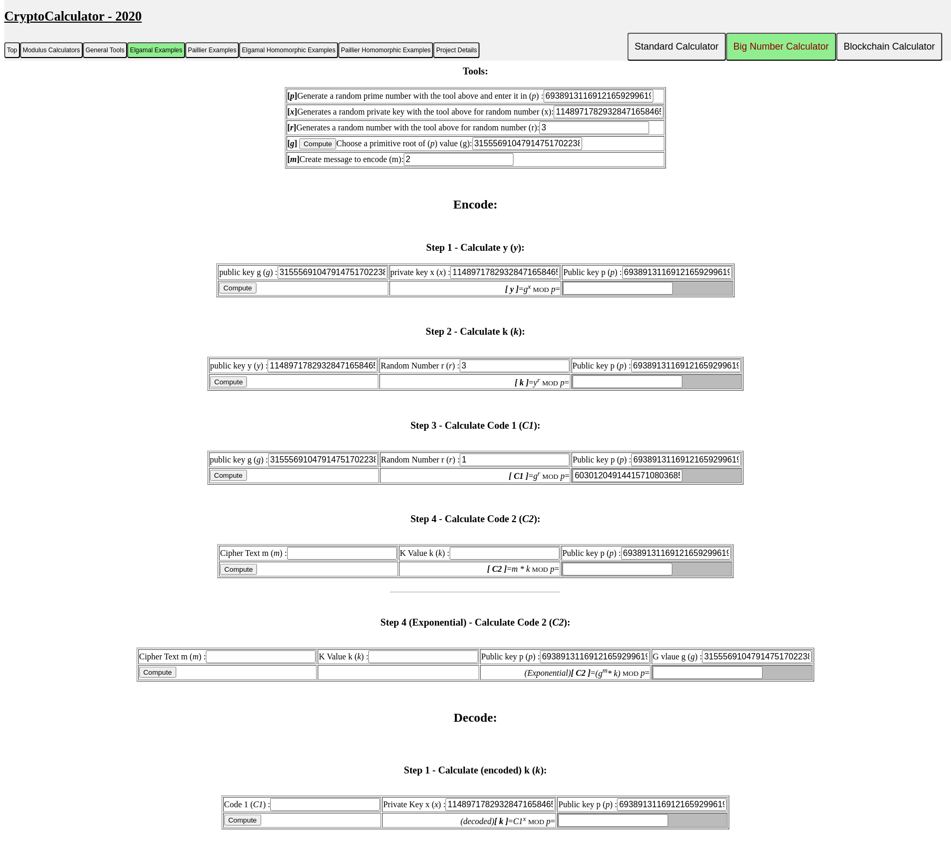
type input "1"
click at [220, 481] on input "Compute" at bounding box center [228, 475] width 37 height 11
type input "31555691047914751702238223419434046711"
drag, startPoint x: 498, startPoint y: 644, endPoint x: 398, endPoint y: 644, distance: 99.8
click at [406, 467] on td "Random Number r ( r ) : 1" at bounding box center [475, 459] width 191 height 15
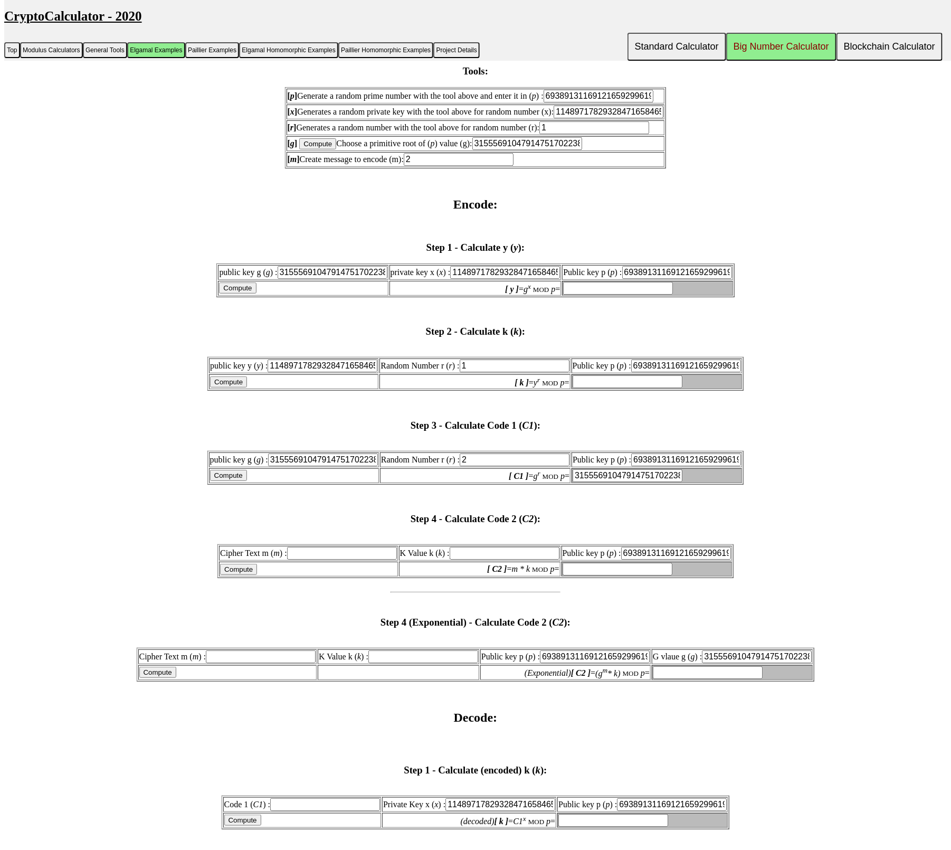
type input "2"
click at [224, 481] on input "Compute" at bounding box center [228, 475] width 37 height 11
type input "12972797864773022019068427792225472270"
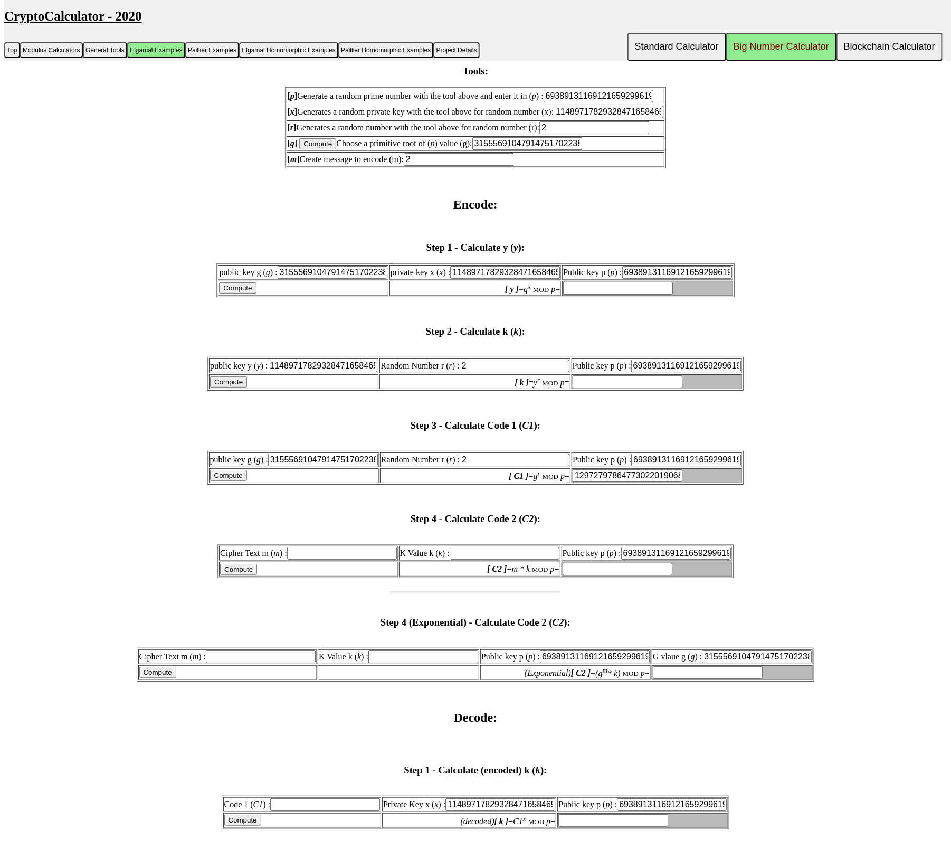
drag, startPoint x: 636, startPoint y: 245, endPoint x: 456, endPoint y: 223, distance: 181.3
click at [603, 102] on input "69389131169121659299619681412164416427" at bounding box center [599, 96] width 110 height 13
click at [630, 102] on input "69389131169121659299619681412164416427" at bounding box center [599, 96] width 110 height 13
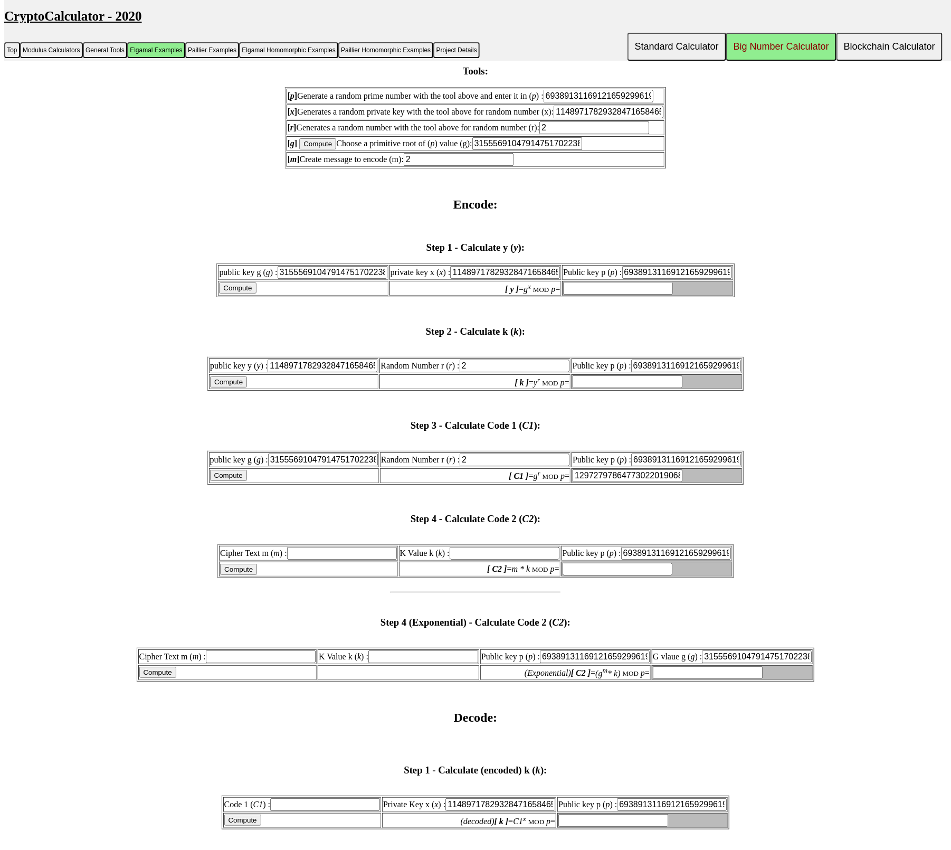
paste input "11489717829328471658465596445577274206"
type input "11489717829328471658465596445577274206"
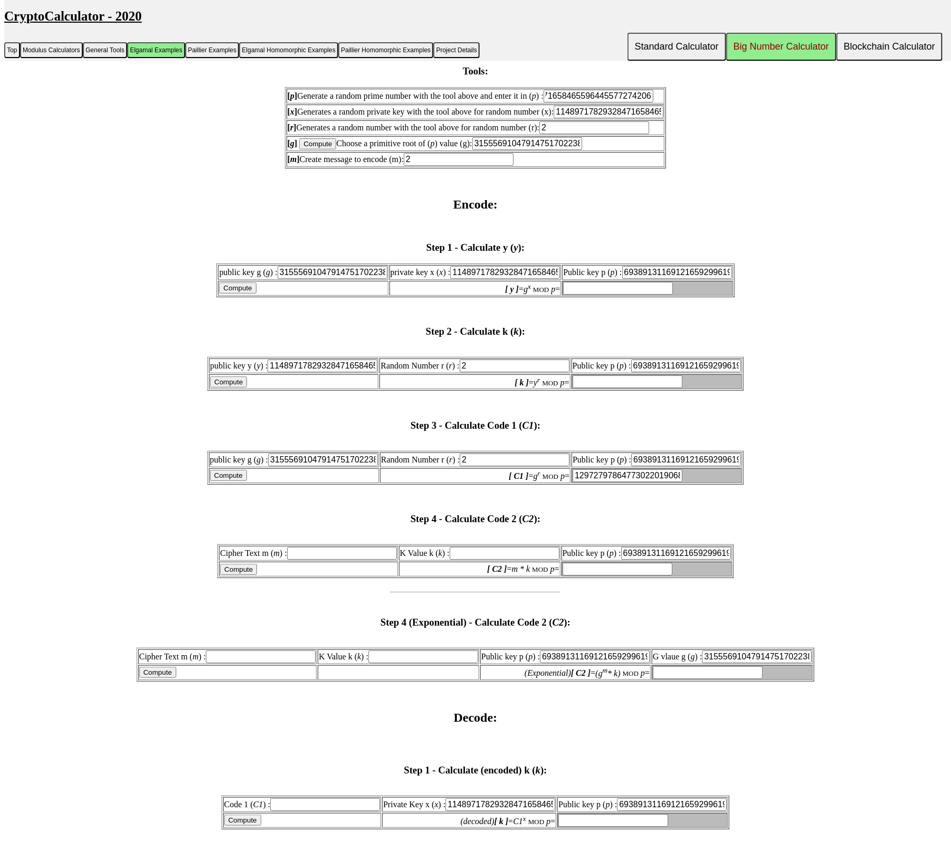
type input "11489717829328471658465596445577274206"
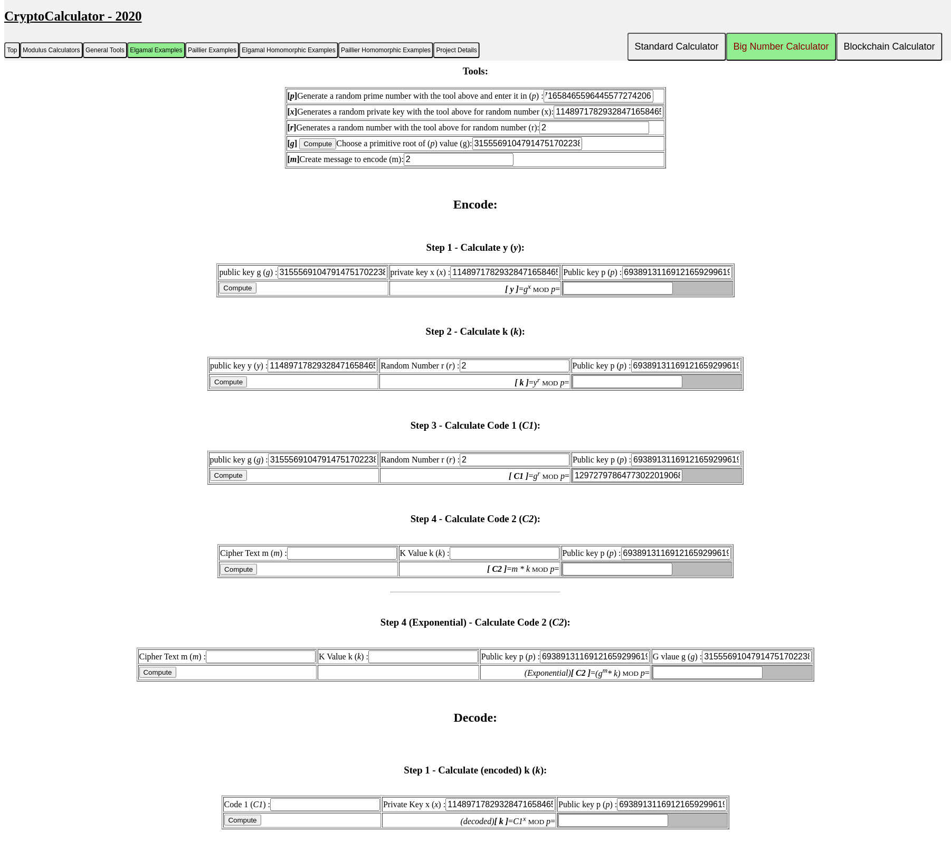
type input "11489717829328471658465596445577274206"
click at [625, 118] on input "11489717829328471658465596445577274206" at bounding box center [609, 112] width 110 height 13
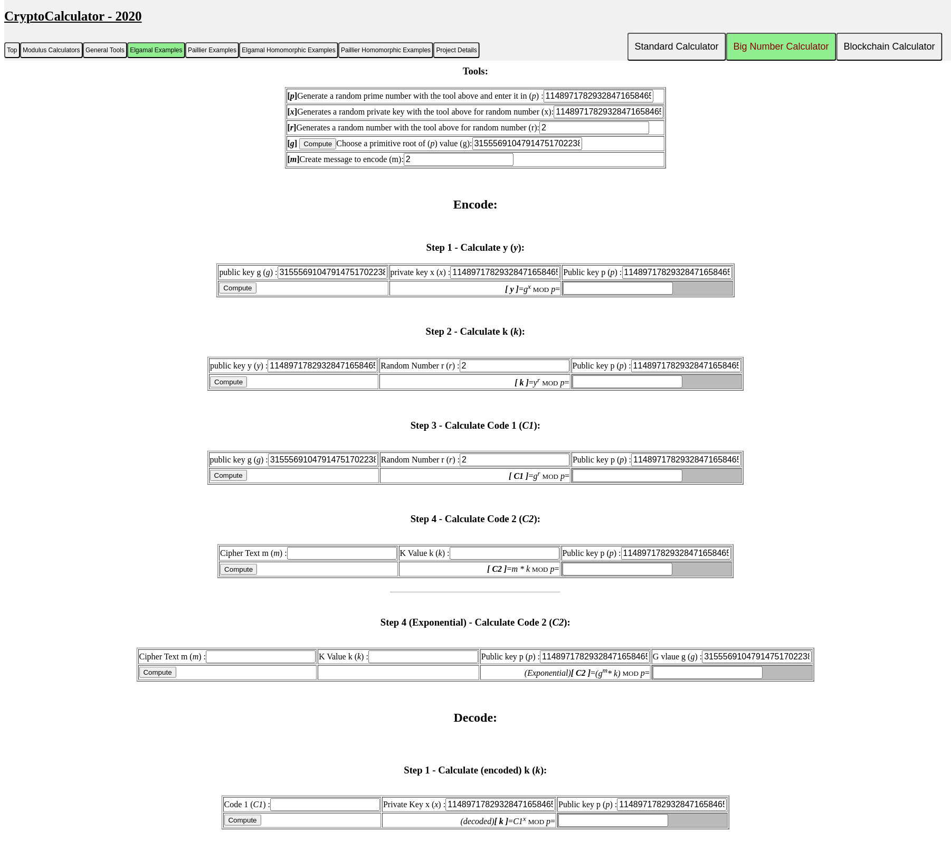
click at [626, 118] on input "11489717829328471658465596445577274206" at bounding box center [609, 112] width 110 height 13
click at [629, 118] on input "11489717829328471658465596445577274206" at bounding box center [609, 112] width 110 height 13
type input "32"
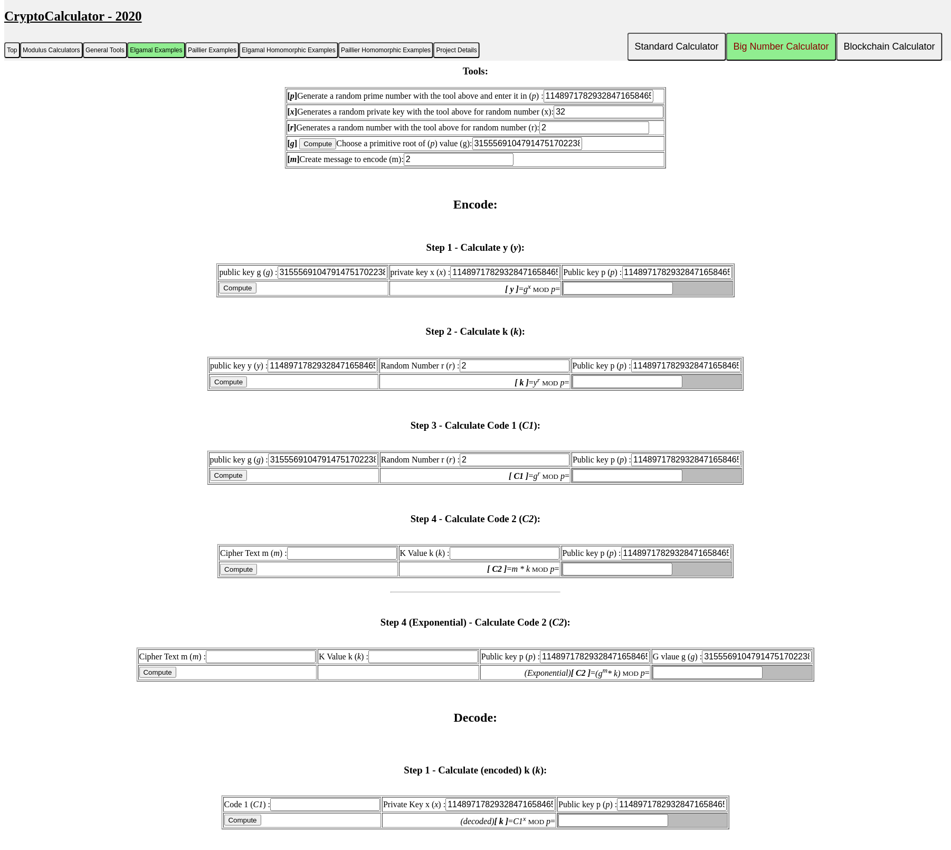
type input "32"
click at [299, 149] on input "Compute" at bounding box center [317, 143] width 37 height 11
type input "5461577788992866141326535318898655507"
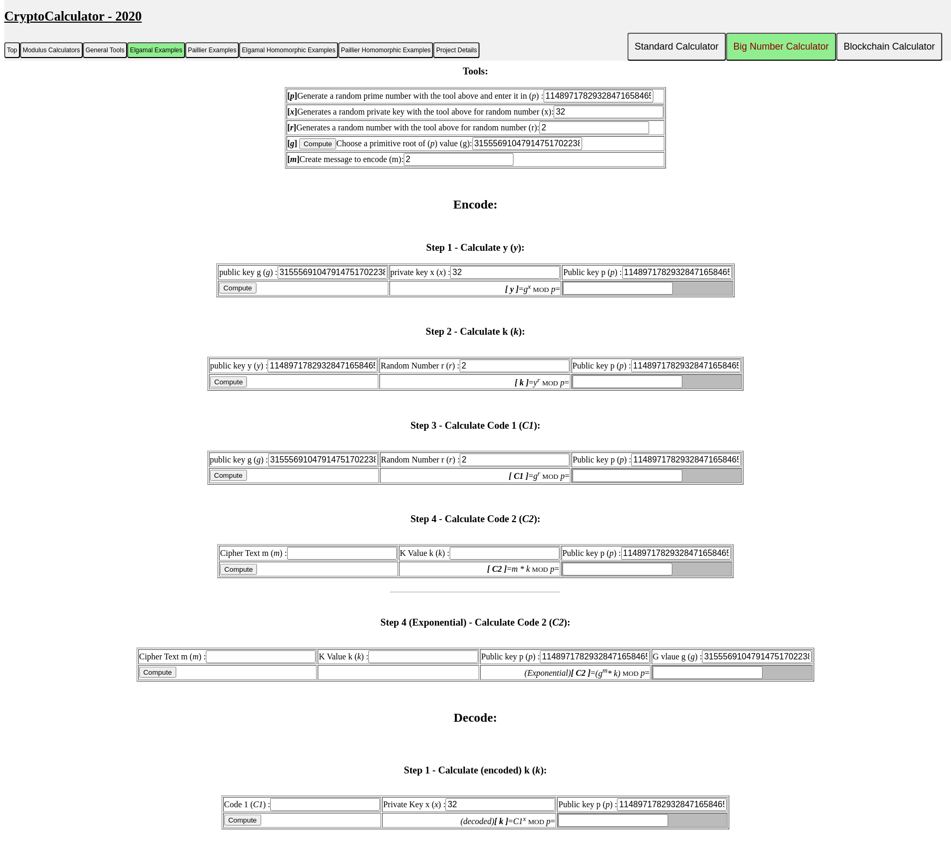
type input "5461577788992866141326535318898655507"
click at [299, 149] on input "Compute" at bounding box center [317, 143] width 37 height 11
type input "853183260252939393507229715430843937"
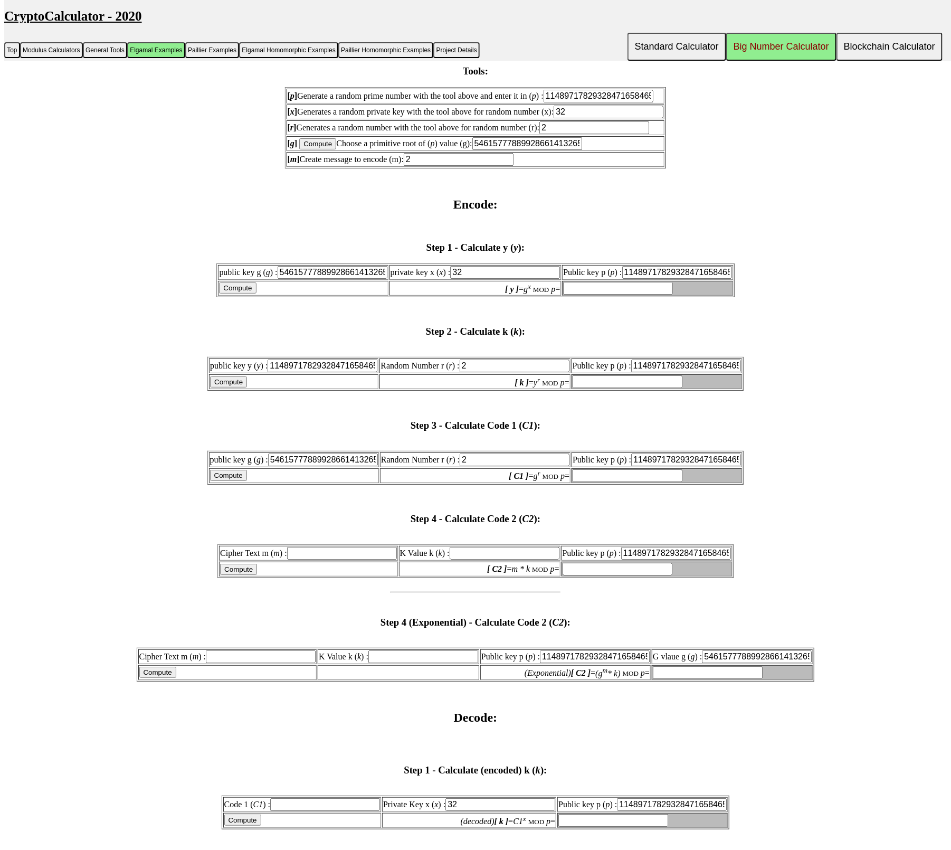
type input "853183260252939393507229715430843937"
click at [299, 149] on input "Compute" at bounding box center [317, 143] width 37 height 11
type input "3890228155782059222017588608623645567"
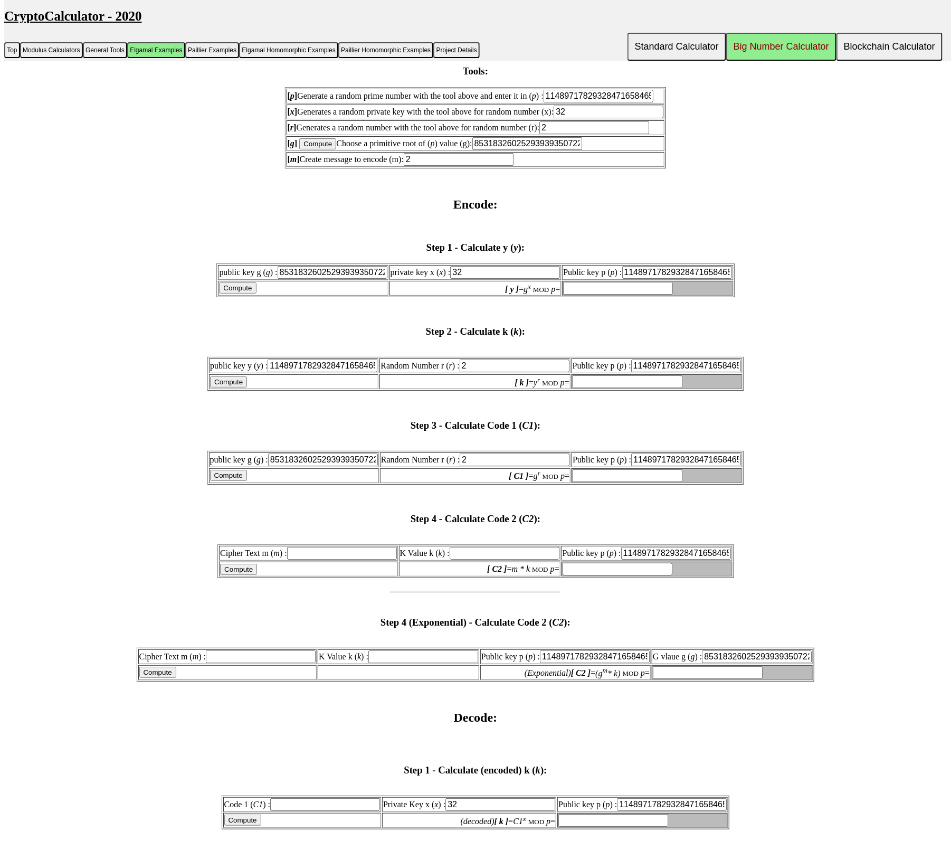
type input "3890228155782059222017588608623645567"
click at [299, 149] on input "Compute" at bounding box center [317, 143] width 37 height 11
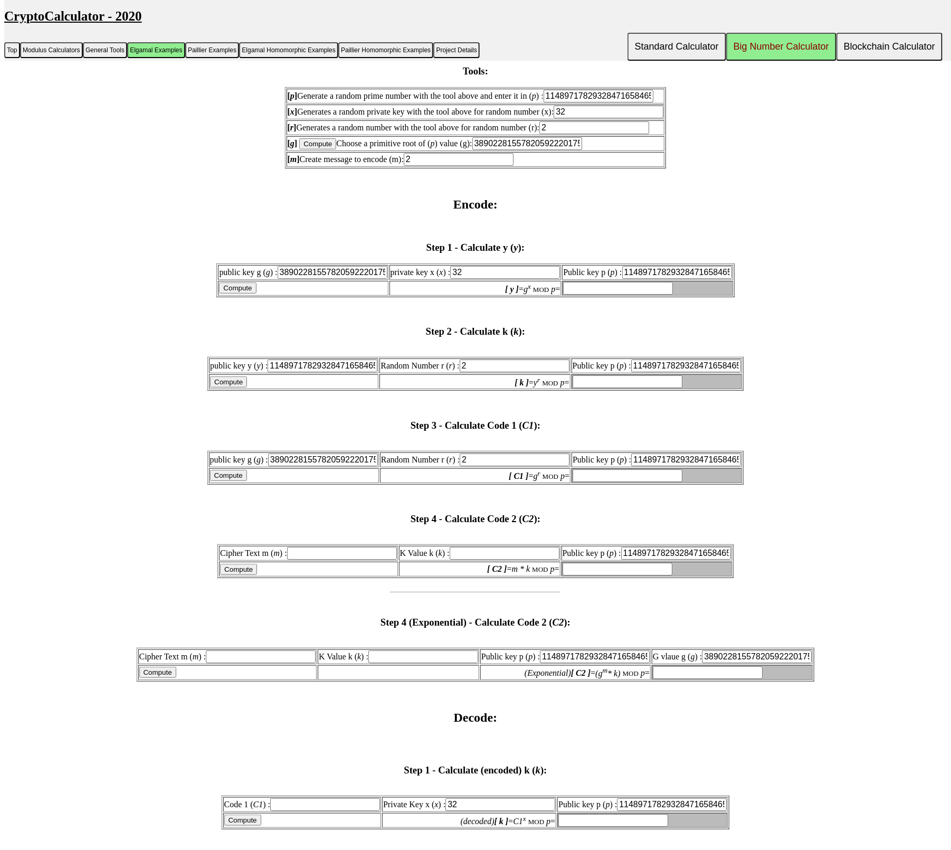
type input "2461765851633014596017986418206571487"
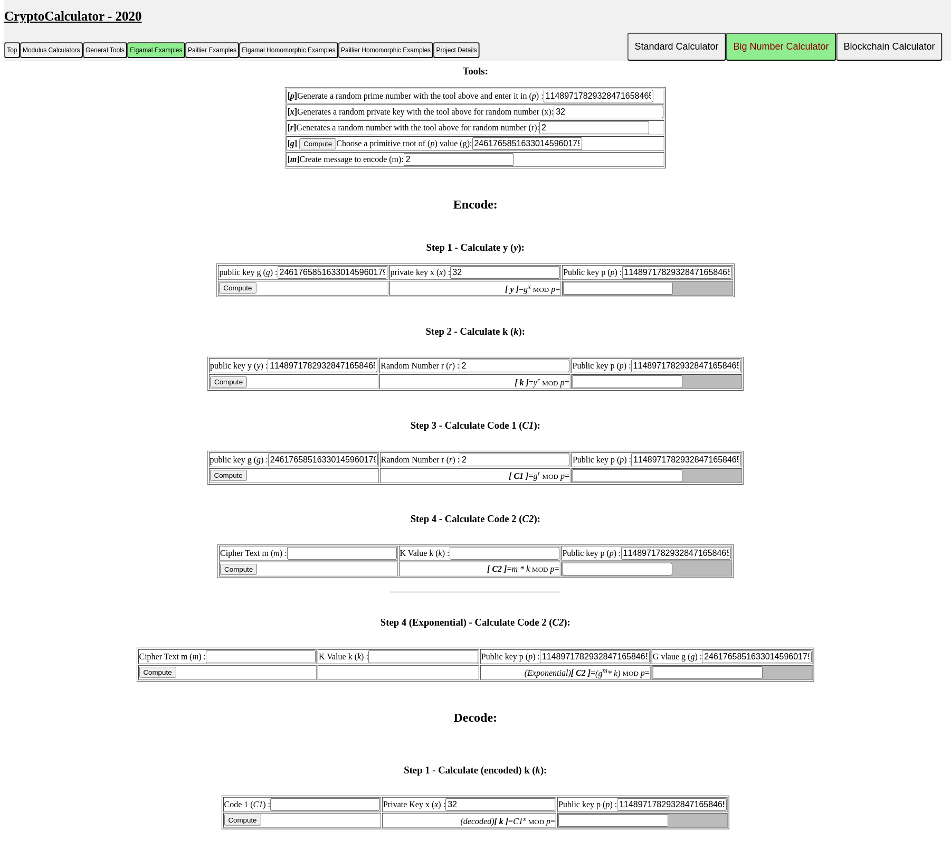
click at [299, 149] on input "Compute" at bounding box center [317, 143] width 37 height 11
type input "137266552420090281711953020267474757"
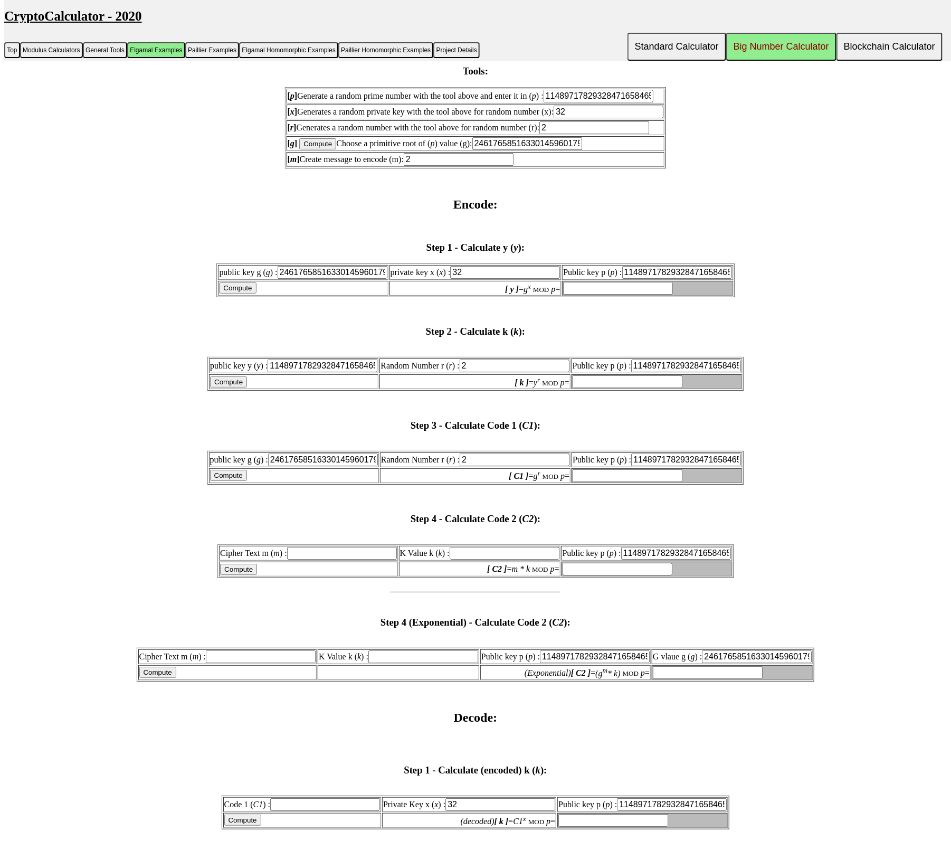
type input "137266552420090281711953020267474757"
click at [299, 149] on input "Compute" at bounding box center [317, 143] width 37 height 11
type input "7135836202231795791940452084613363069"
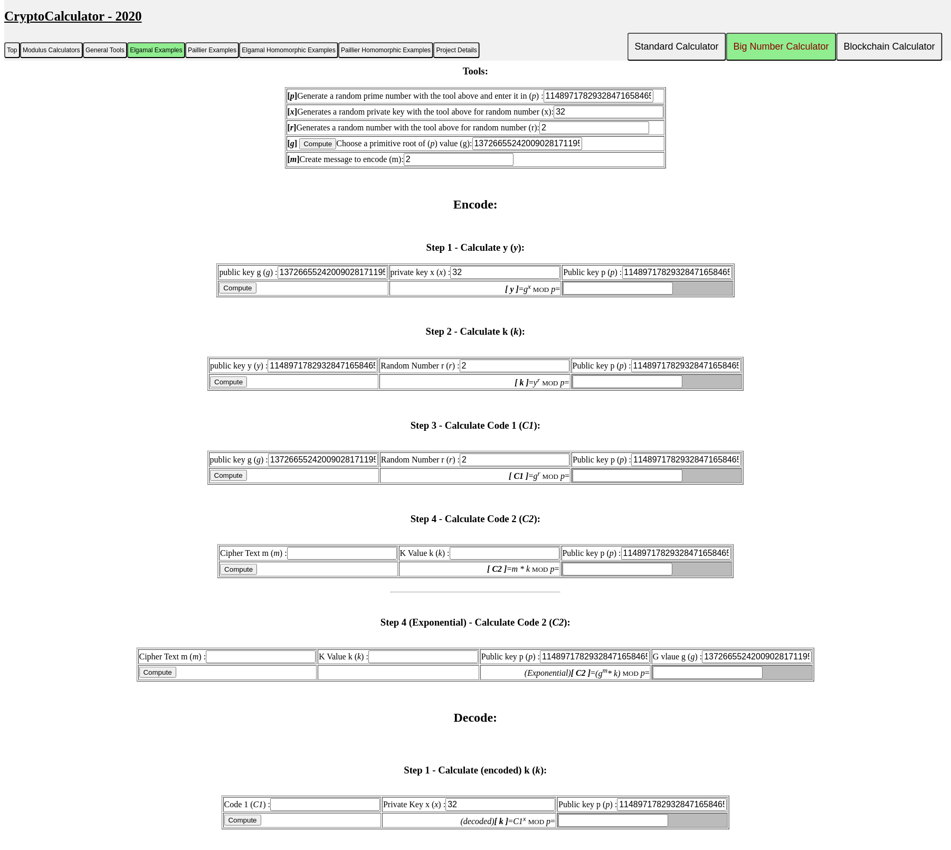
type input "7135836202231795791940452084613363069"
click at [542, 150] on input "7135836202231795791940452084613363069" at bounding box center [527, 143] width 110 height 13
paste input "31555691047914751702238223419434046711"
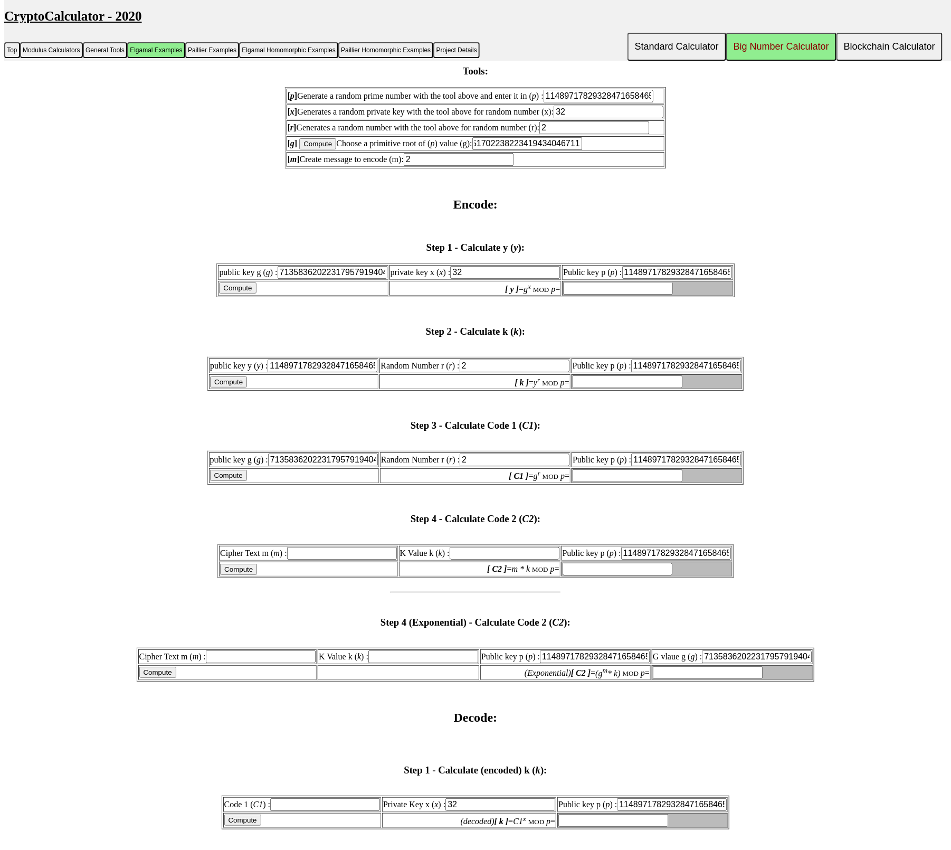
type input "31555691047914751702238223419434046711"
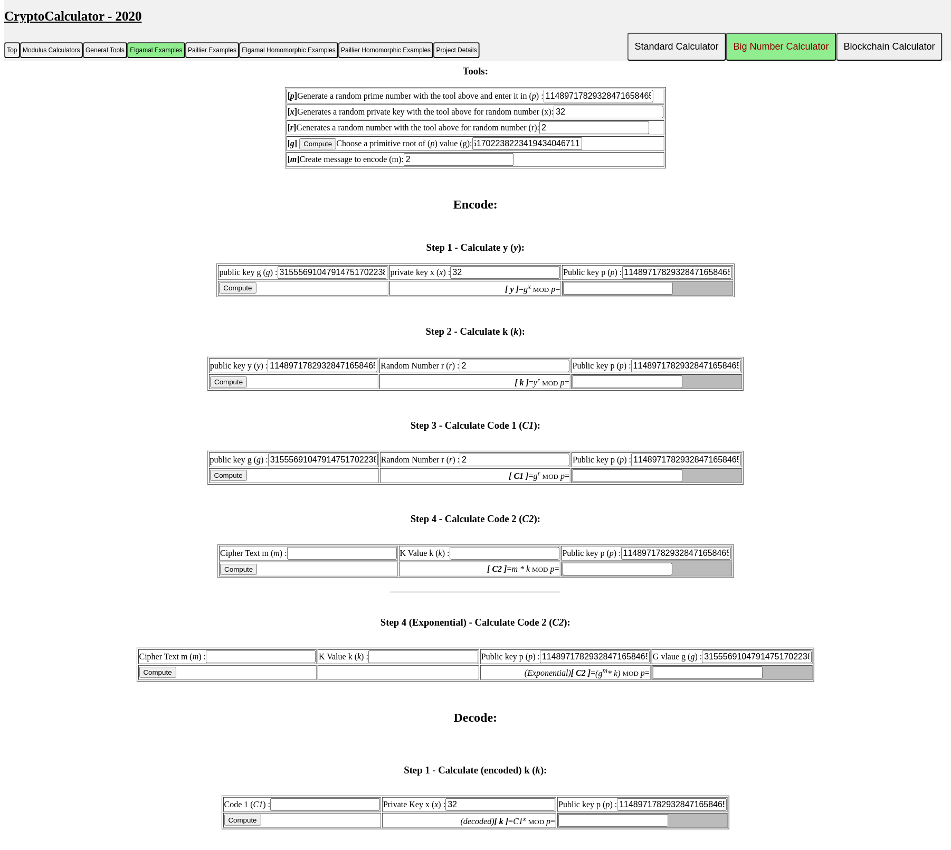
scroll to position [0, 0]
click at [700, 212] on h2 "Encode:" at bounding box center [475, 204] width 943 height 14
click at [235, 293] on input "Compute" at bounding box center [237, 287] width 37 height 11
type input "9200032978642011102088246803414621853"
click at [235, 293] on input "Compute" at bounding box center [237, 287] width 37 height 11
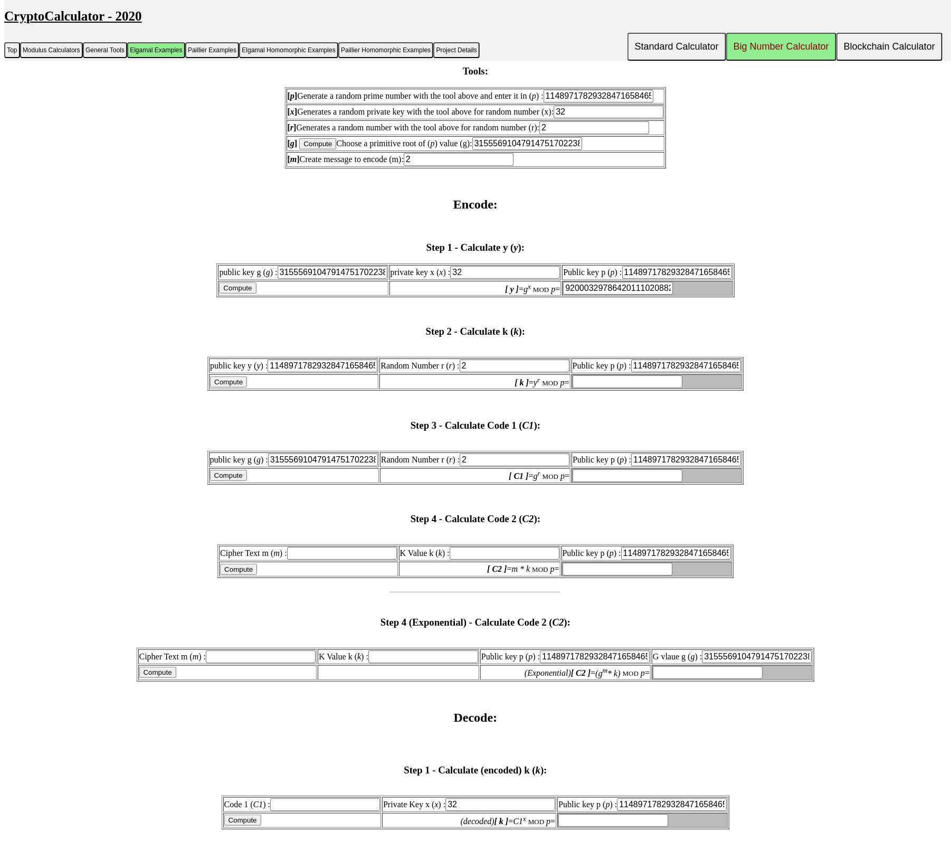
click at [235, 293] on input "Compute" at bounding box center [237, 287] width 37 height 11
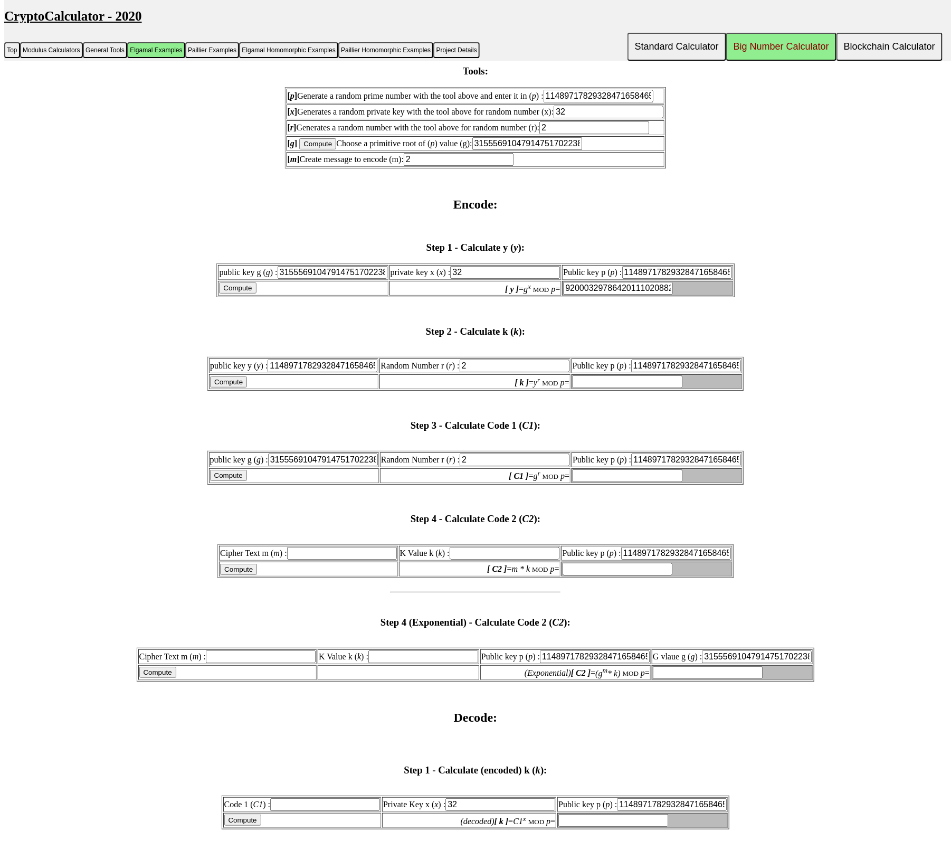
click at [235, 293] on input "Compute" at bounding box center [237, 287] width 37 height 11
click at [234, 293] on input "Compute" at bounding box center [237, 287] width 37 height 11
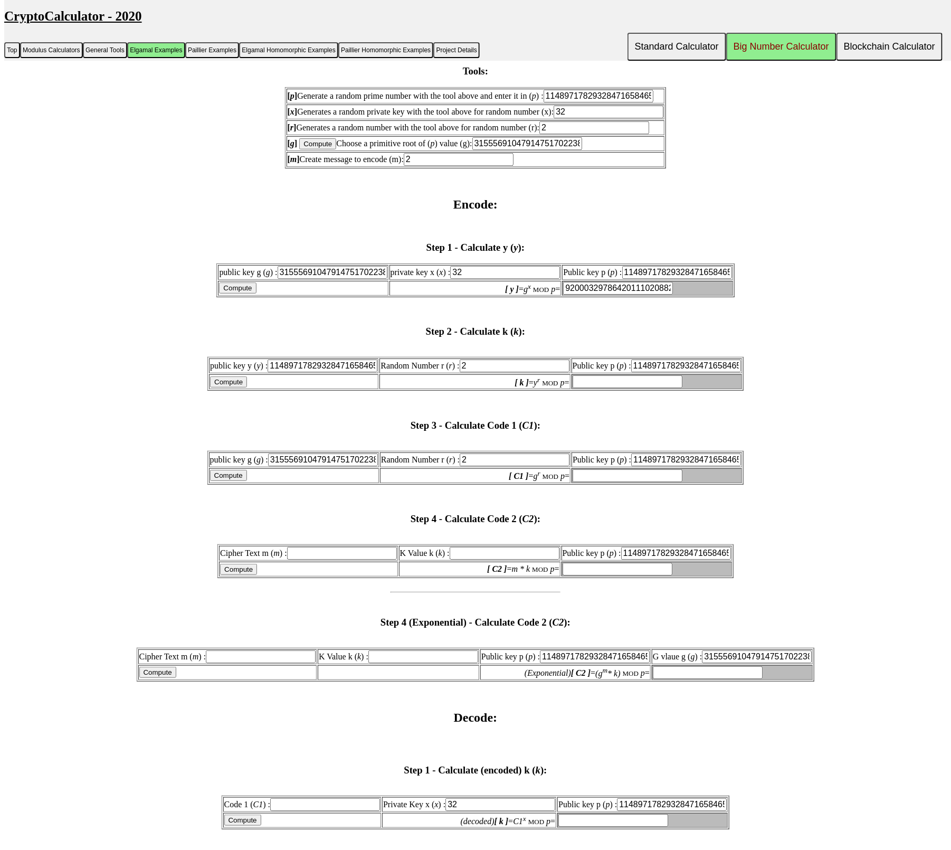
click at [234, 293] on input "Compute" at bounding box center [237, 287] width 37 height 11
click at [541, 293] on font "MOD" at bounding box center [541, 290] width 16 height 8
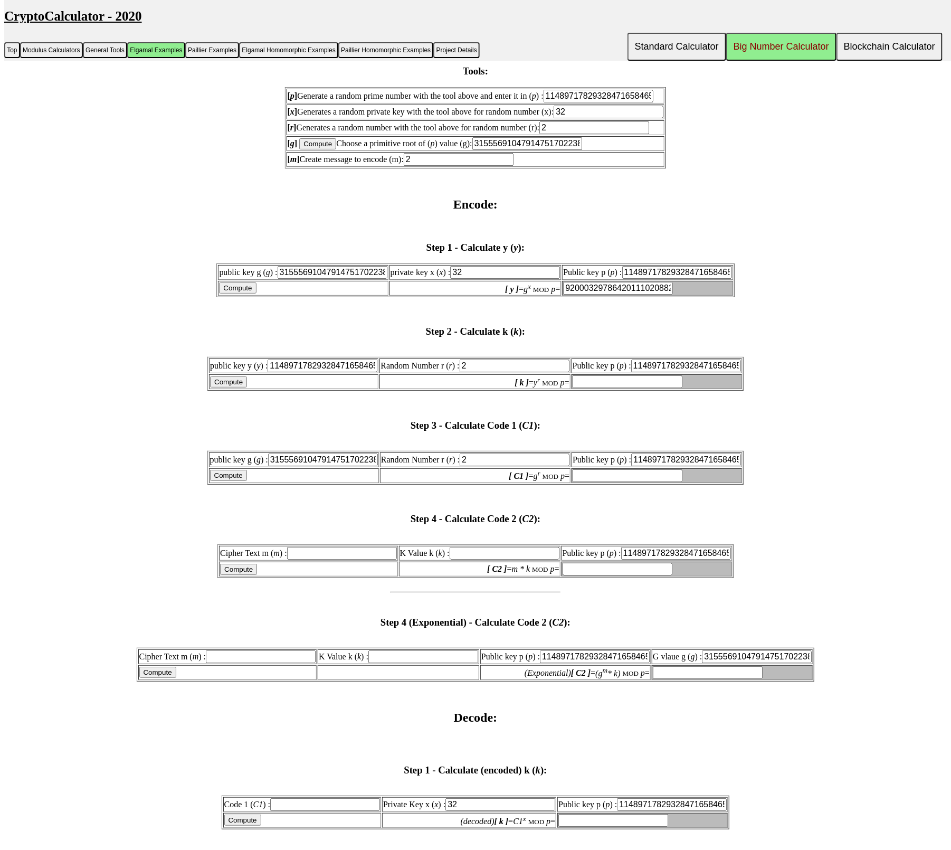
click at [355, 279] on input "31555691047914751702238223419434046711" at bounding box center [333, 272] width 110 height 13
drag, startPoint x: 674, startPoint y: 482, endPoint x: 633, endPoint y: 477, distance: 40.9
click at [328, 279] on input "31555691047914751702238223419434046711" at bounding box center [333, 272] width 110 height 13
paste input "text"
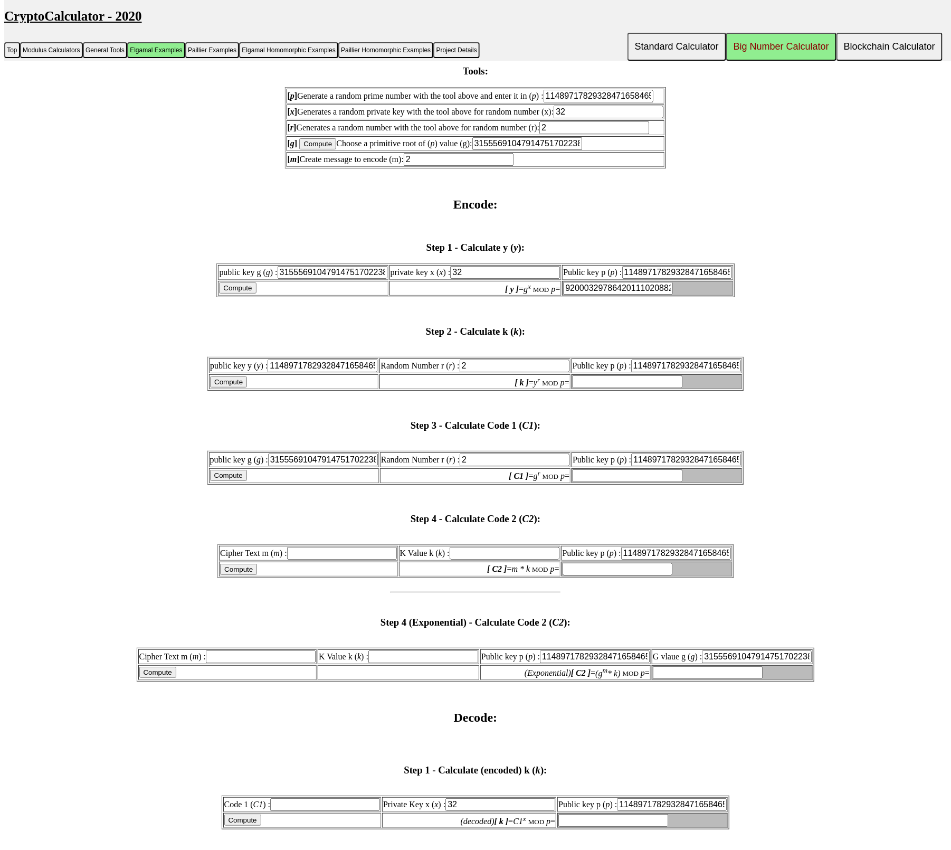
scroll to position [0, 78]
type input "31555691047914751702238223419434046711"
click at [692, 279] on input "11489717829328471658465596445577274206" at bounding box center [677, 272] width 110 height 13
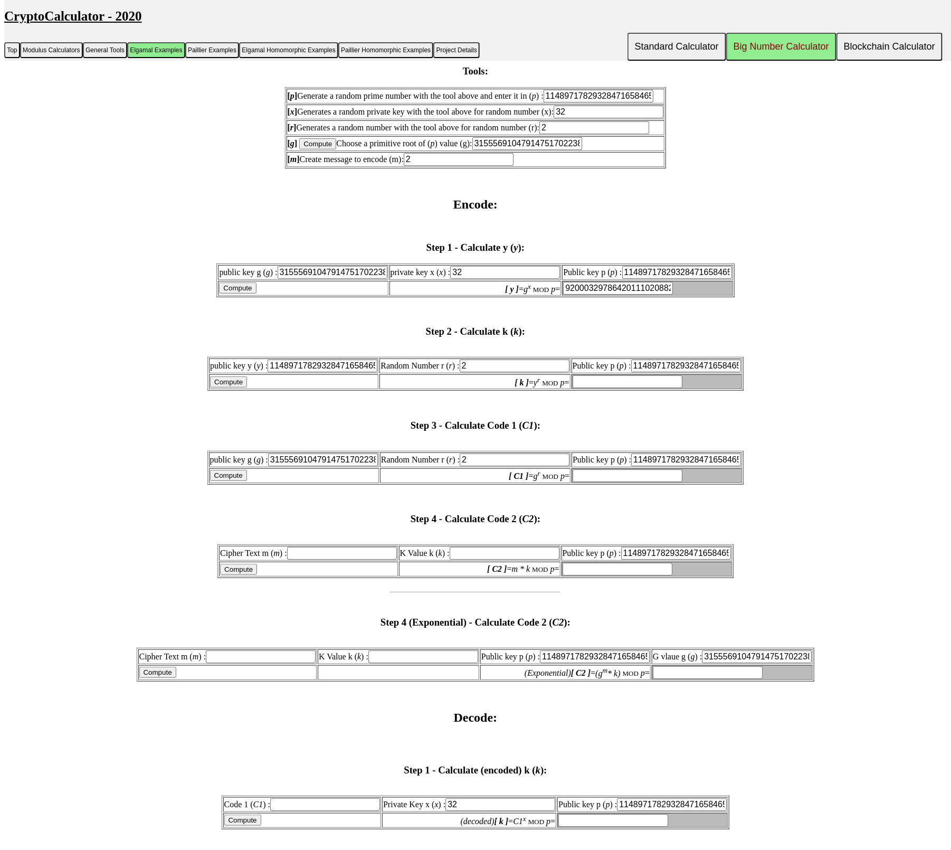
paste input "69389131169121659299619681412164416427"
type input "69389131169121659299619681412164416427"
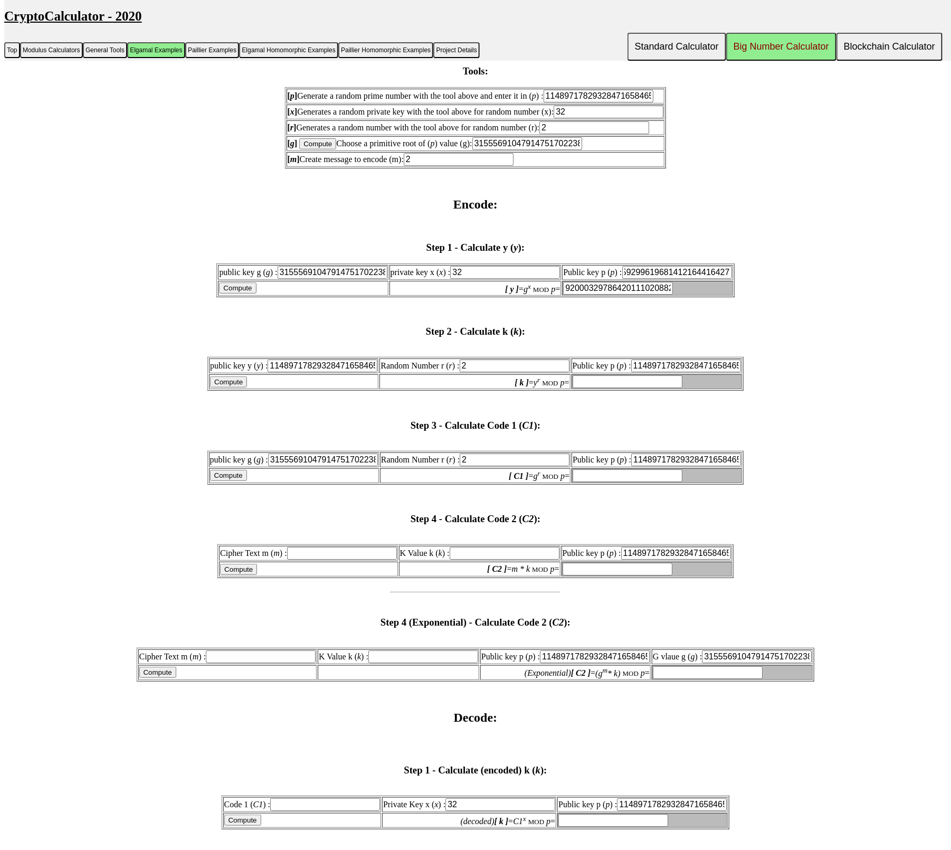
type input "69389131169121659299619681412164416427"
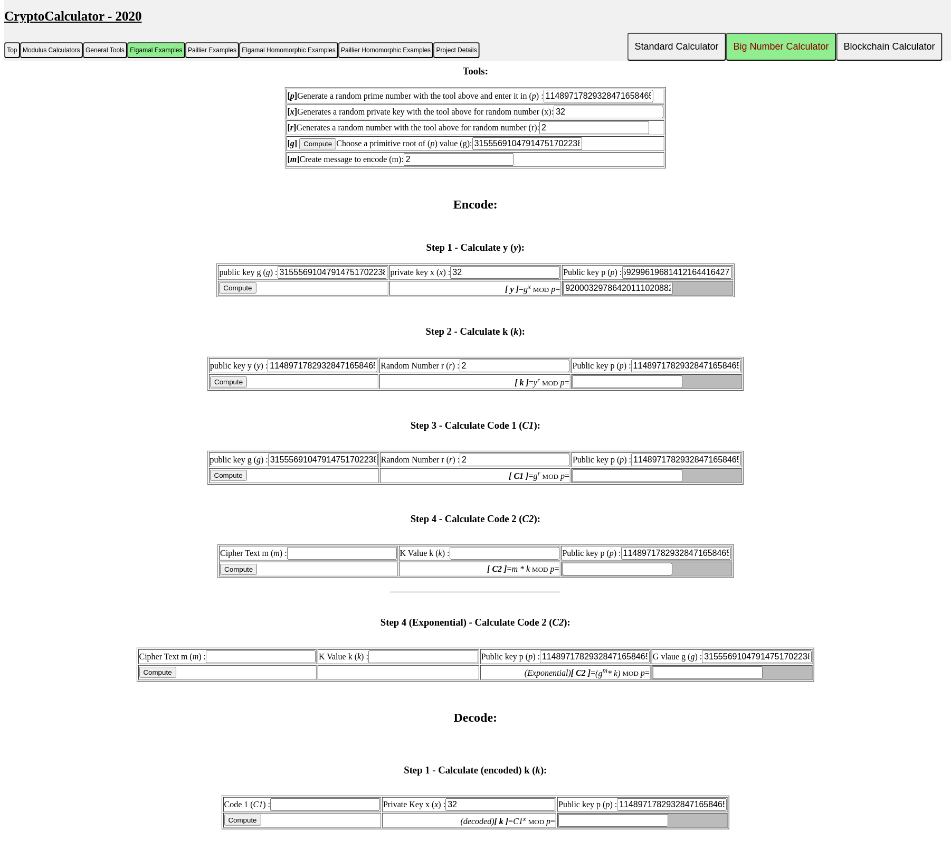
type input "69389131169121659299619681412164416427"
click at [488, 279] on input "32" at bounding box center [505, 272] width 110 height 13
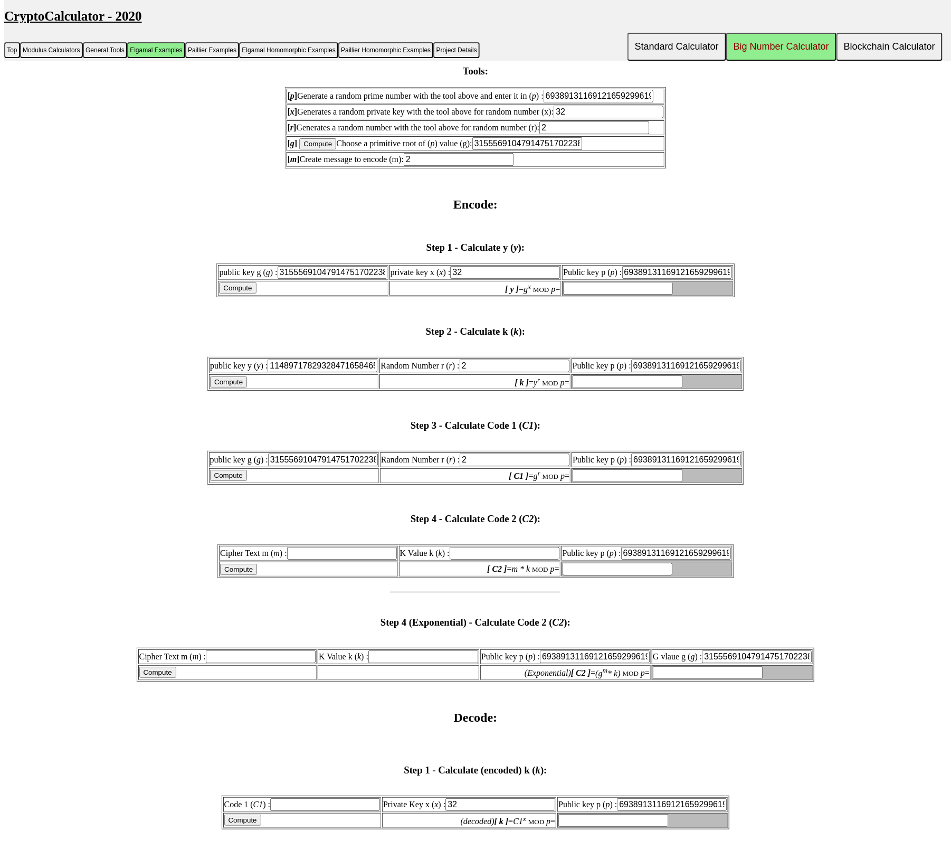
paste input "11489717829328471658465596445577274206"
type input "11489717829328471658465596445577274206"
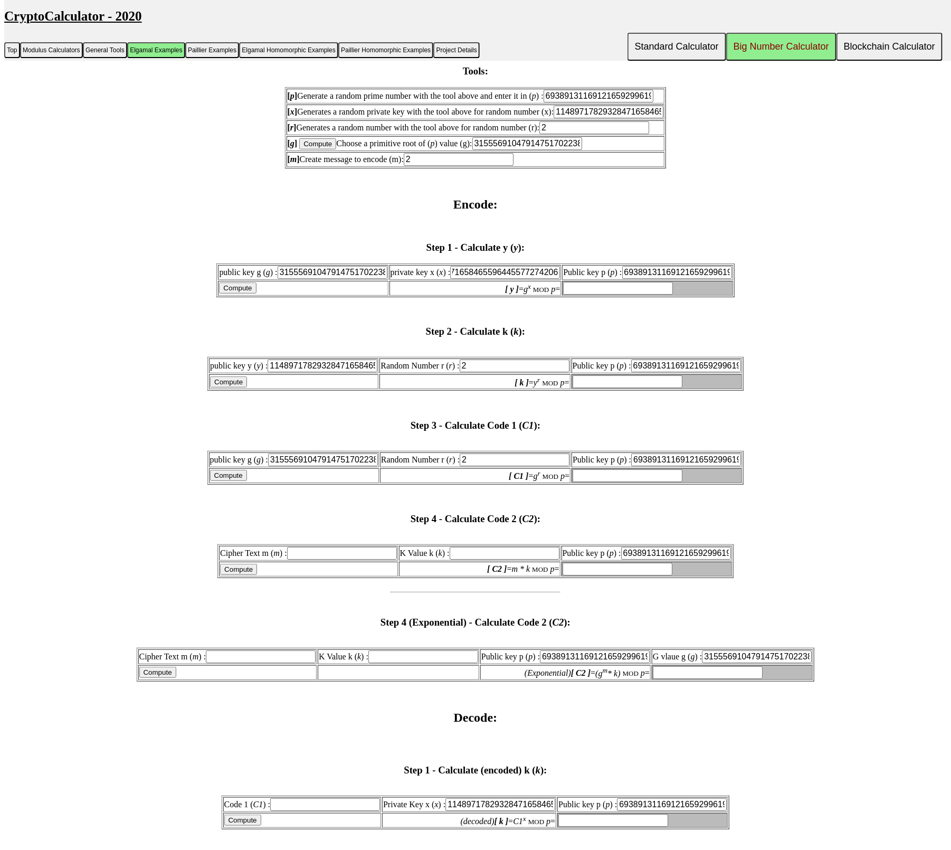
scroll to position [0, 0]
click at [233, 293] on input "Compute" at bounding box center [237, 287] width 37 height 11
type input "13342667732690560024944666710985140916"
click at [607, 295] on input "13342667732690560024944666710985140916" at bounding box center [618, 288] width 110 height 13
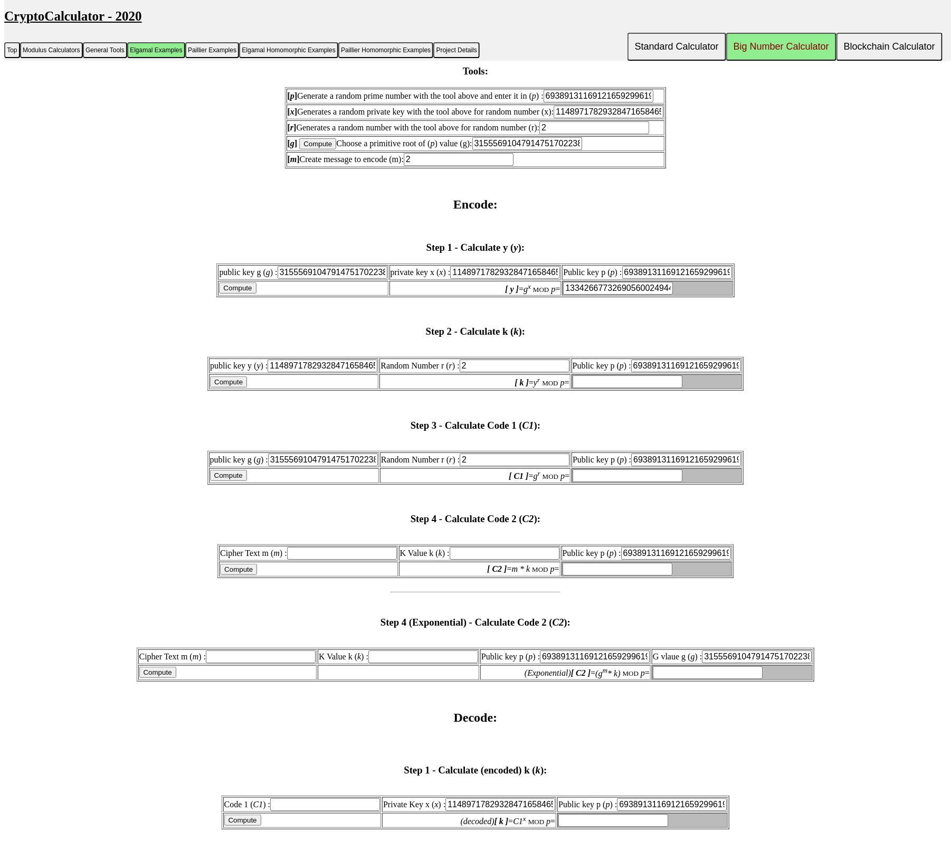
click at [607, 295] on input "13342667732690560024944666710985140916" at bounding box center [618, 288] width 110 height 13
click at [315, 372] on input "11489717829328471658465596445577274206" at bounding box center [323, 365] width 110 height 13
paste input "334266773269056002494466671098514091"
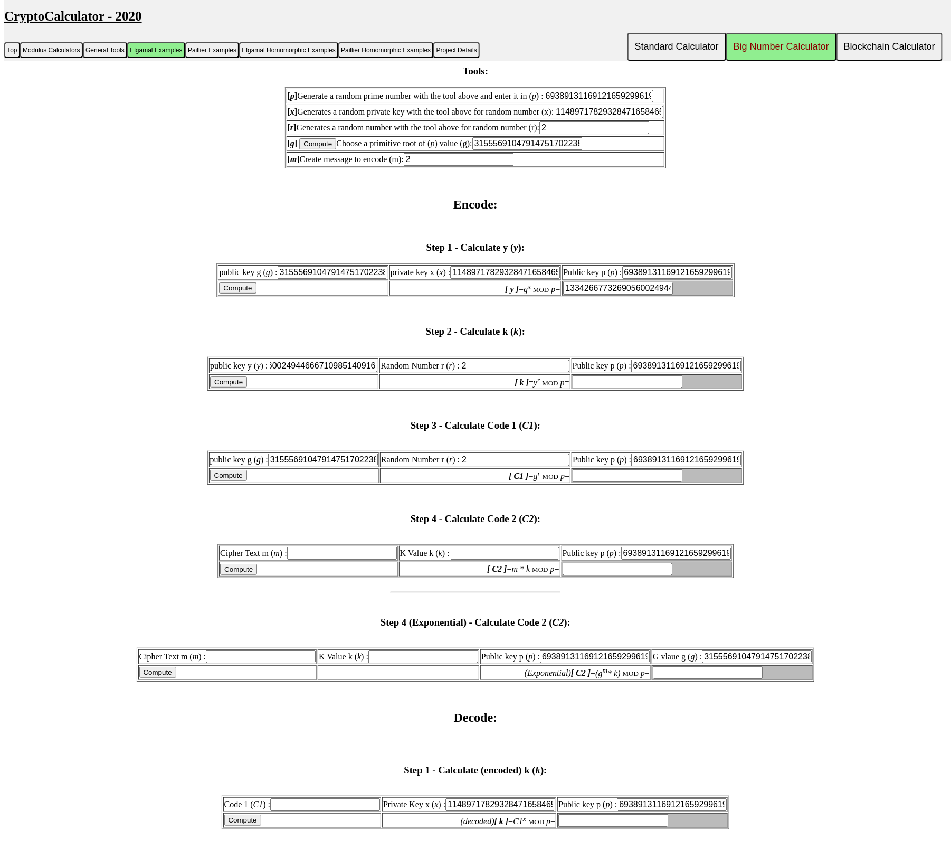
type input "13342667732690560024944666710985140916"
click at [529, 372] on input "2" at bounding box center [515, 365] width 110 height 13
type input "a"
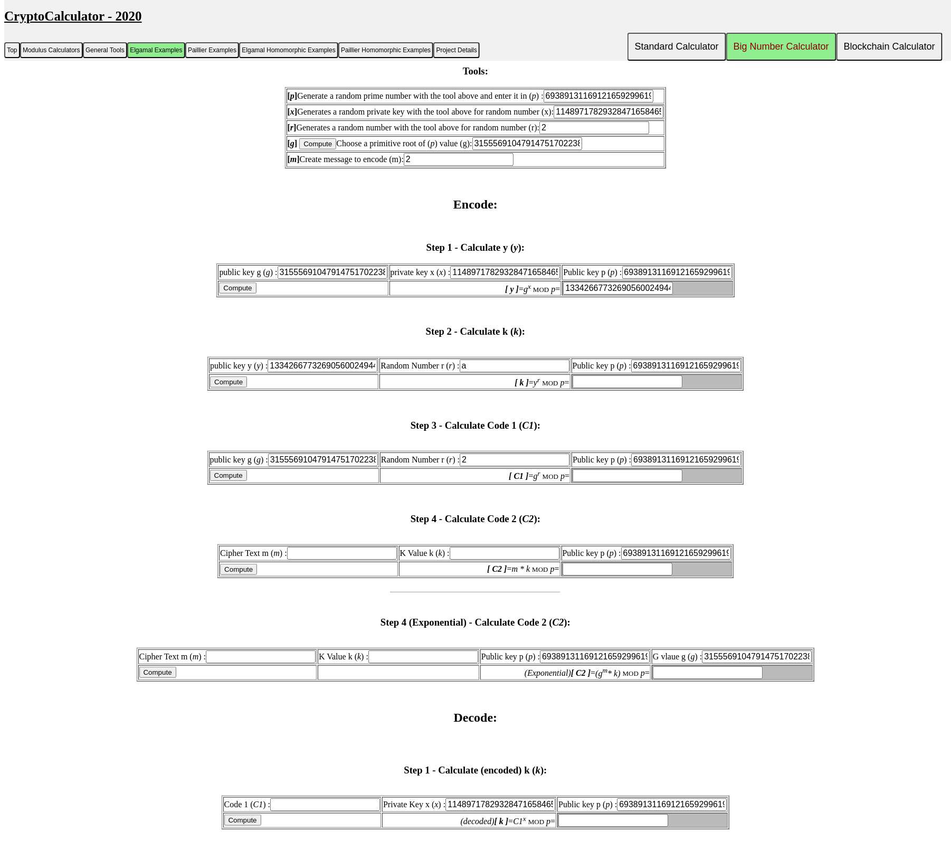
click at [222, 387] on input "Compute" at bounding box center [228, 381] width 37 height 11
click at [223, 387] on input "Compute" at bounding box center [228, 381] width 37 height 11
click at [224, 387] on input "Compute" at bounding box center [228, 381] width 37 height 11
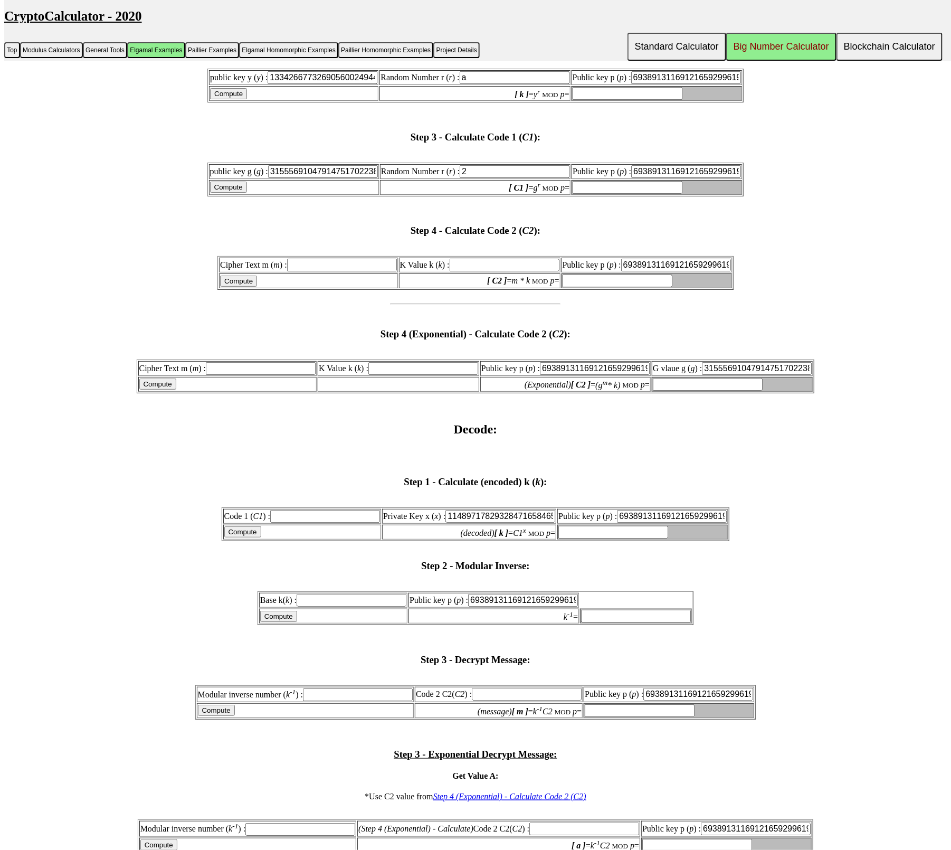
scroll to position [1360, 0]
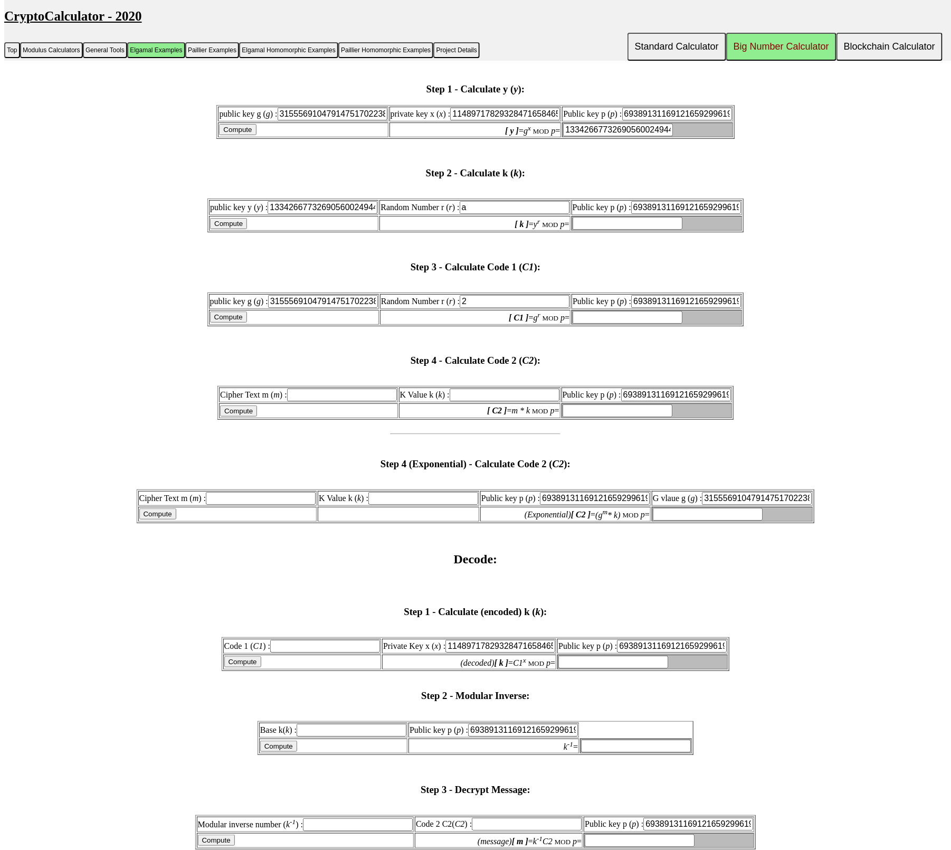
click at [591, 505] on input "69389131169121659299619681412164416427" at bounding box center [595, 498] width 110 height 13
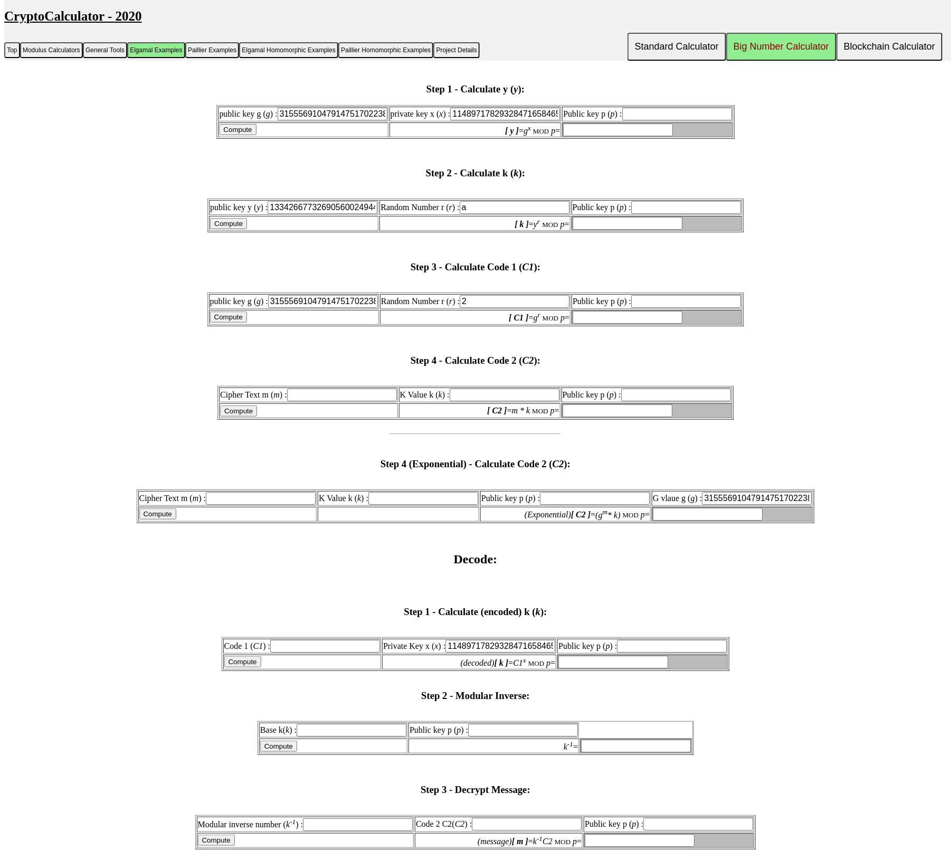
click at [678, 214] on input "text" at bounding box center [686, 207] width 110 height 13
click at [674, 121] on td "Public key p ( p ) :" at bounding box center [647, 114] width 170 height 15
click at [672, 120] on input "text" at bounding box center [677, 114] width 110 height 13
